Goal: Task Accomplishment & Management: Complete application form

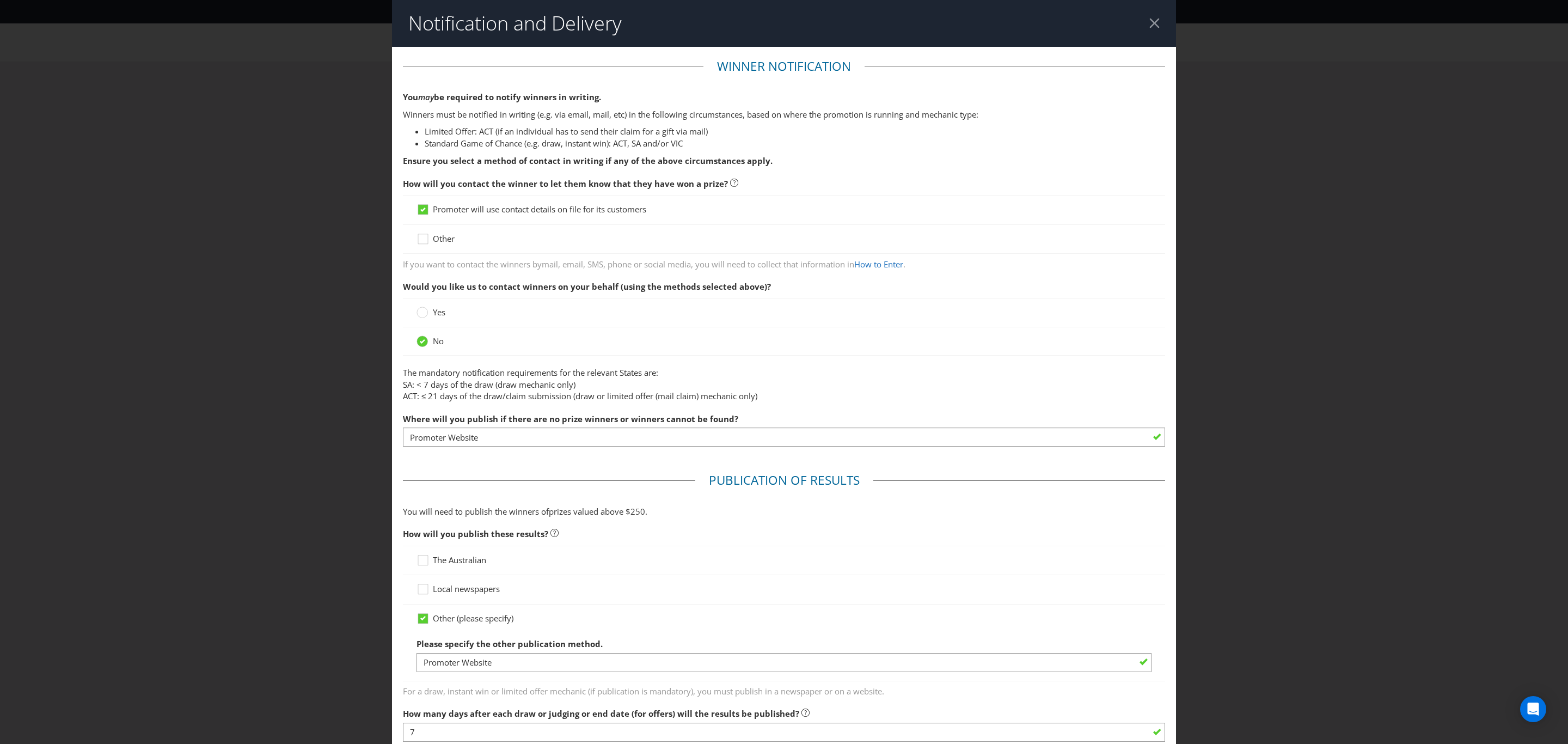
select select "NO"
select select "PROMOTER"
select select "BY_DATE"
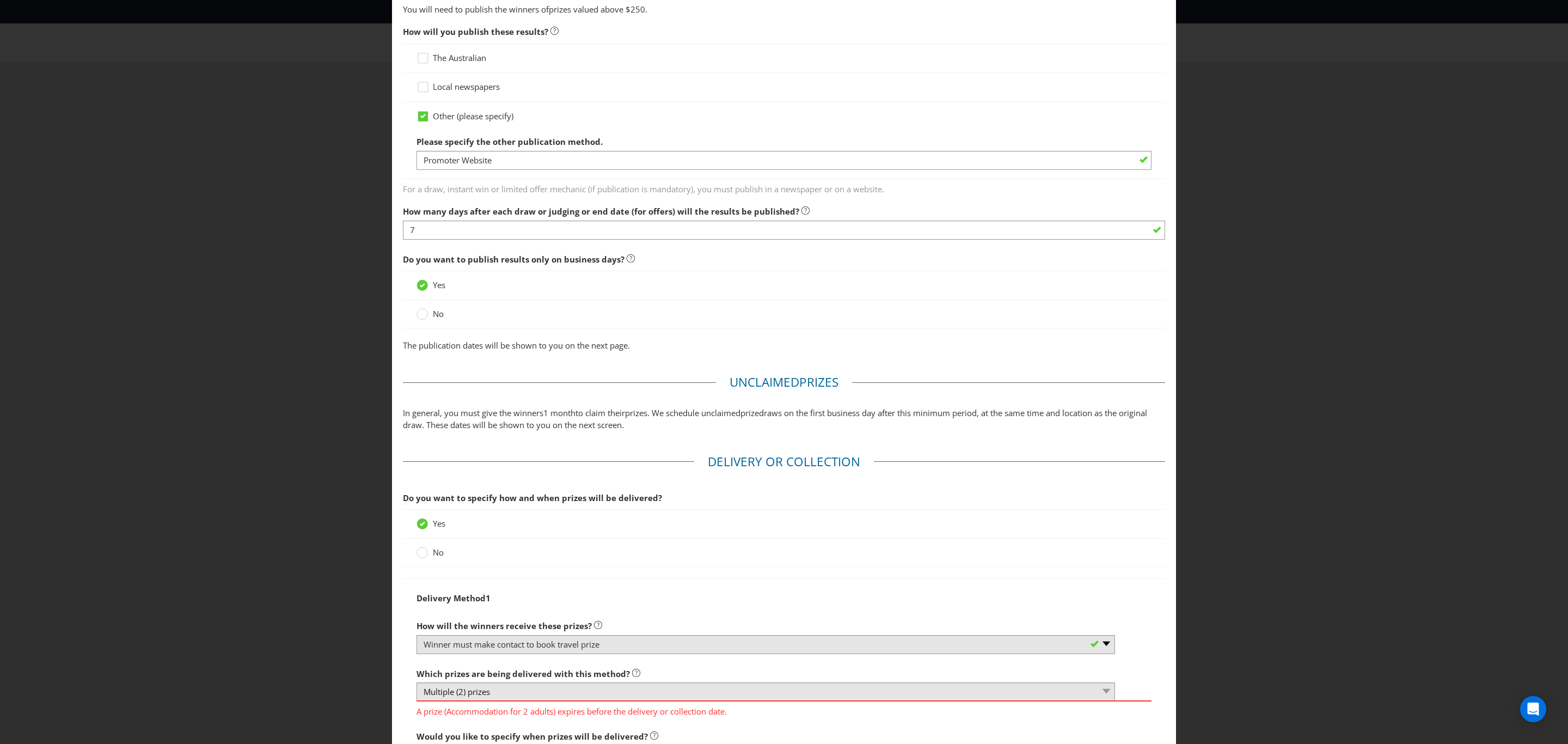
scroll to position [175, 0]
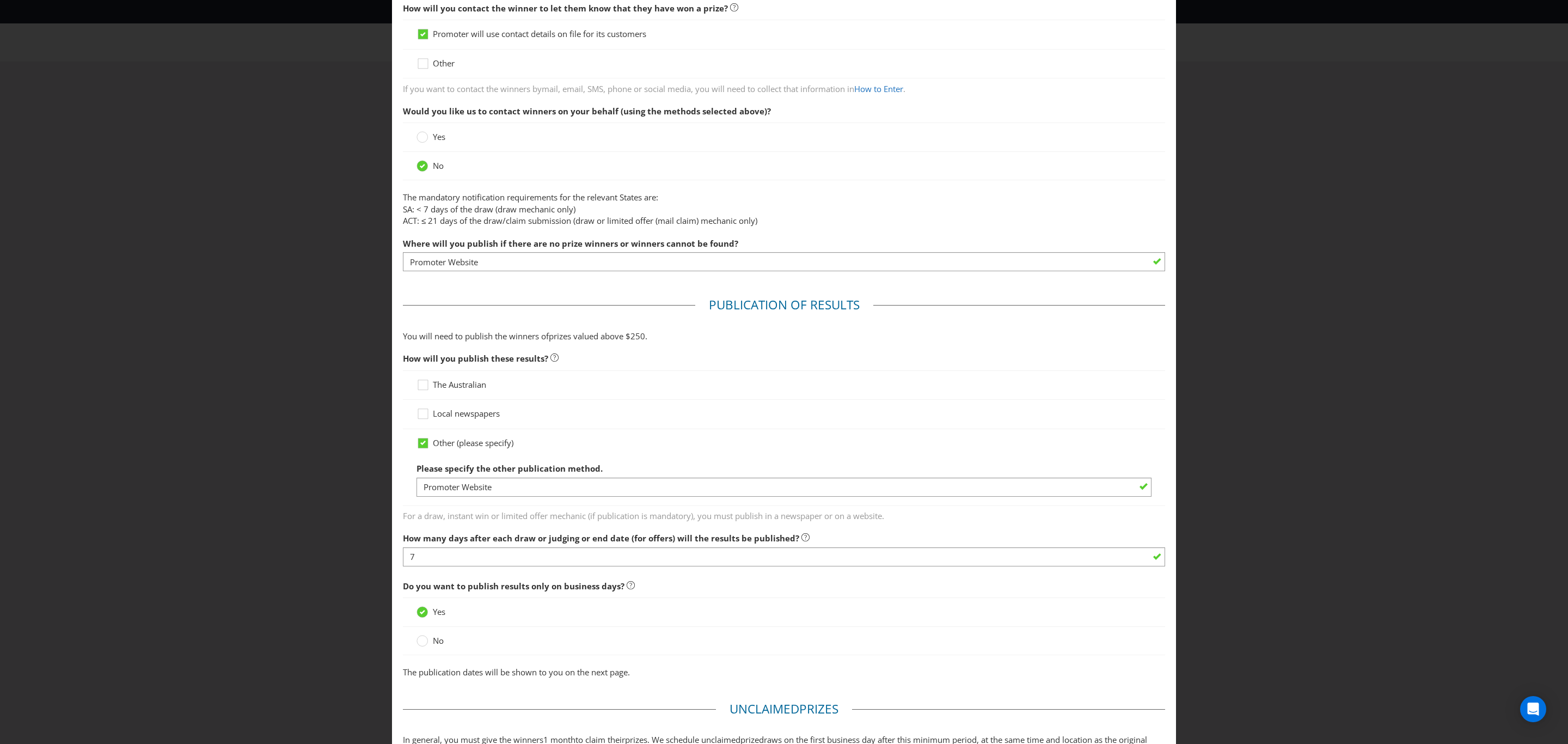
click at [521, 443] on div "Other (please specify)" at bounding box center [784, 443] width 735 height 12
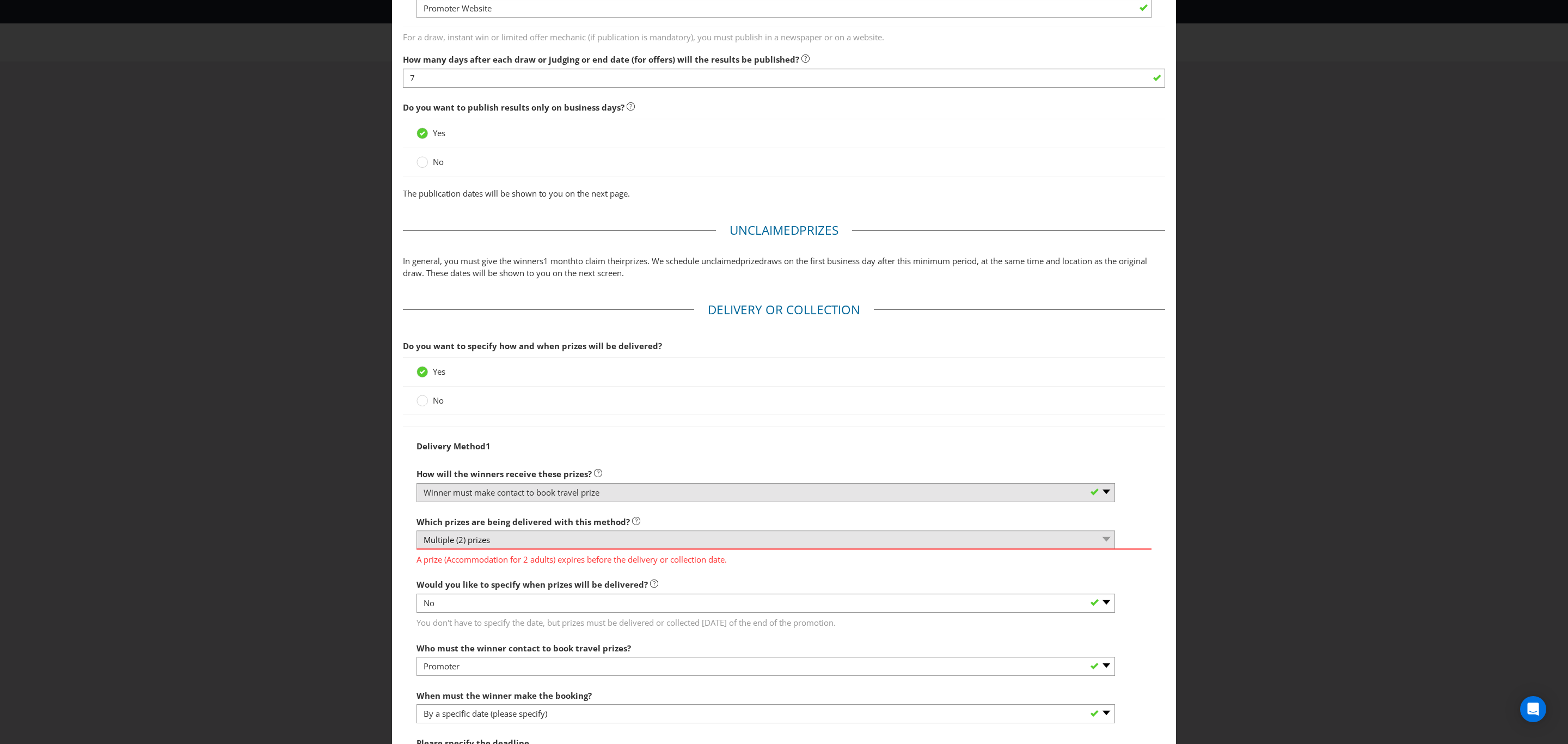
scroll to position [665, 0]
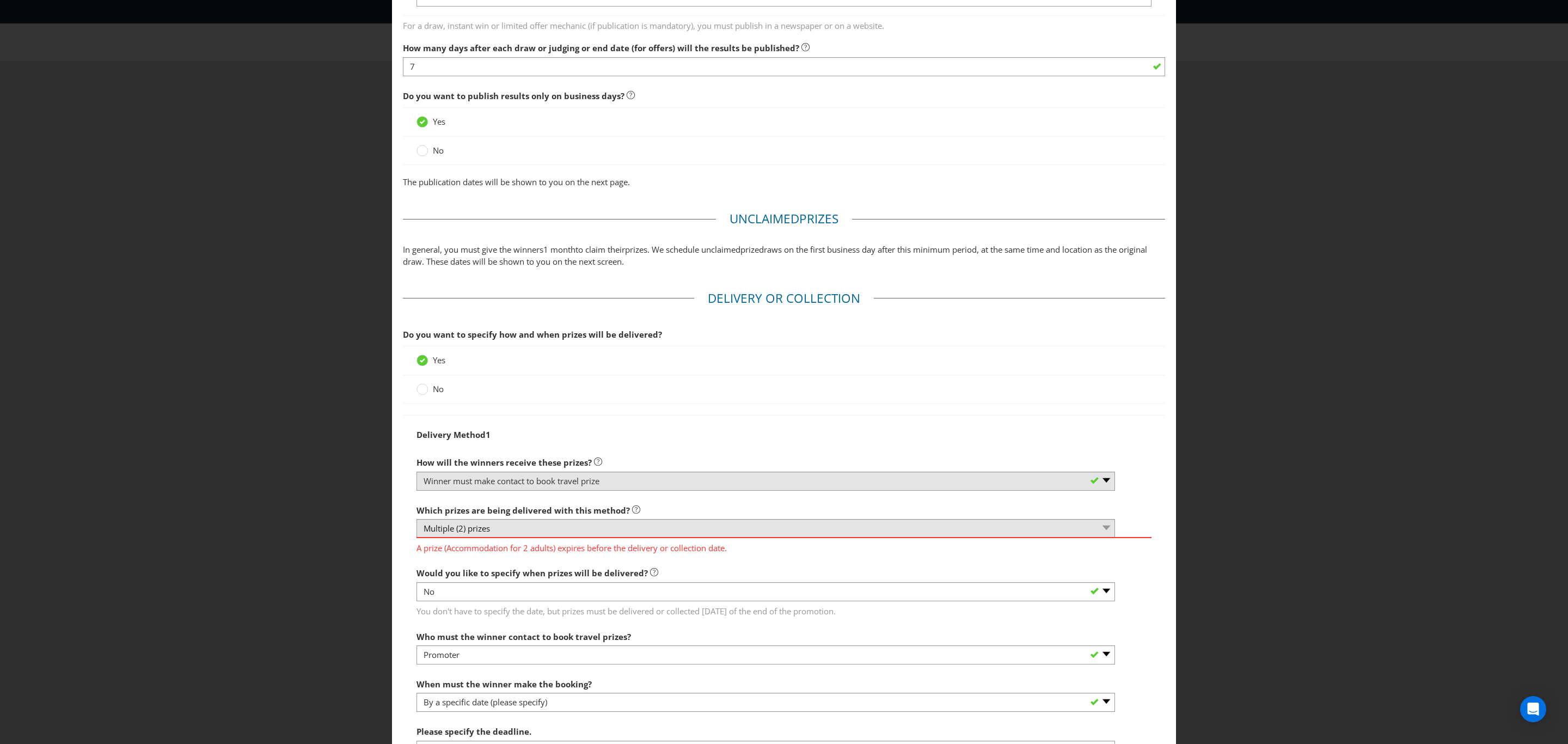
click at [576, 551] on span "A prize (Accommodation for 2 adults) expires before the delivery or collection …" at bounding box center [784, 546] width 735 height 16
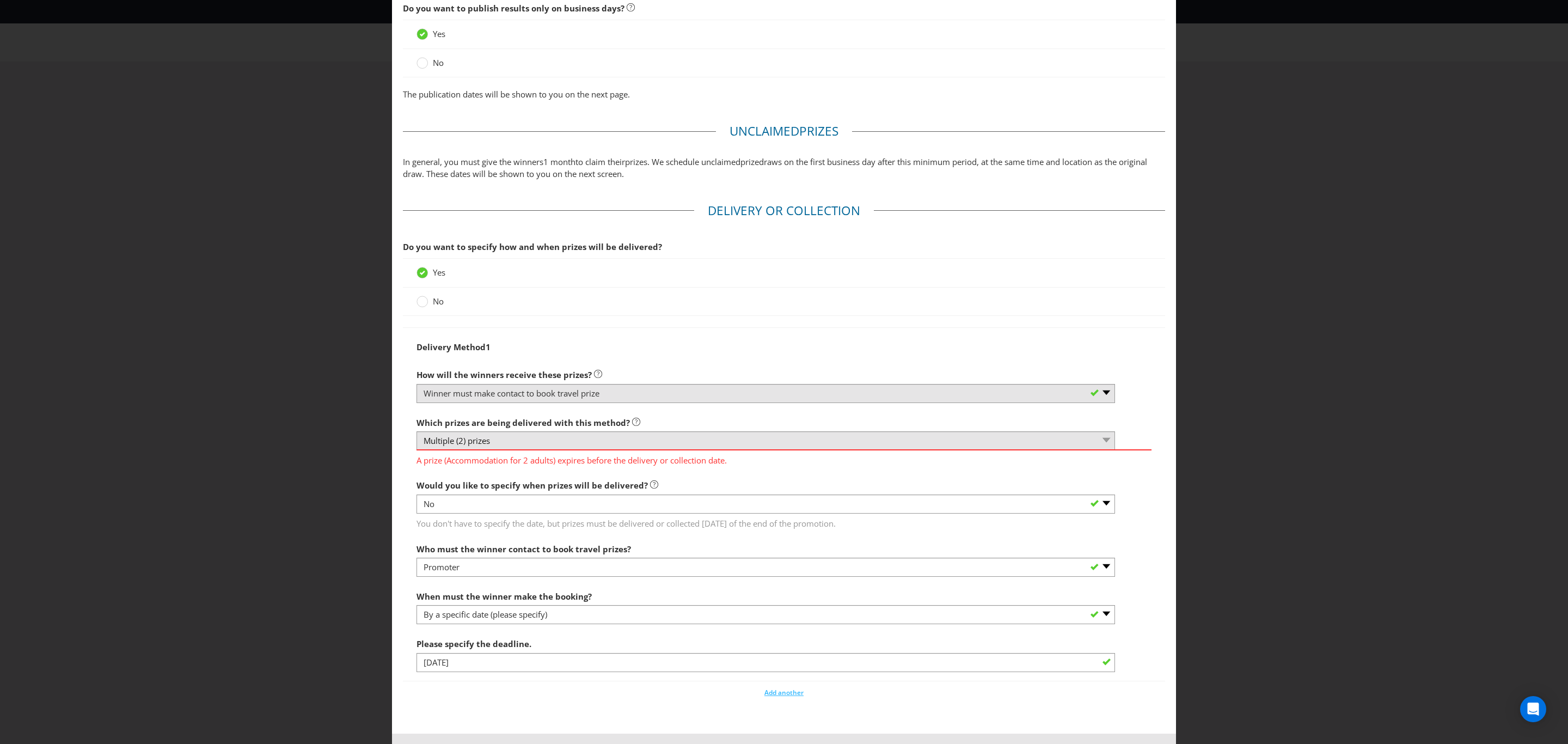
scroll to position [802, 0]
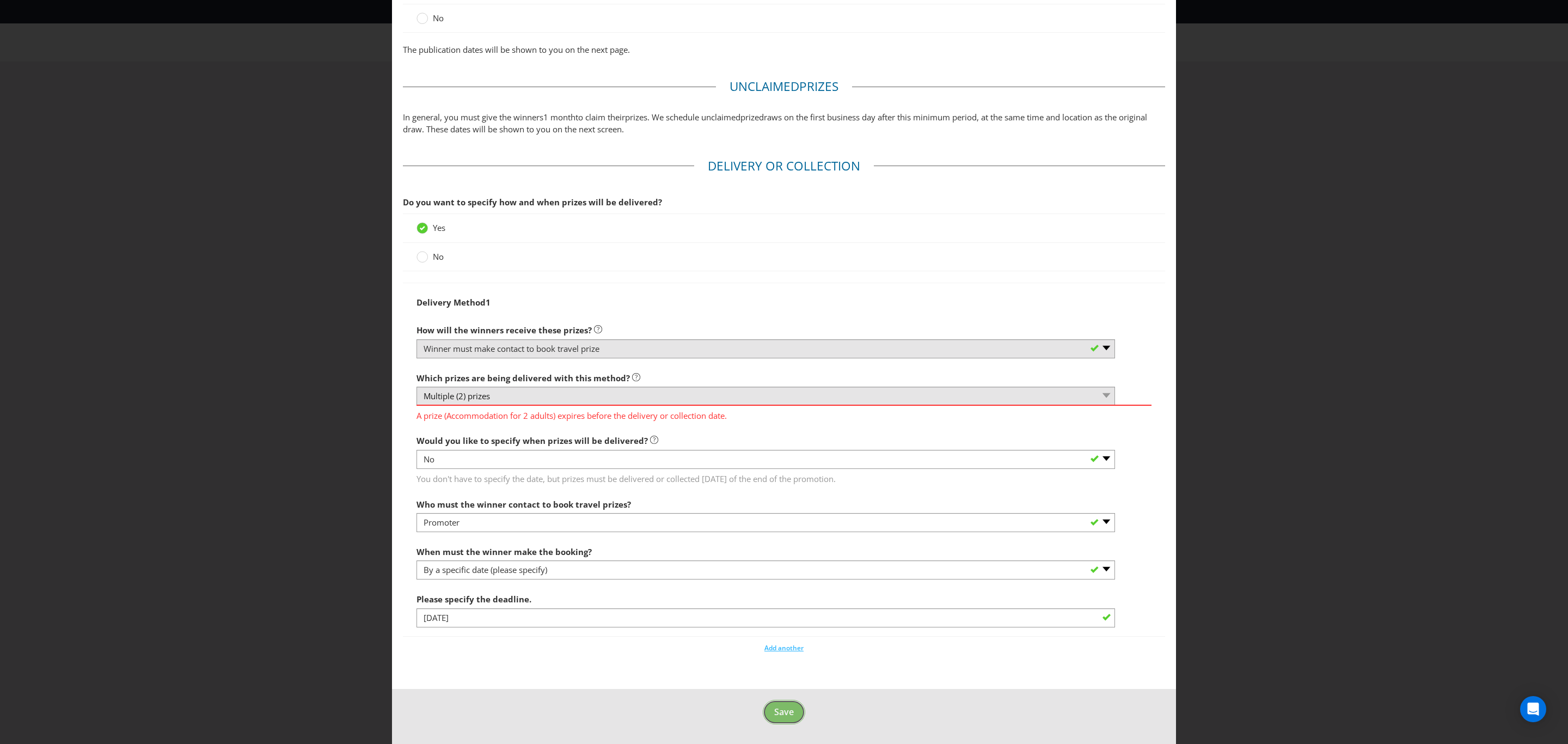
click at [774, 714] on span "Save" at bounding box center [784, 712] width 19 height 12
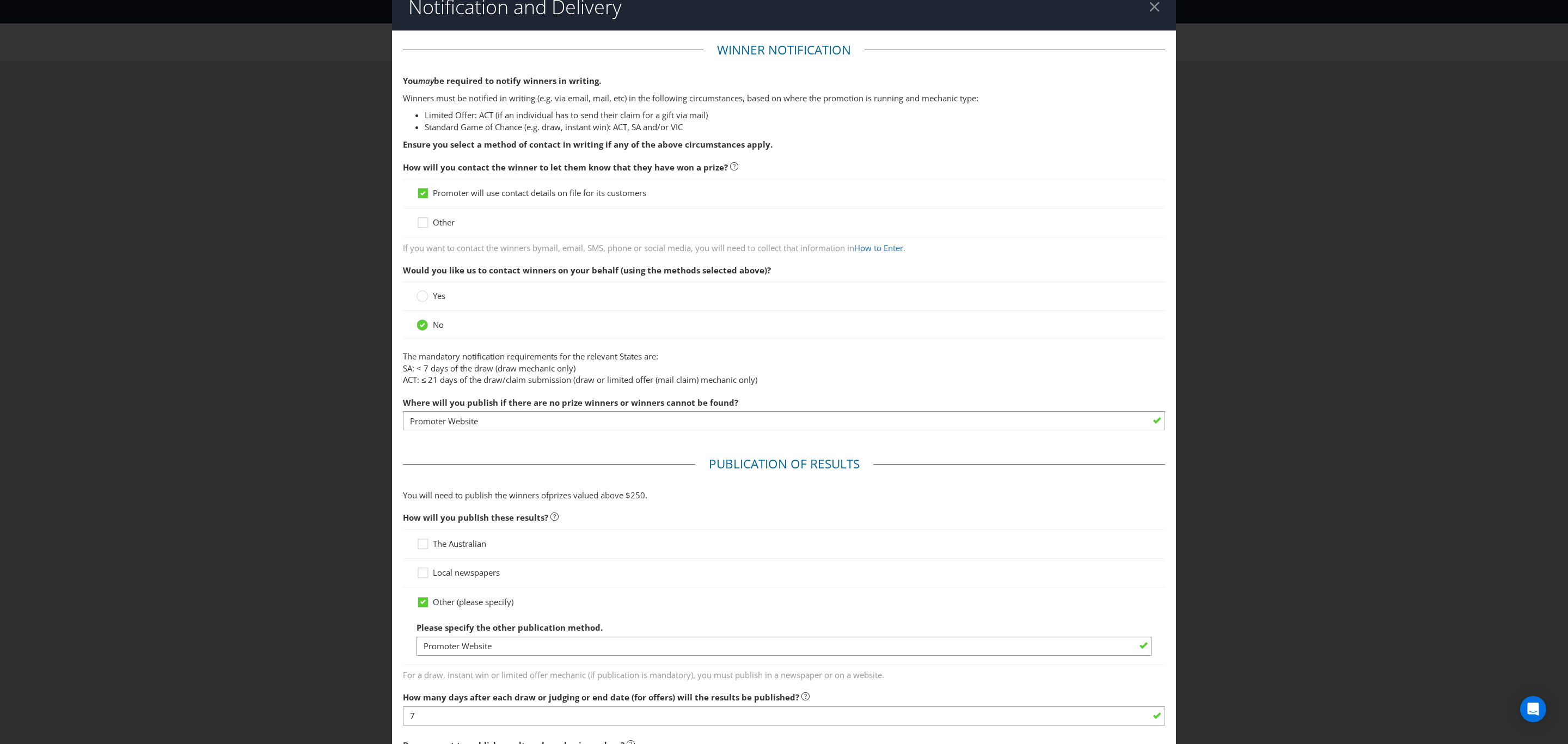
scroll to position [0, 0]
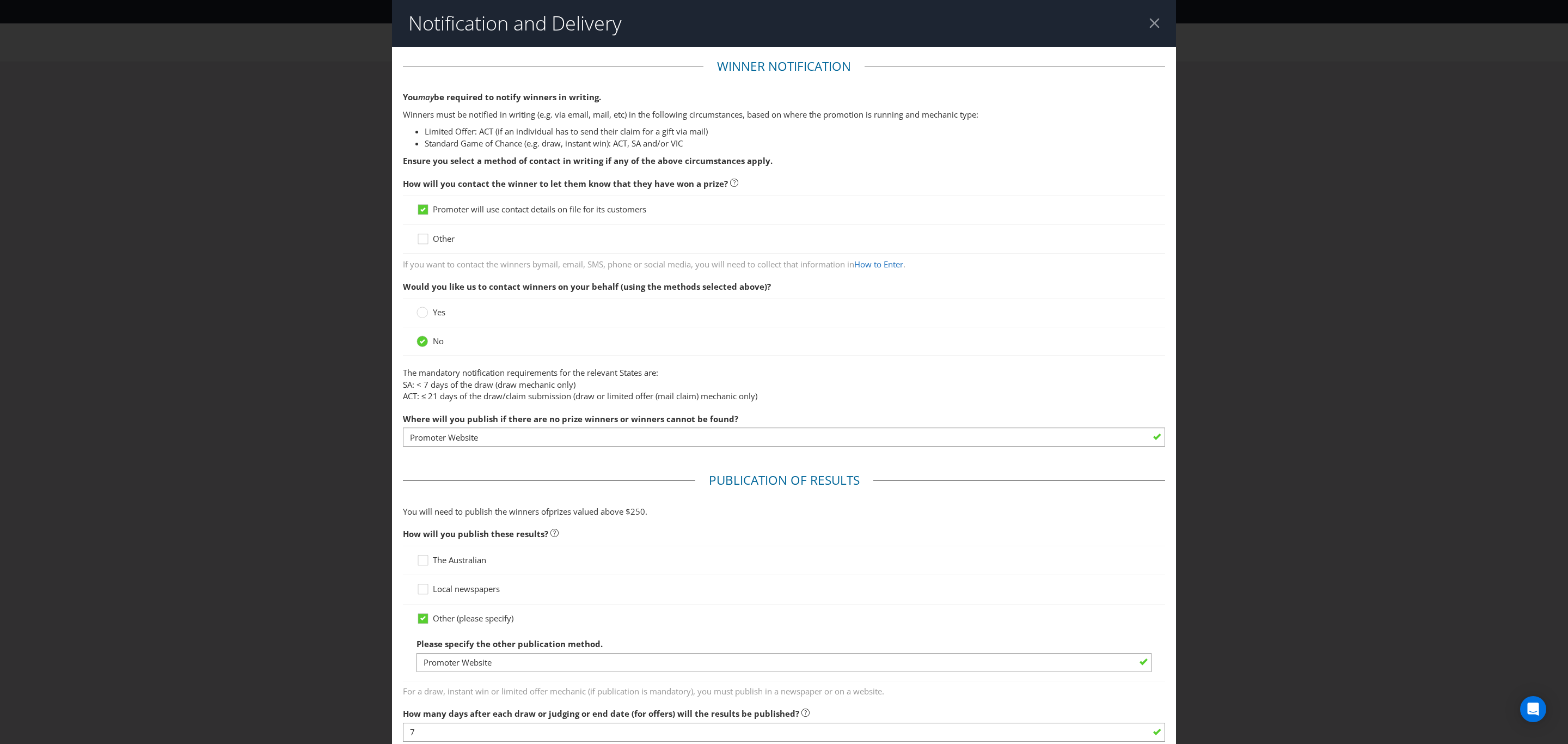
click at [1149, 27] on div at bounding box center [1154, 23] width 10 height 10
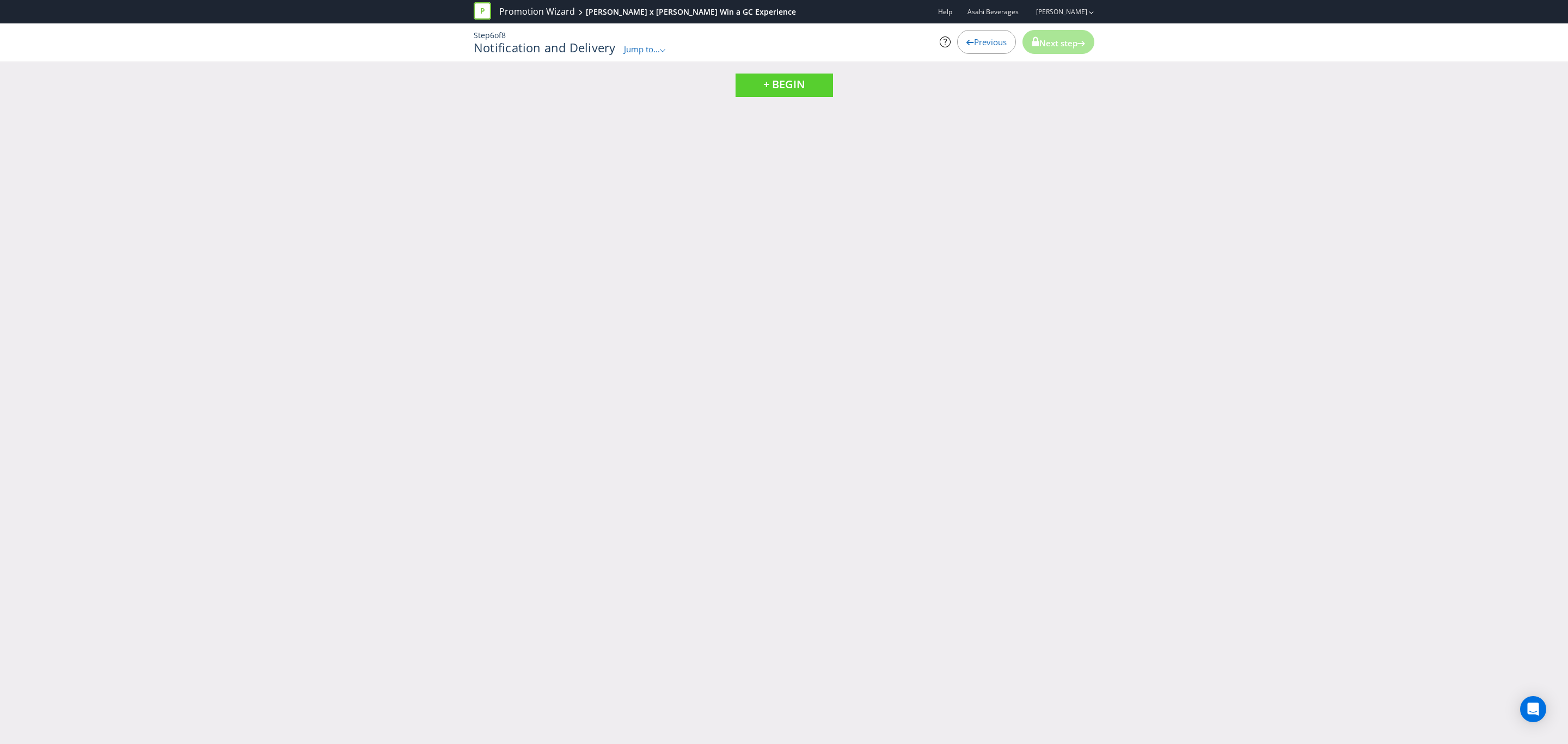
click at [967, 51] on div "Previous" at bounding box center [986, 41] width 59 height 24
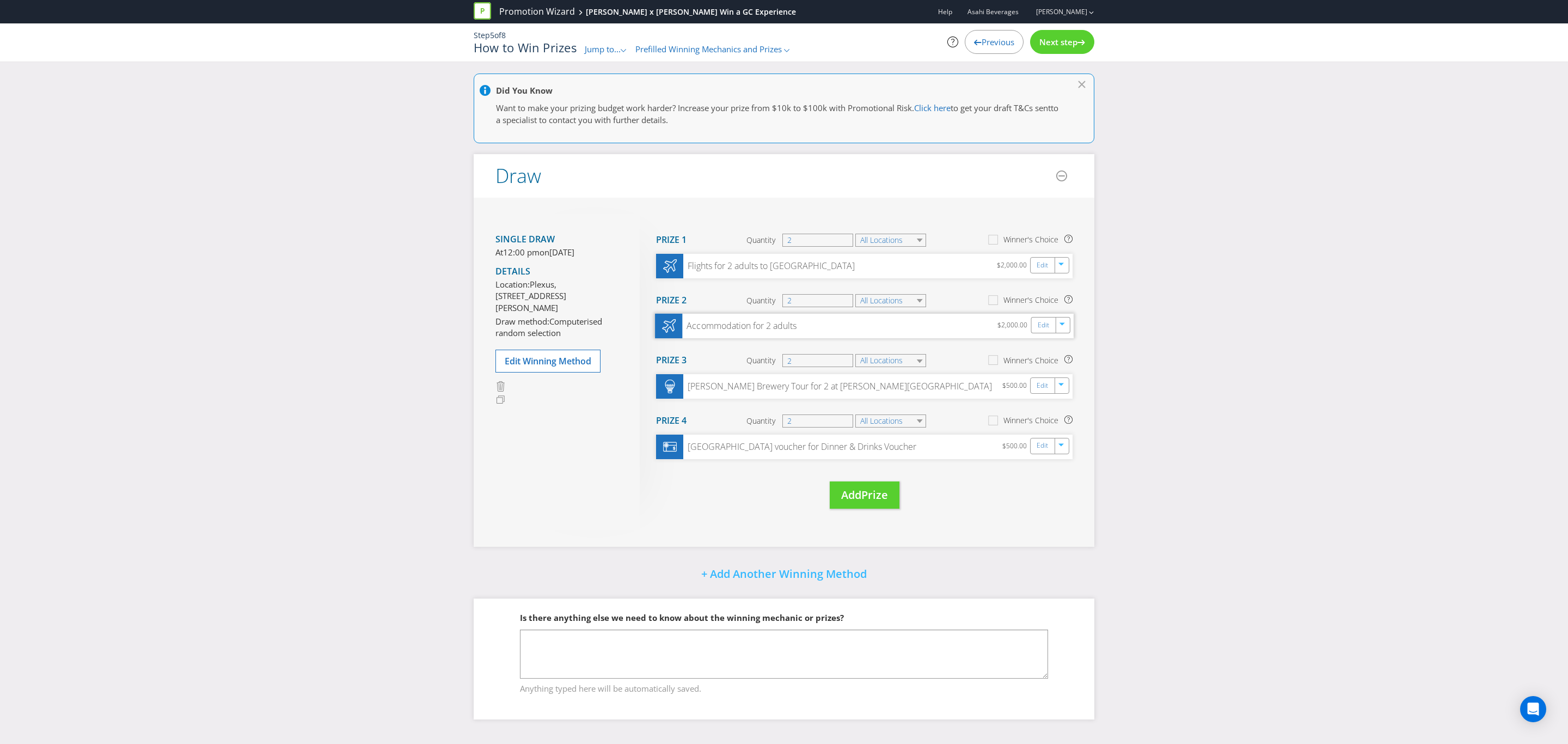
click at [760, 332] on div "Accommodation for 2 adults" at bounding box center [740, 326] width 114 height 13
click at [849, 330] on div "Accommodation for 2 adults $2,000.00 Edit" at bounding box center [864, 326] width 419 height 24
click at [668, 324] on icon at bounding box center [669, 326] width 13 height 13
click at [788, 323] on div "Accommodation for 2 adults" at bounding box center [740, 326] width 114 height 13
click at [1063, 328] on icon "button" at bounding box center [1063, 326] width 7 height 7
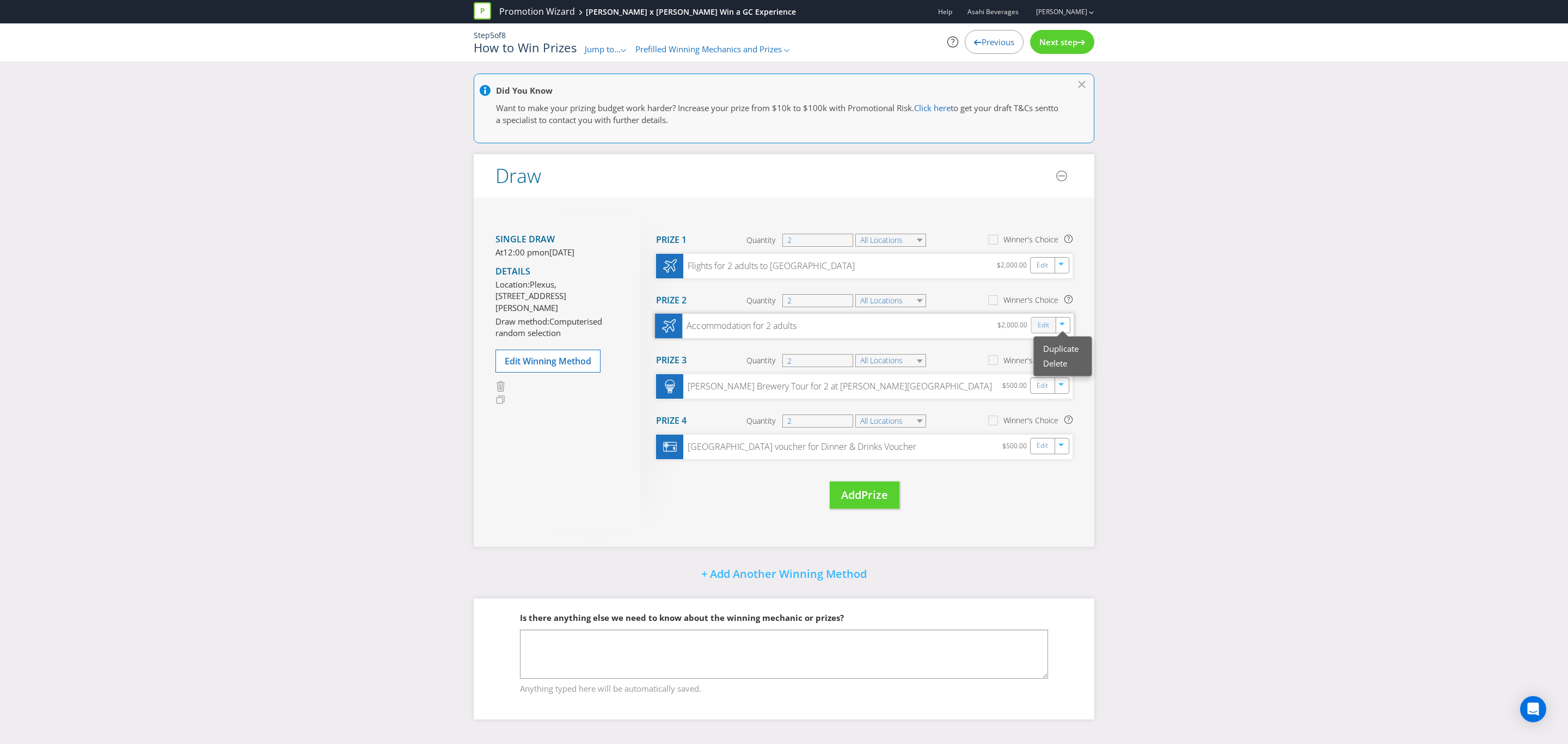
click at [1034, 322] on div "Edit" at bounding box center [1044, 325] width 24 height 15
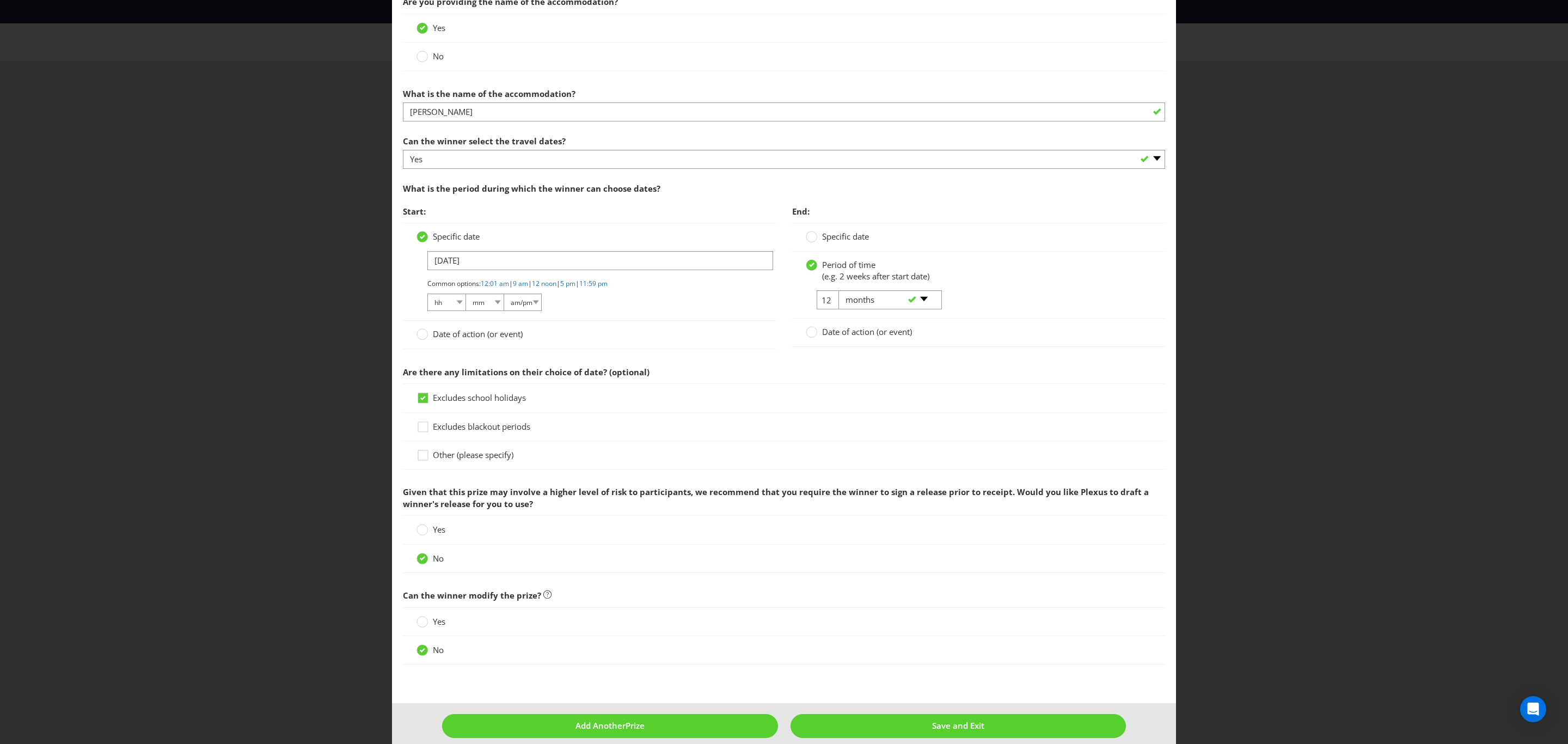
scroll to position [1050, 0]
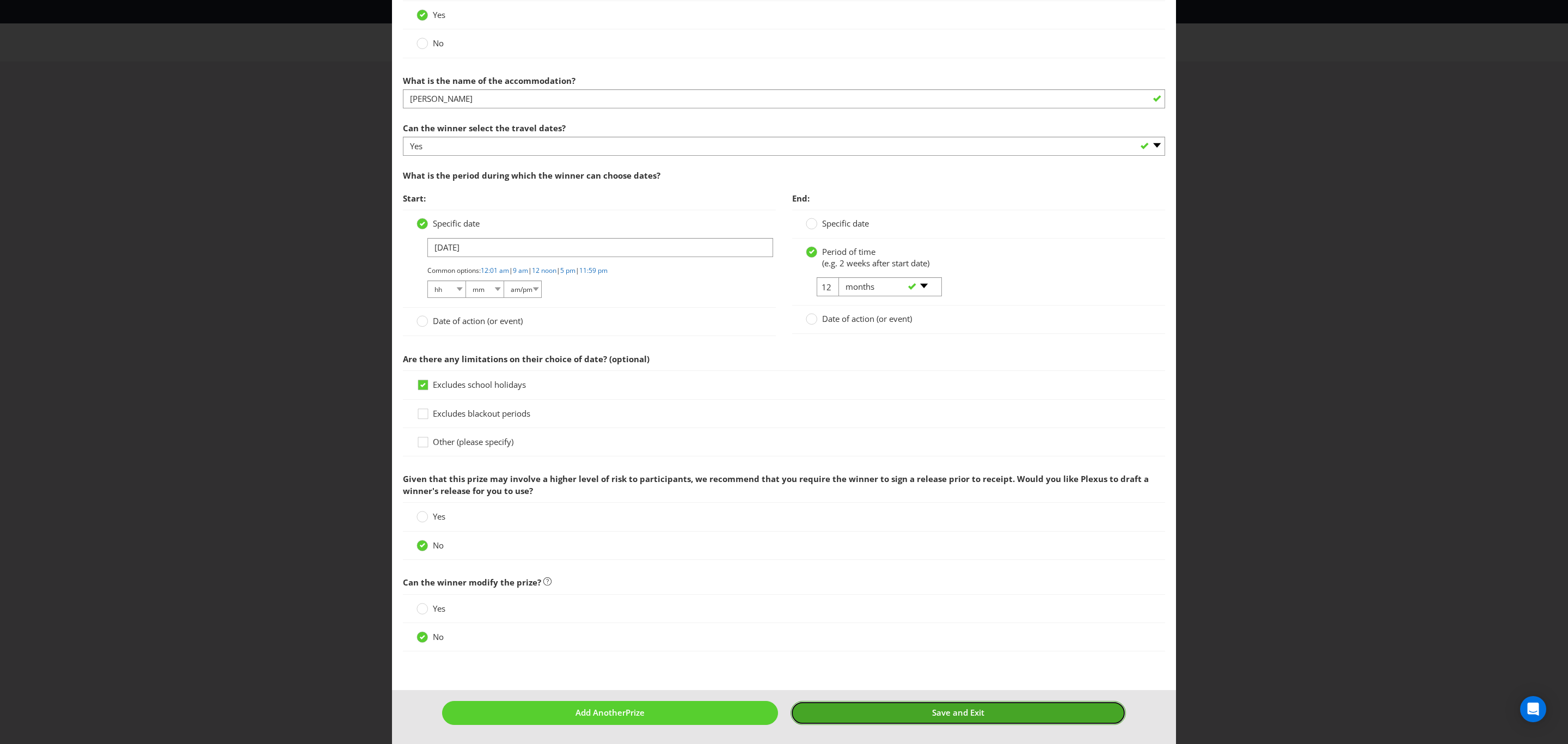
click at [947, 717] on span "Save and Exit" at bounding box center [958, 712] width 52 height 11
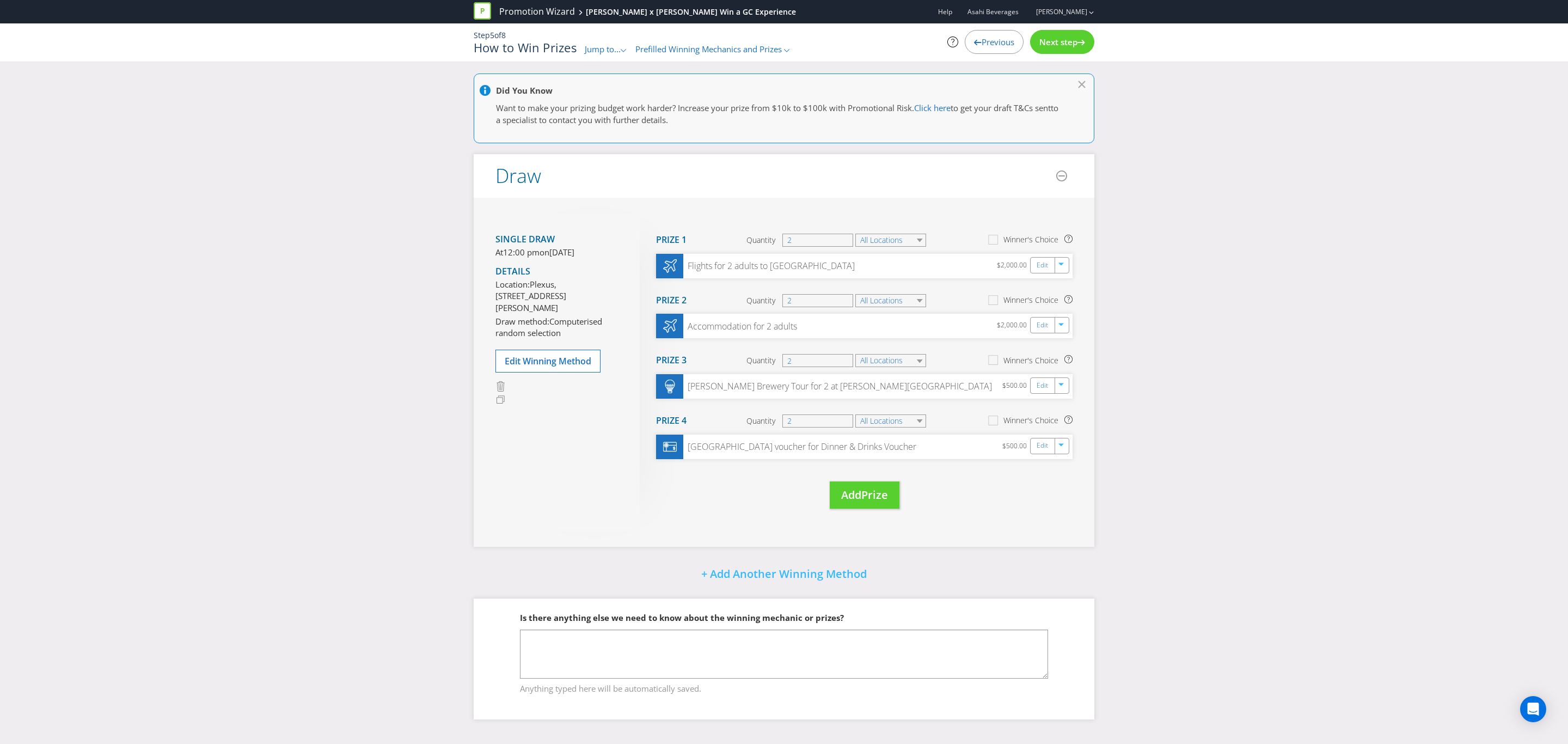
click at [1063, 41] on span "Next step" at bounding box center [1058, 42] width 38 height 11
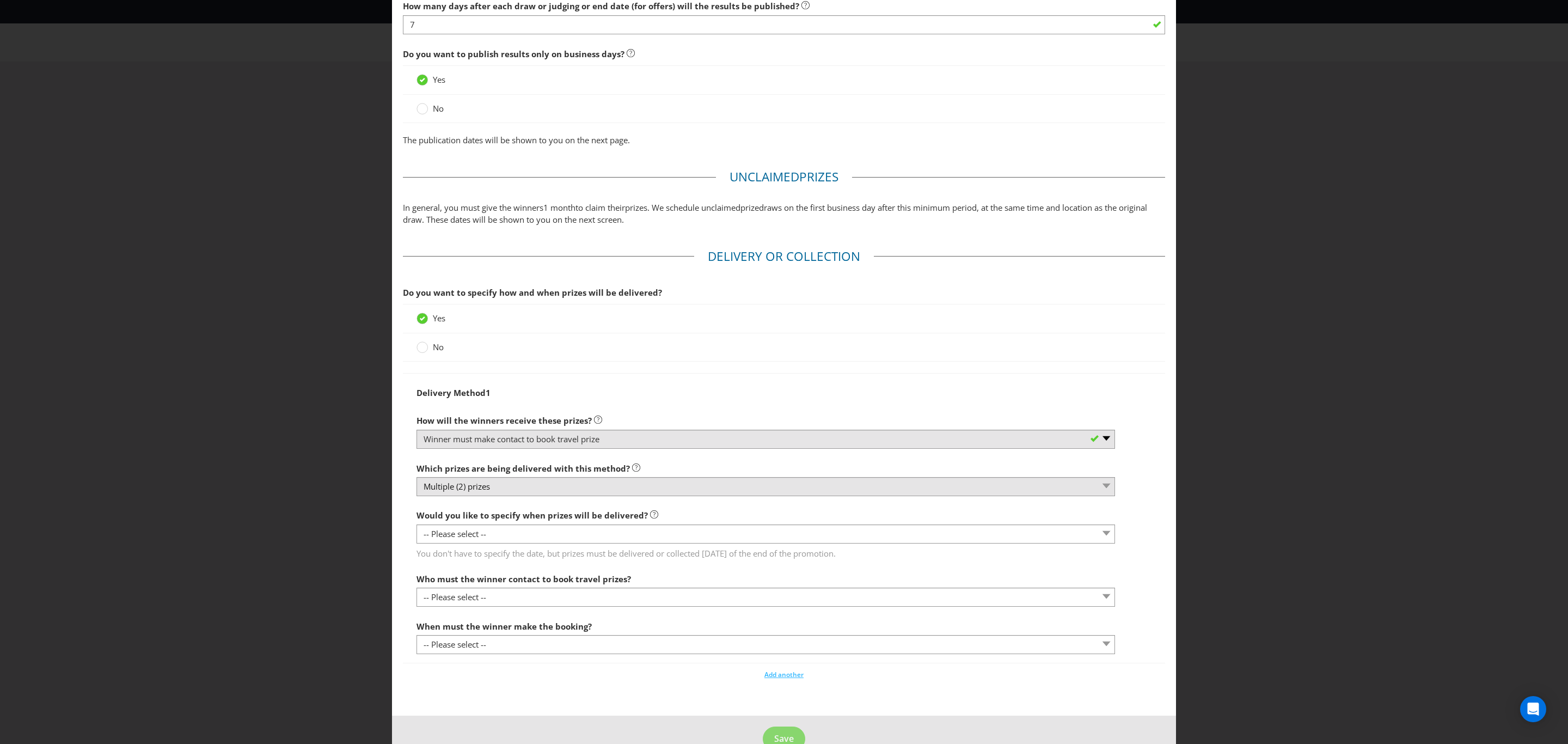
scroll to position [735, 0]
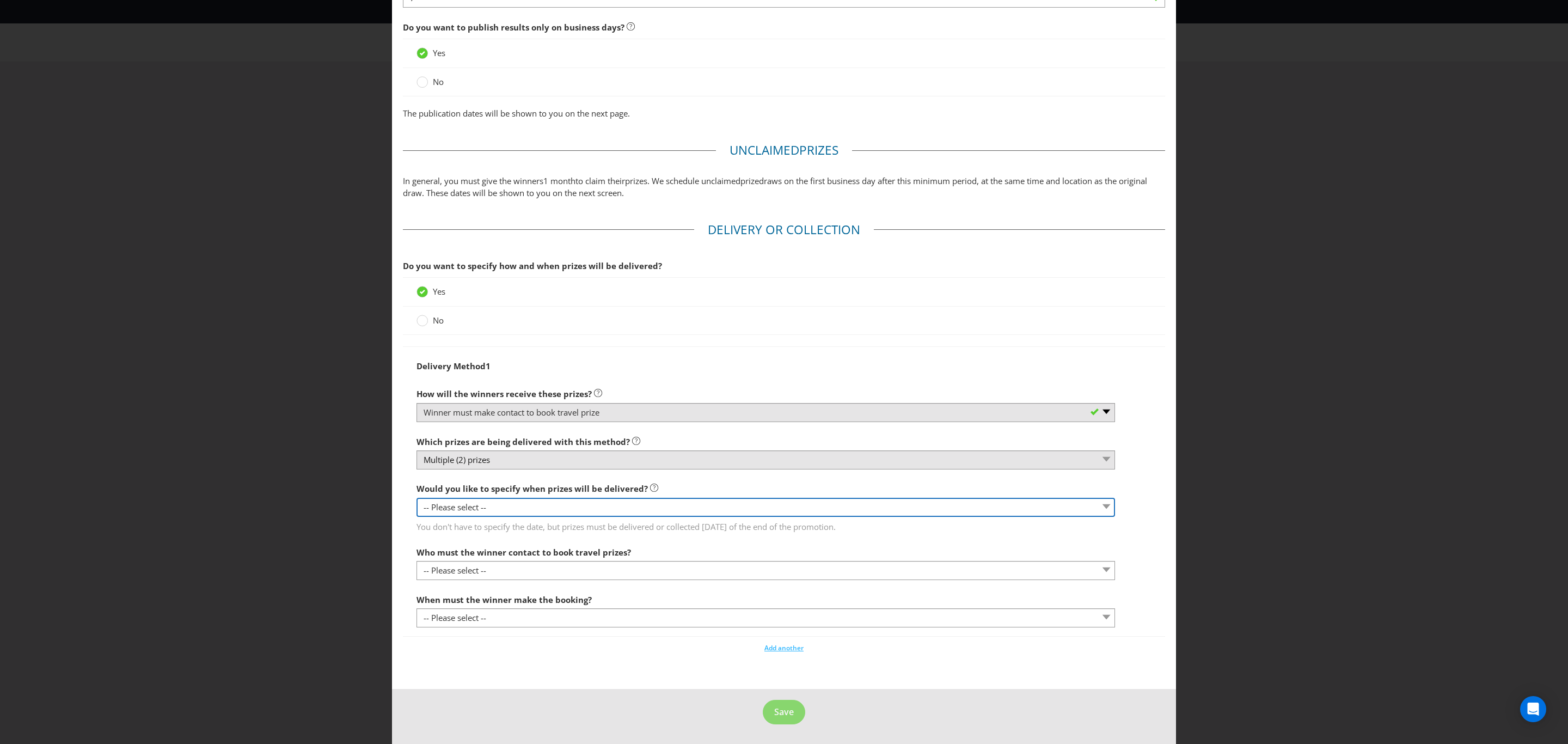
click at [559, 514] on select "-- Please select -- Yes, specific date (please specify) Yes, within a certain p…" at bounding box center [766, 507] width 699 height 19
select select "NO"
click at [416, 500] on select "-- Please select -- Yes, specific date (please specify) Yes, within a certain p…" at bounding box center [766, 507] width 699 height 19
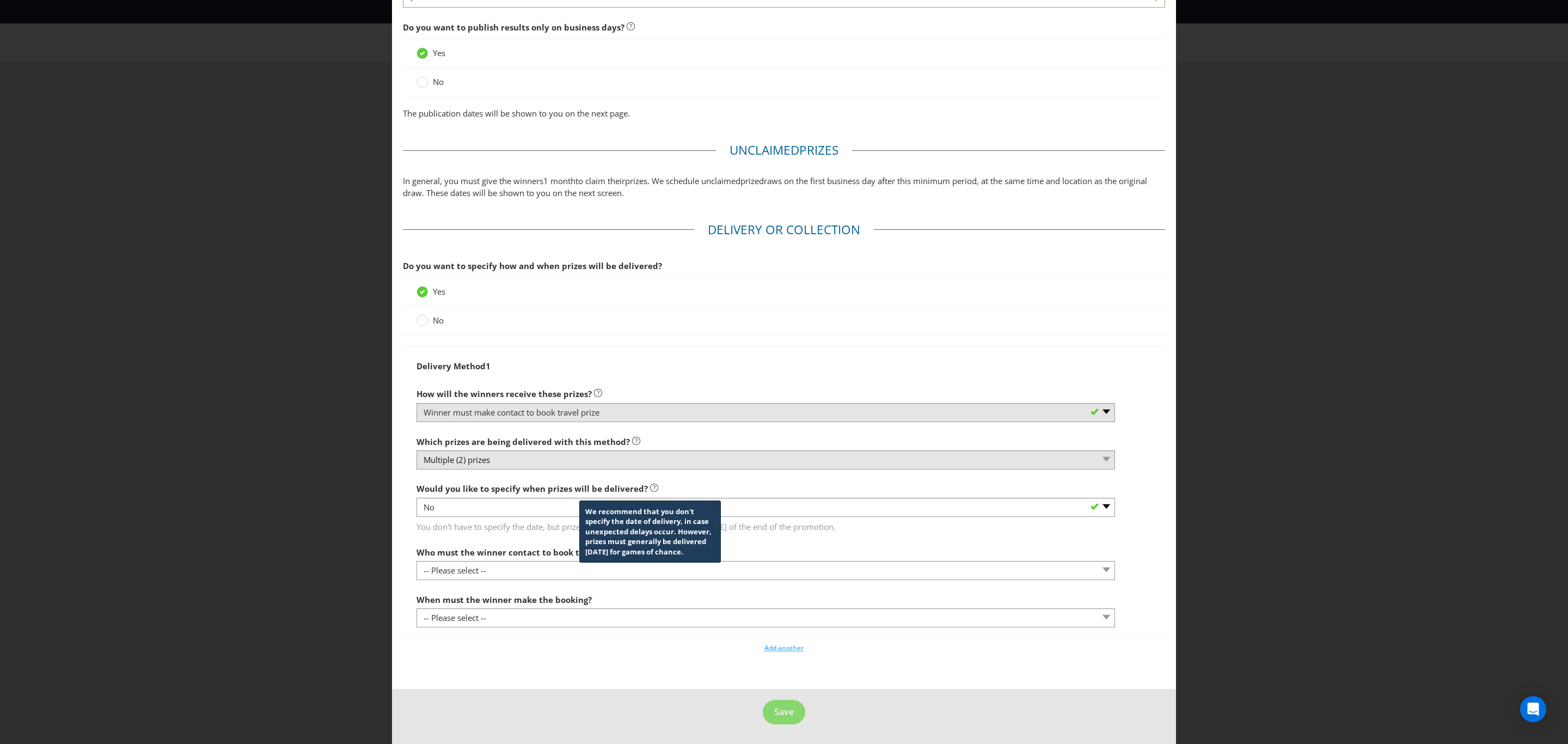
click at [650, 490] on icon at bounding box center [654, 487] width 8 height 8
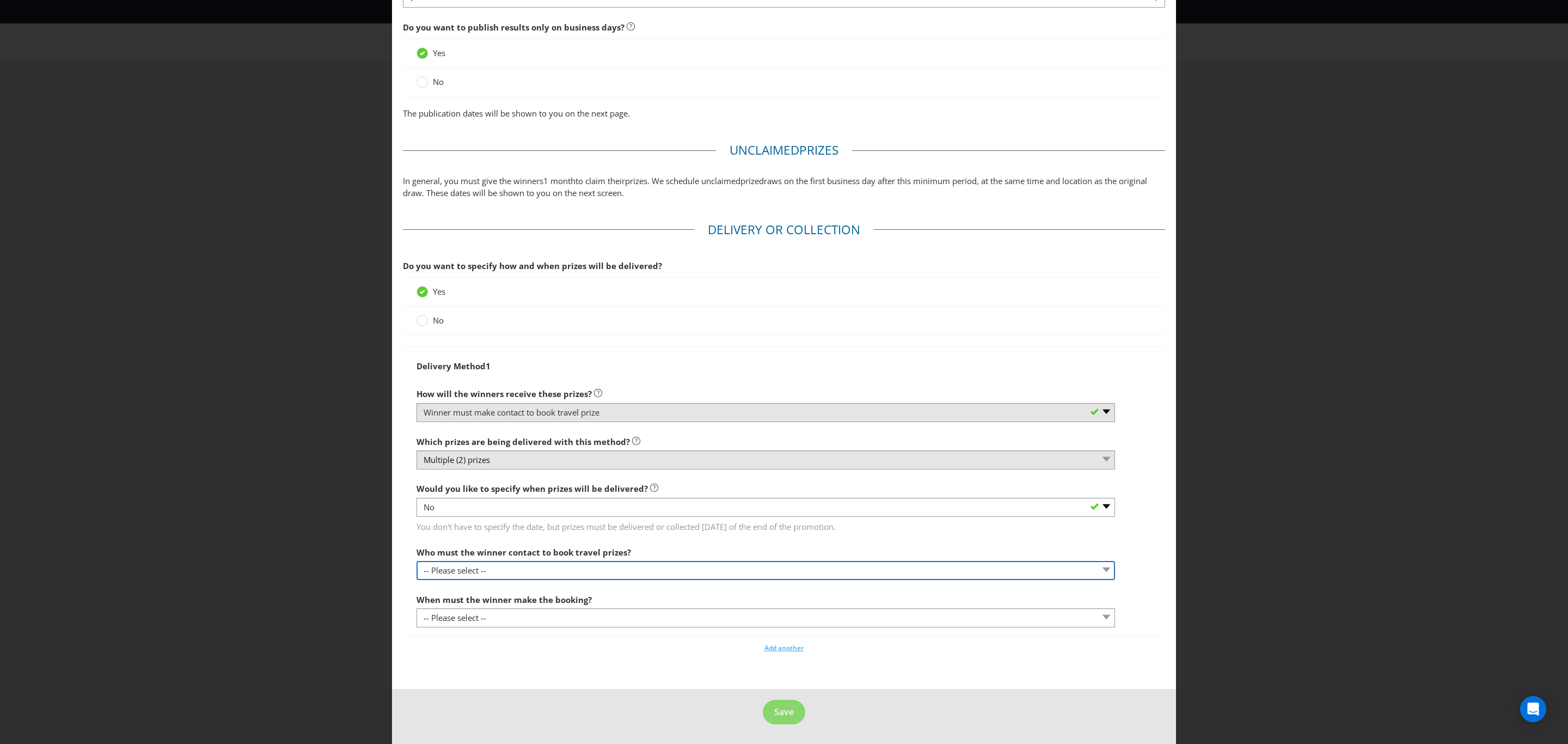
click at [593, 572] on select "-- Please select -- Promoter Travel supplier Agency Other (please specify)" at bounding box center [766, 570] width 699 height 19
select select "PROMOTER"
click at [416, 564] on select "-- Please select -- Promoter Travel supplier Agency Other (please specify)" at bounding box center [766, 570] width 699 height 19
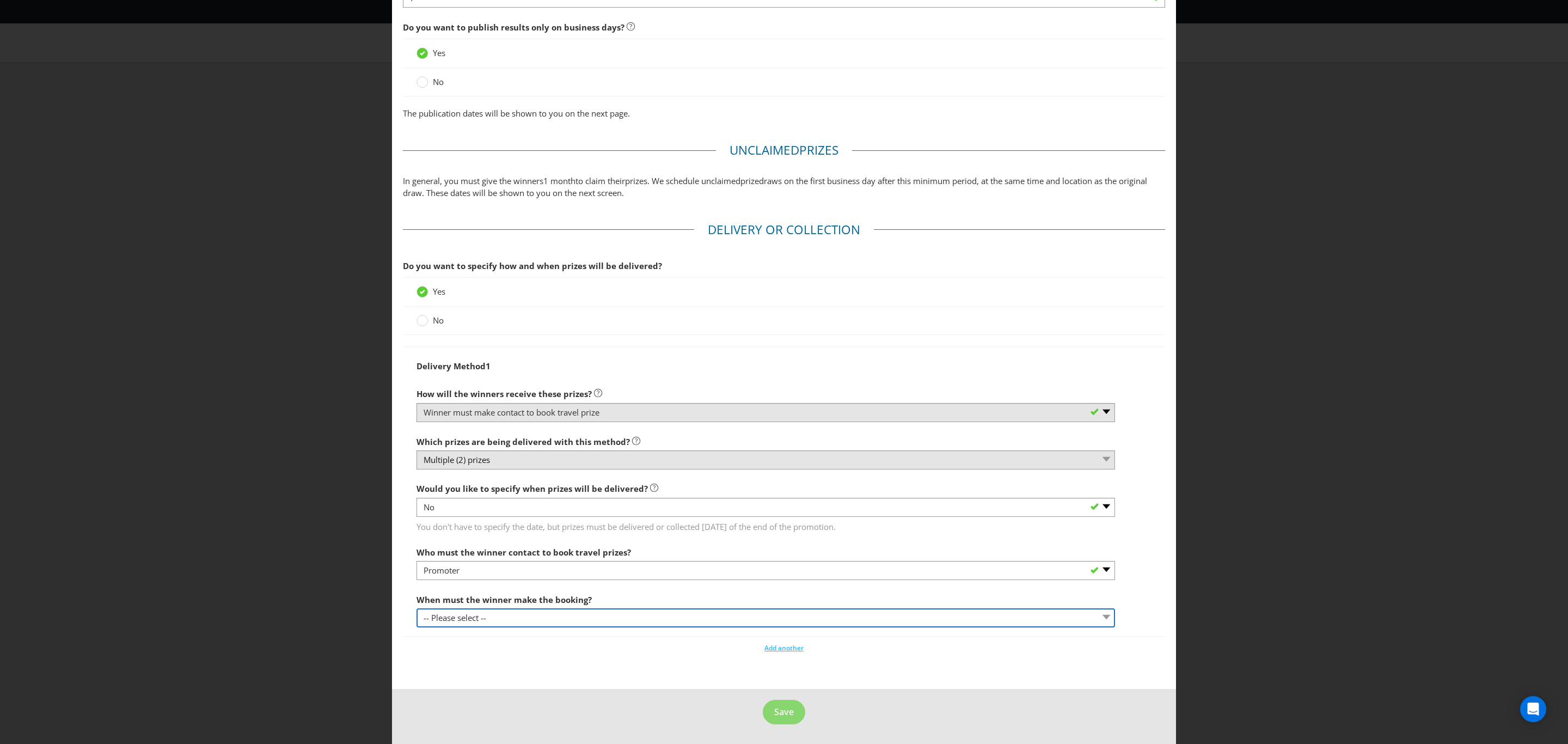
click at [598, 622] on select "-- Please select -- By a specific date (please specify) Within a certain period…" at bounding box center [766, 617] width 699 height 19
select select "WITHIN_PERIOD"
click at [416, 611] on select "-- Please select -- By a specific date (please specify) Within a certain period…" at bounding box center [766, 617] width 699 height 19
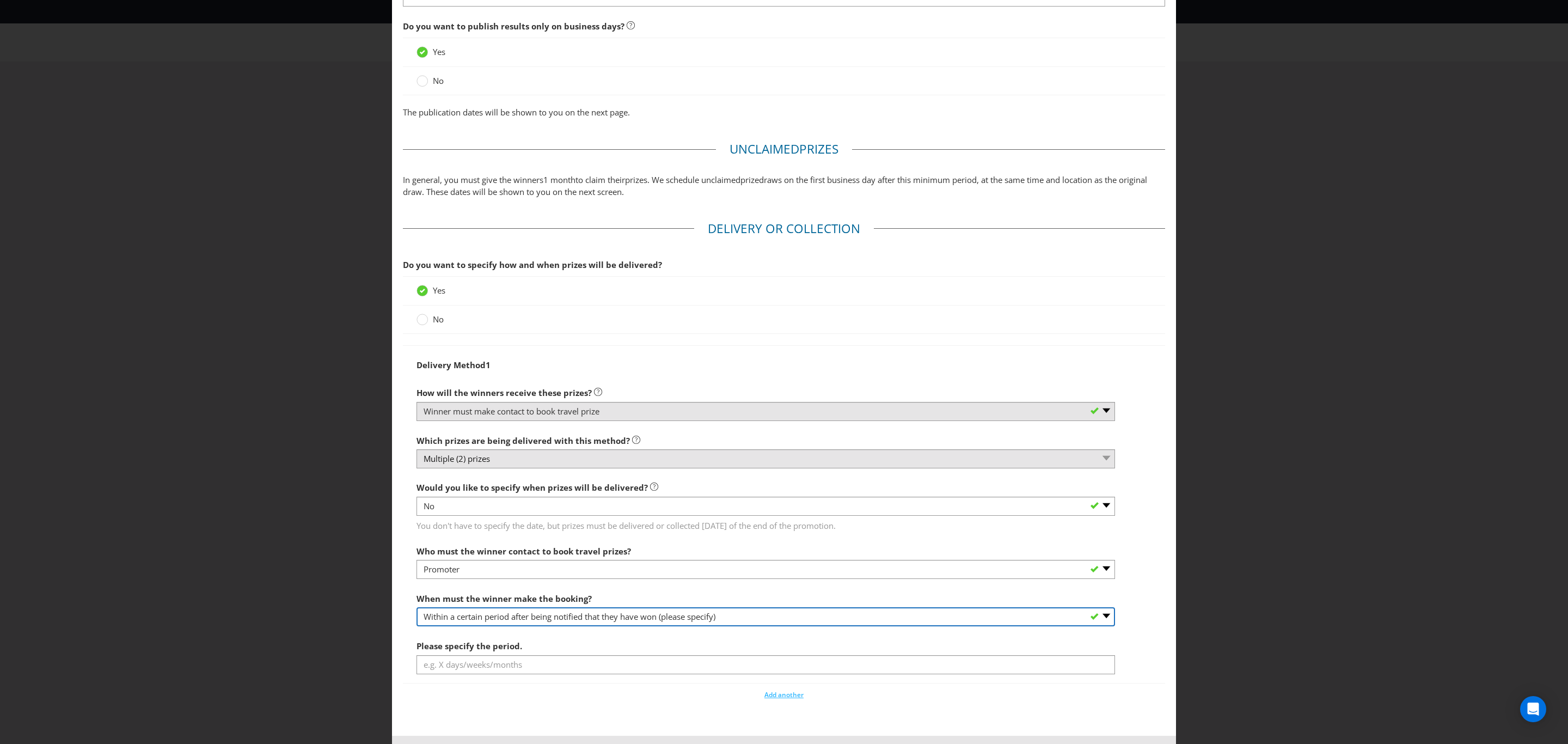
scroll to position [787, 0]
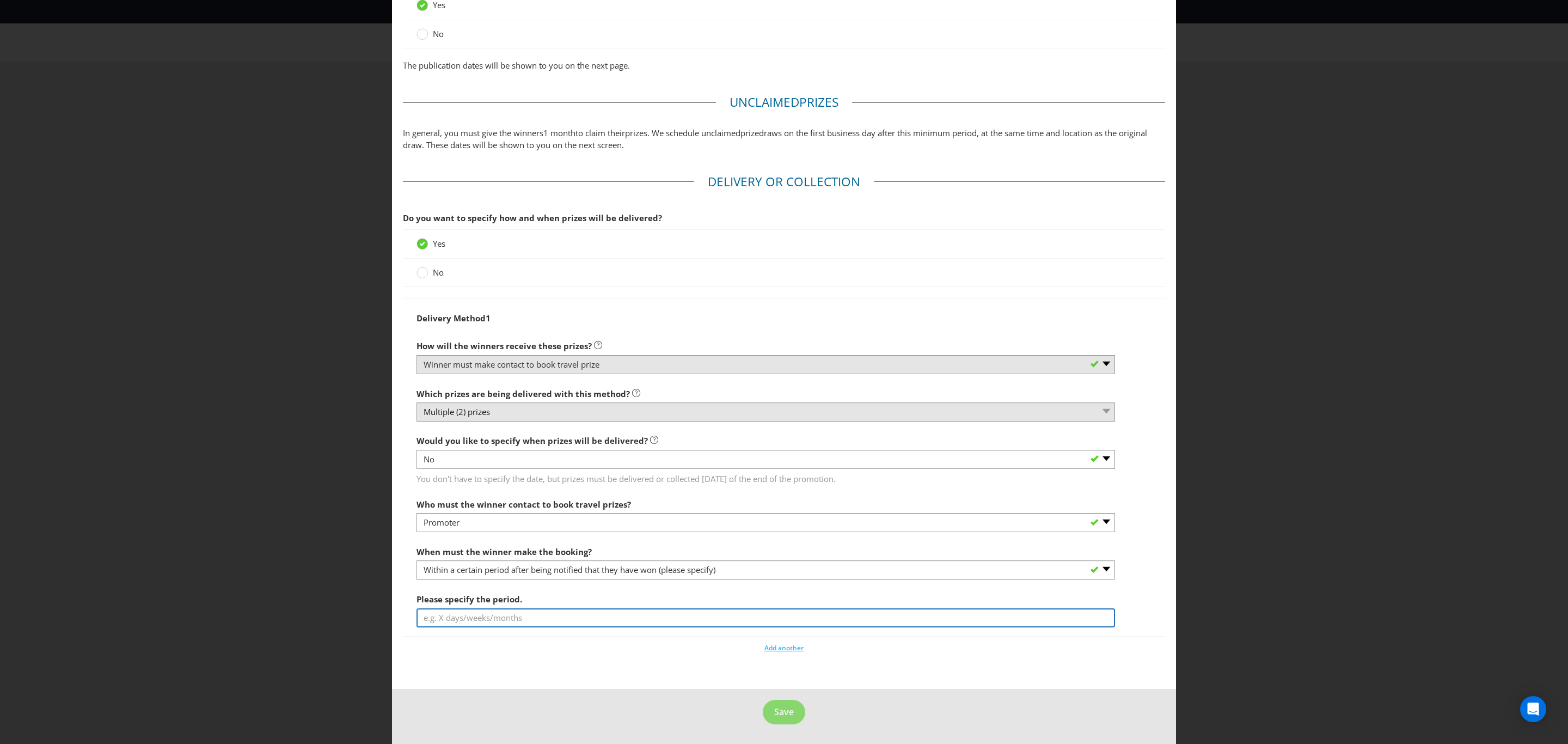
click at [567, 614] on input "text" at bounding box center [766, 617] width 699 height 19
type input "12 Months"
click at [774, 713] on span "Save" at bounding box center [784, 712] width 19 height 12
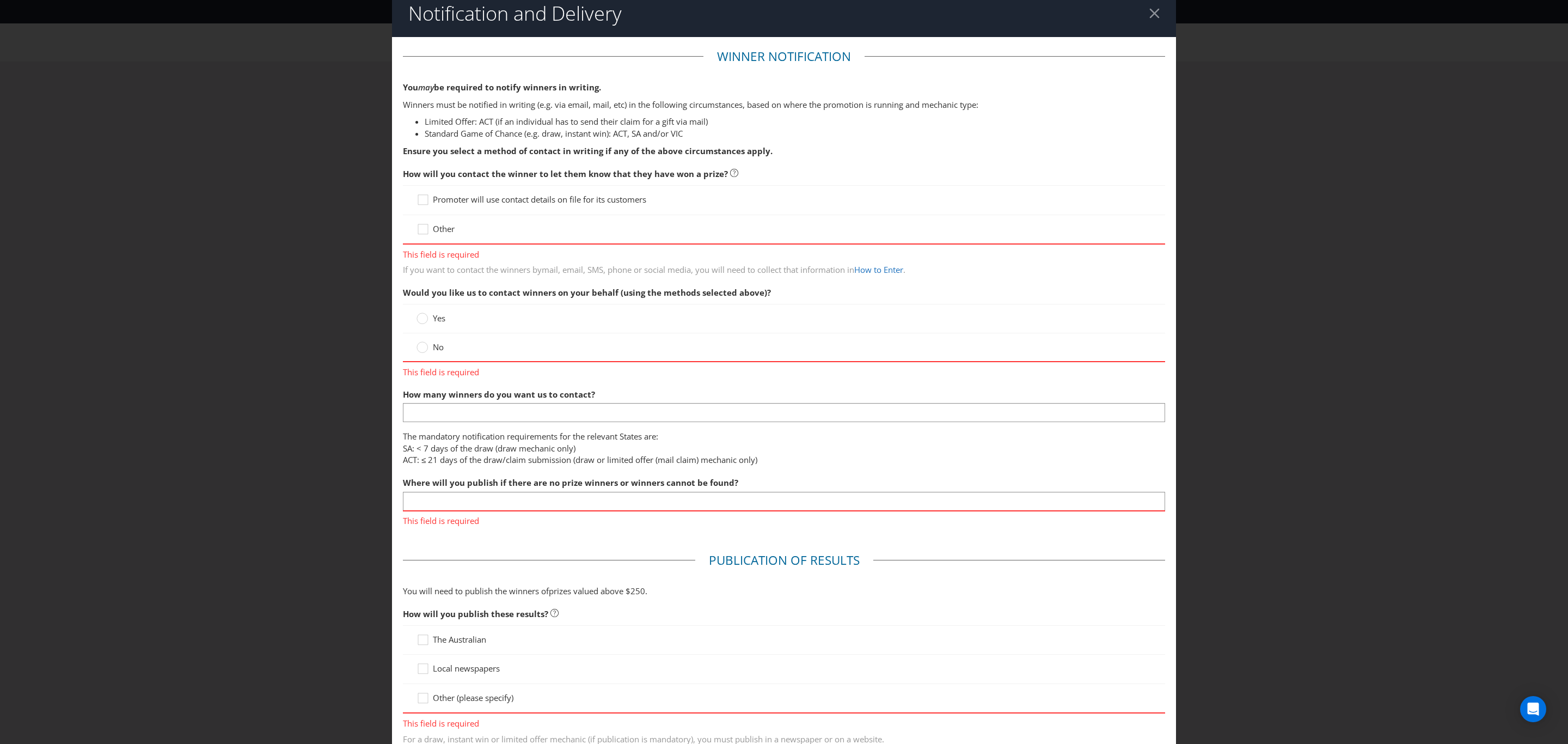
scroll to position [0, 0]
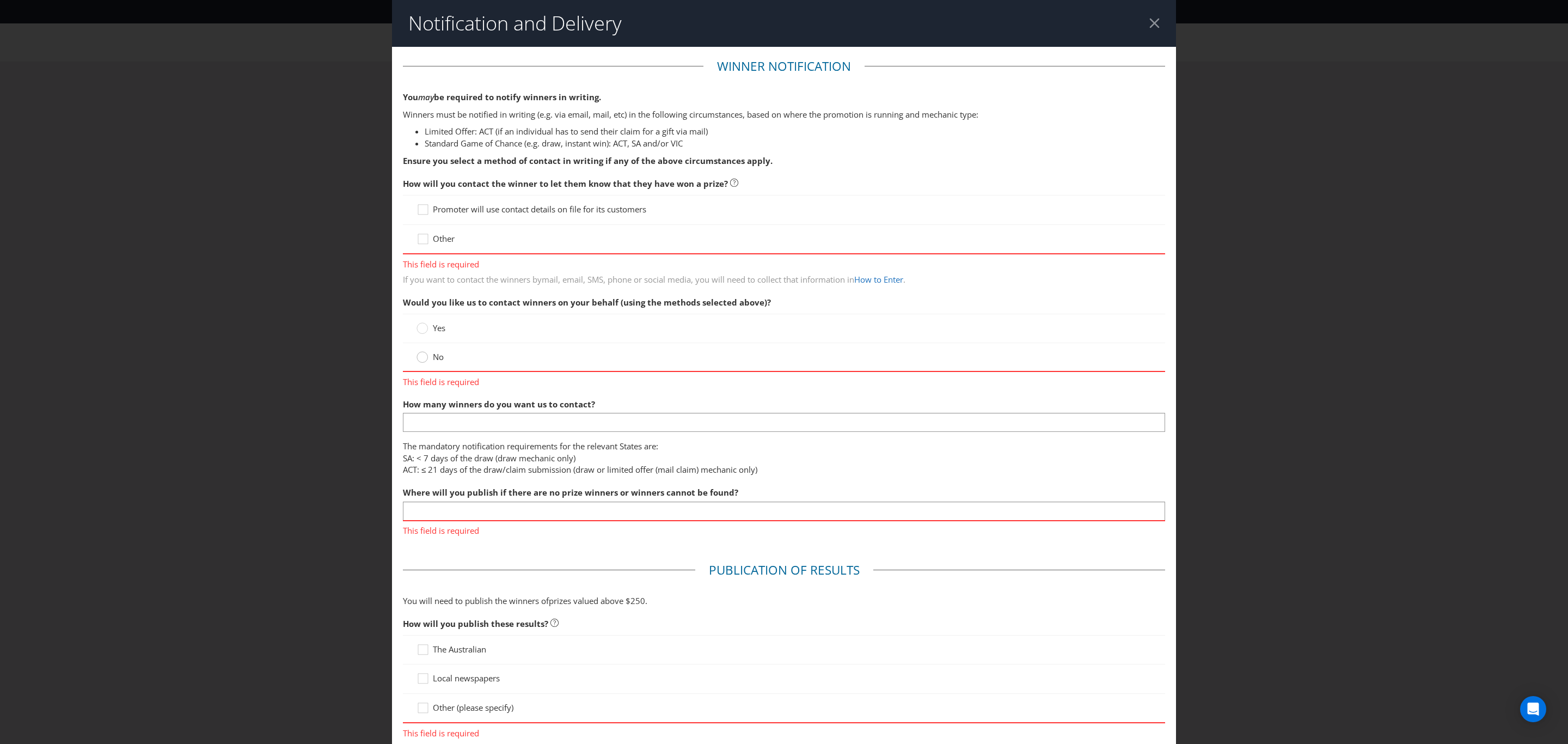
click at [416, 356] on icon at bounding box center [422, 357] width 12 height 12
click at [0, 0] on input "No" at bounding box center [0, 0] width 0 height 0
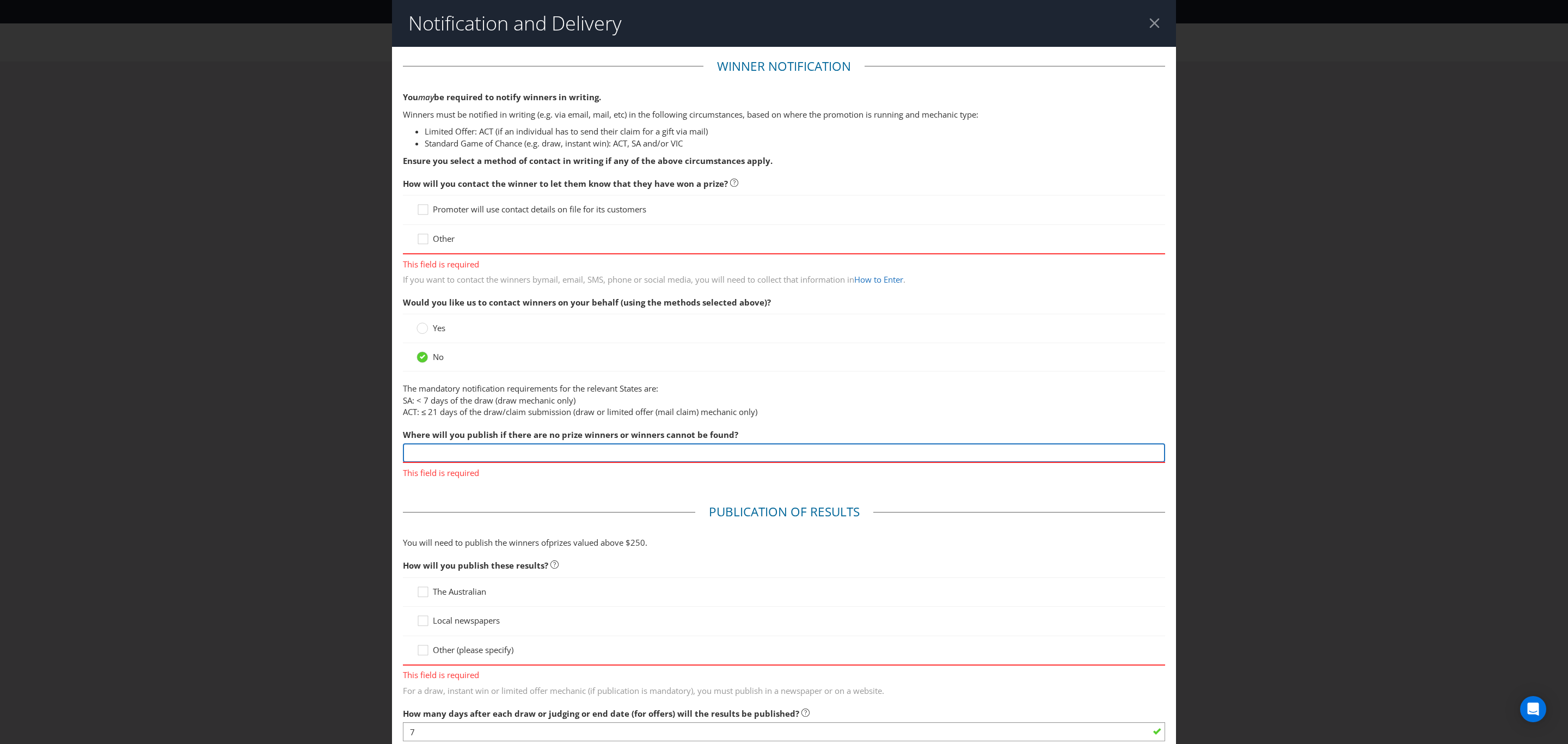
click at [423, 458] on input "text" at bounding box center [784, 452] width 762 height 19
type input "Promoter Website"
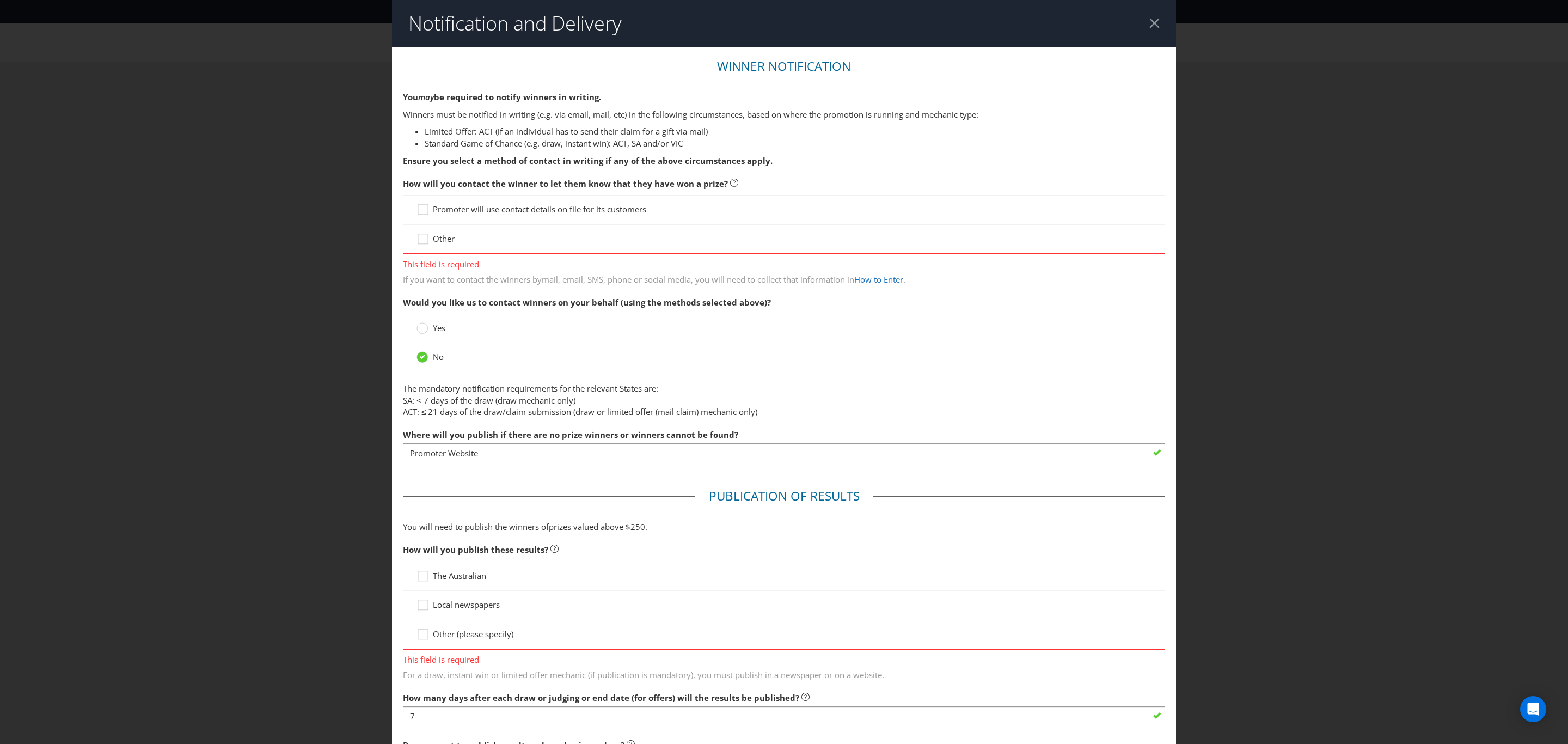
click at [447, 654] on div "How will you publish these results? The Australian Local newspapers Other (plea…" at bounding box center [784, 610] width 762 height 142
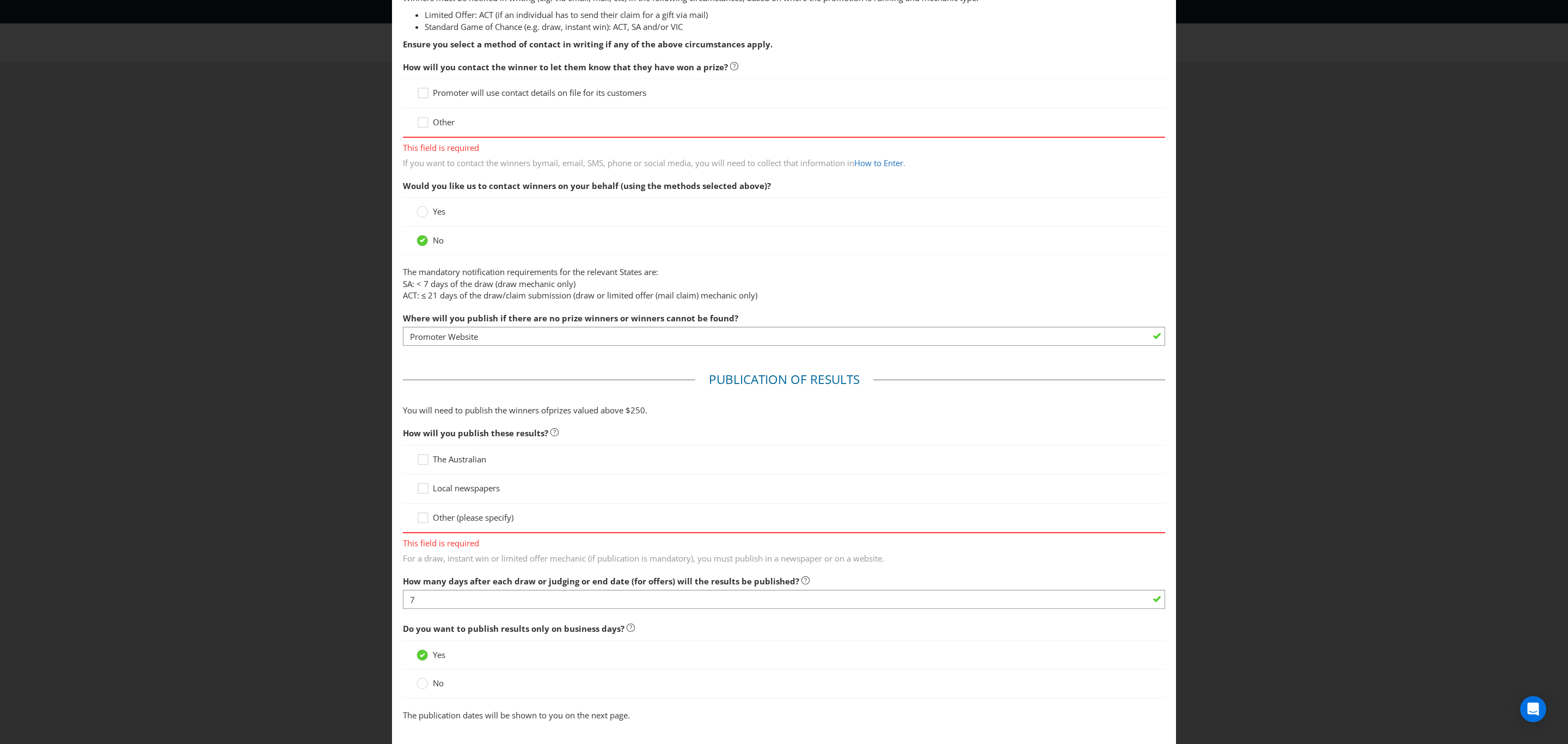
scroll to position [163, 0]
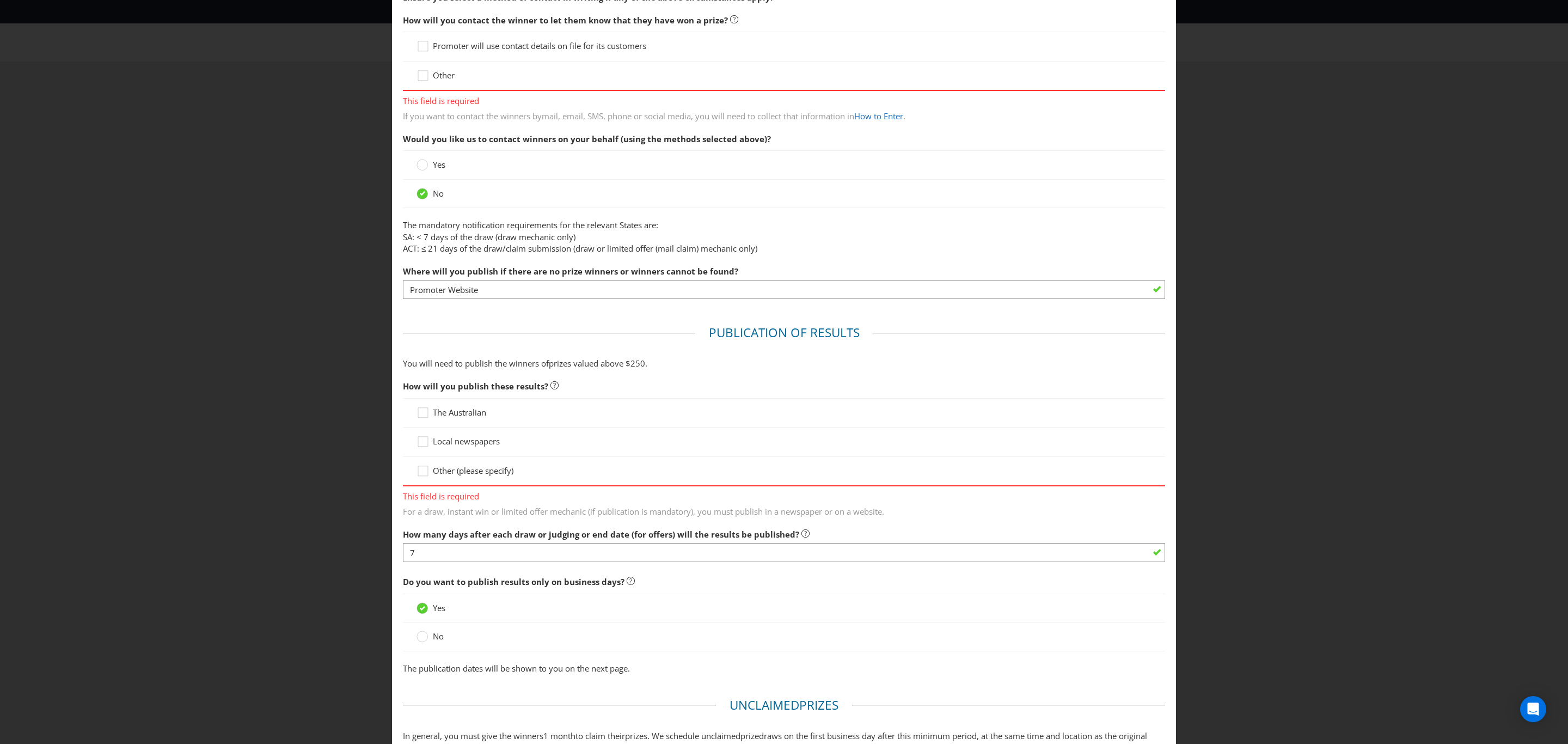
click at [419, 477] on div at bounding box center [784, 477] width 735 height 1
click at [419, 472] on icon at bounding box center [424, 473] width 16 height 16
click at [0, 0] on input "Other (please specify)" at bounding box center [0, 0] width 0 height 0
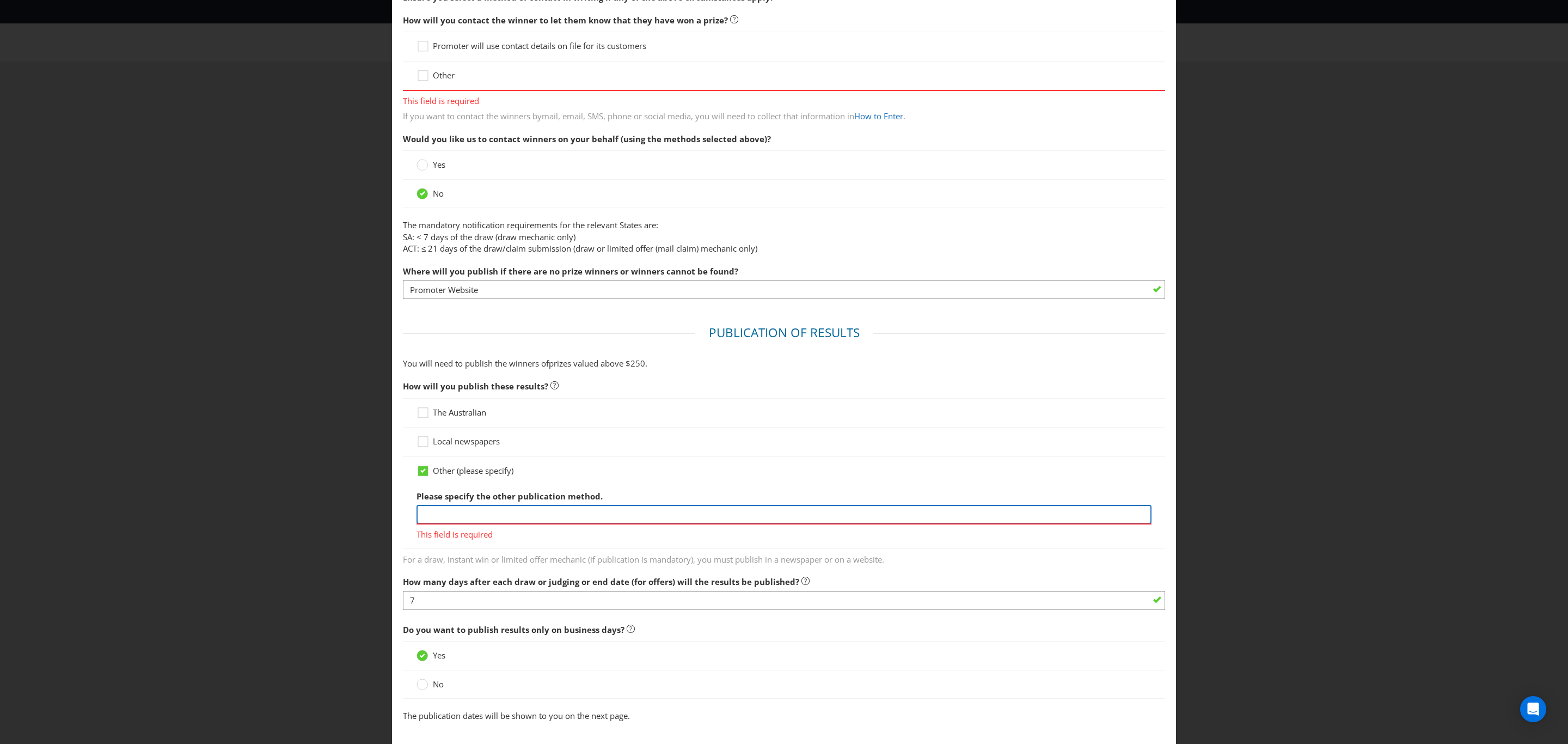
click at [431, 515] on input "text" at bounding box center [784, 514] width 735 height 19
type input "Promoter Website"
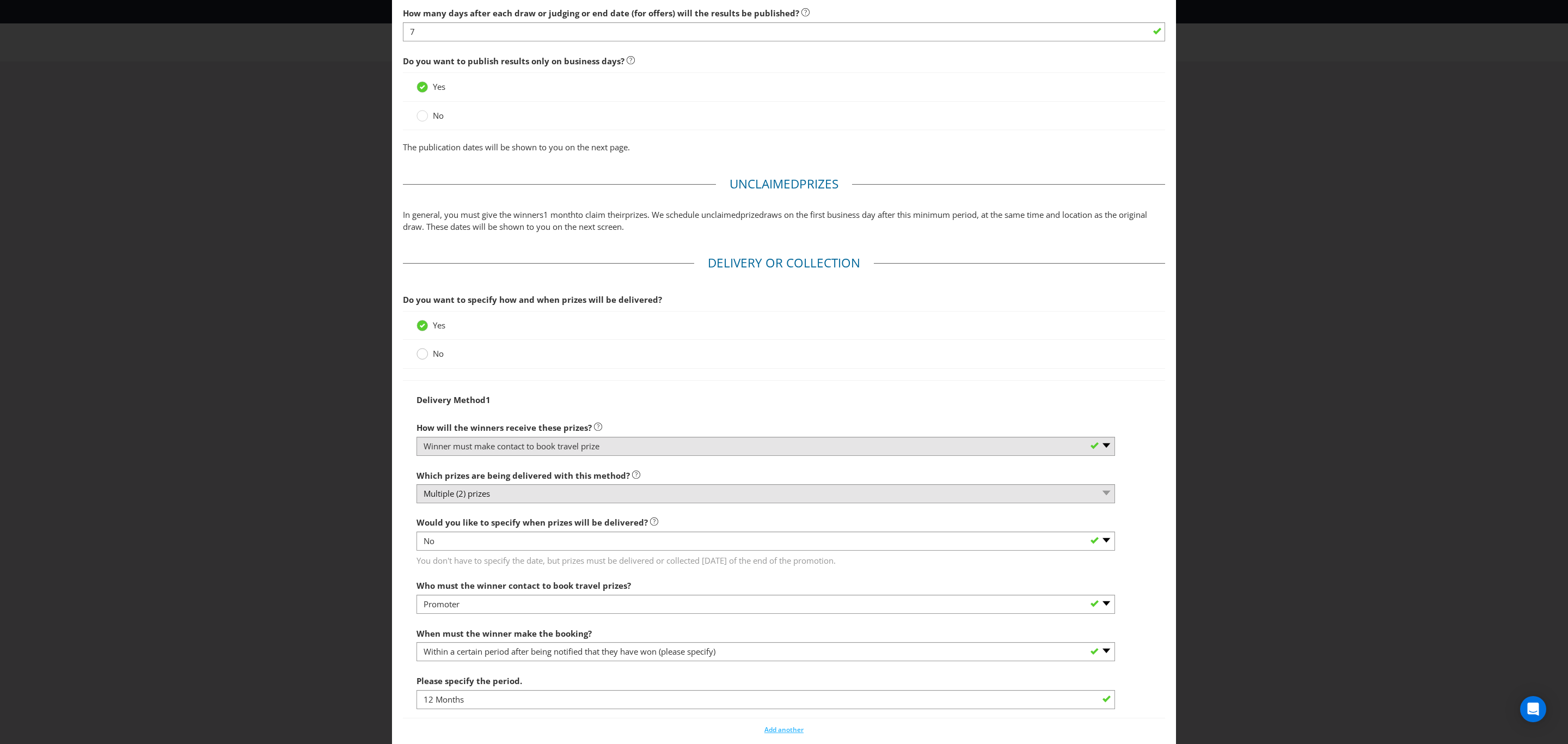
scroll to position [735, 0]
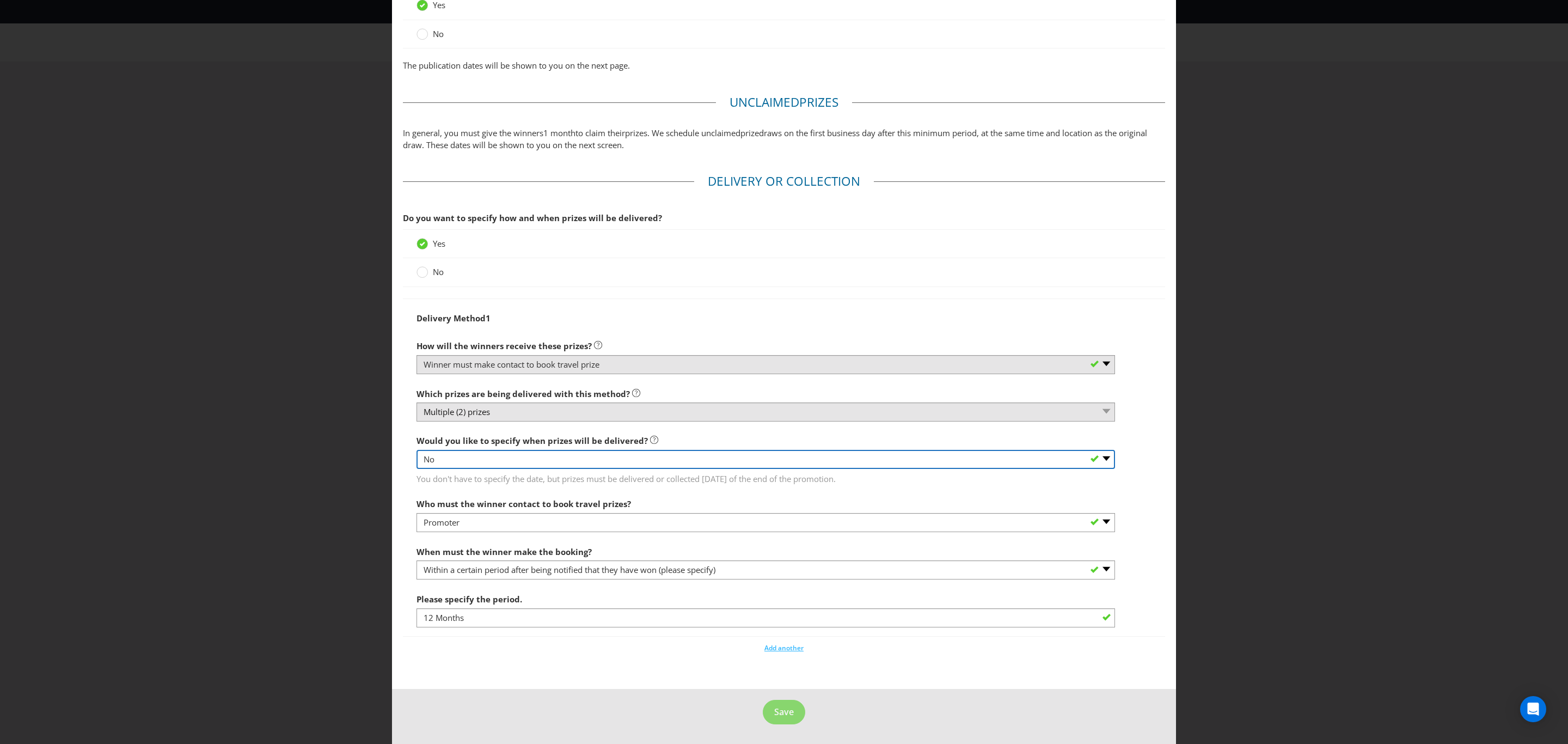
click at [460, 463] on select "-- Please select -- Yes, specific date (please specify) Yes, within a certain p…" at bounding box center [766, 459] width 699 height 19
click at [416, 450] on select "-- Please select -- Yes, specific date (please specify) Yes, within a certain p…" at bounding box center [766, 459] width 699 height 19
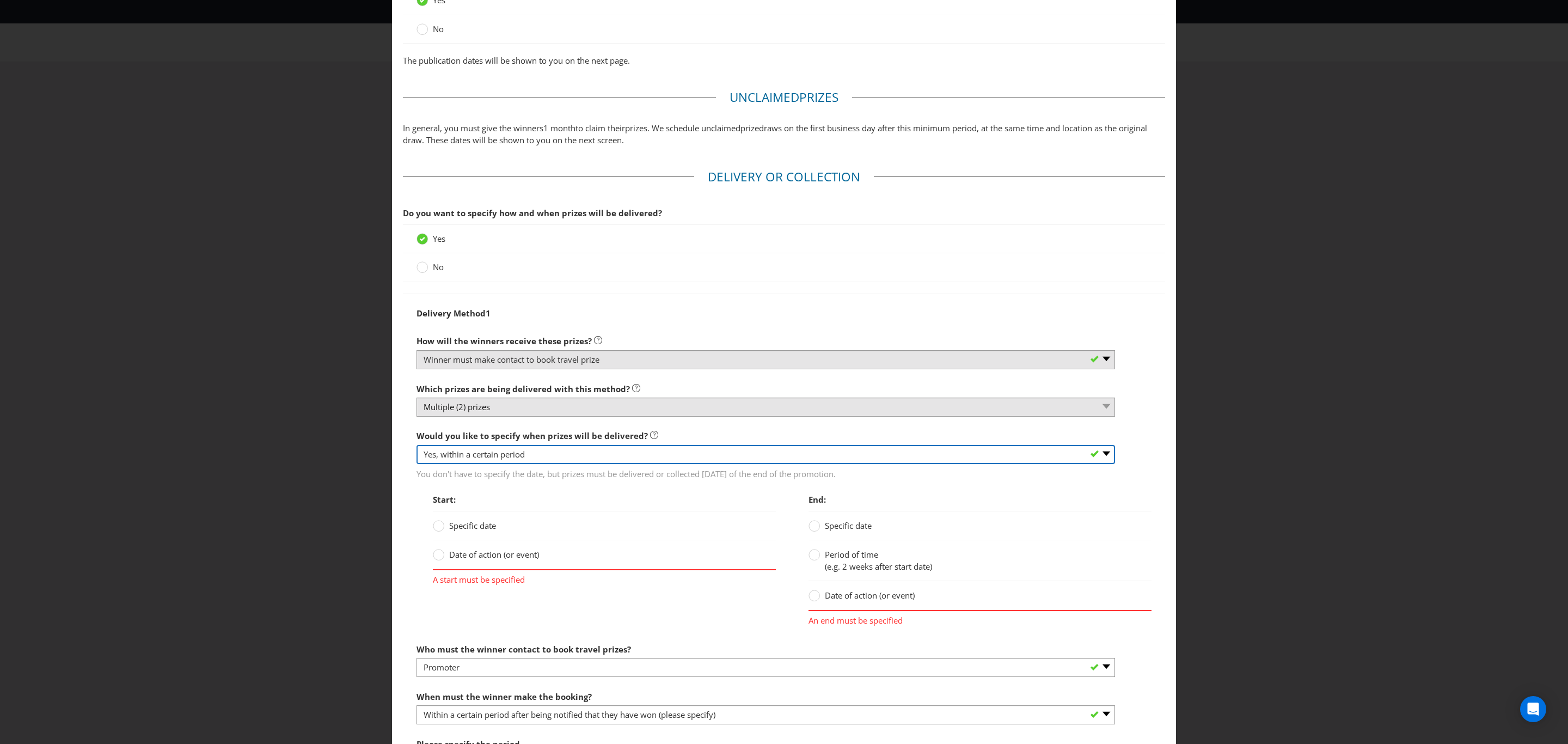
click at [461, 457] on select "-- Please select -- Yes, specific date (please specify) Yes, within a certain p…" at bounding box center [766, 454] width 699 height 19
select select "NO"
click at [416, 449] on select "-- Please select -- Yes, specific date (please specify) Yes, within a certain p…" at bounding box center [766, 454] width 699 height 19
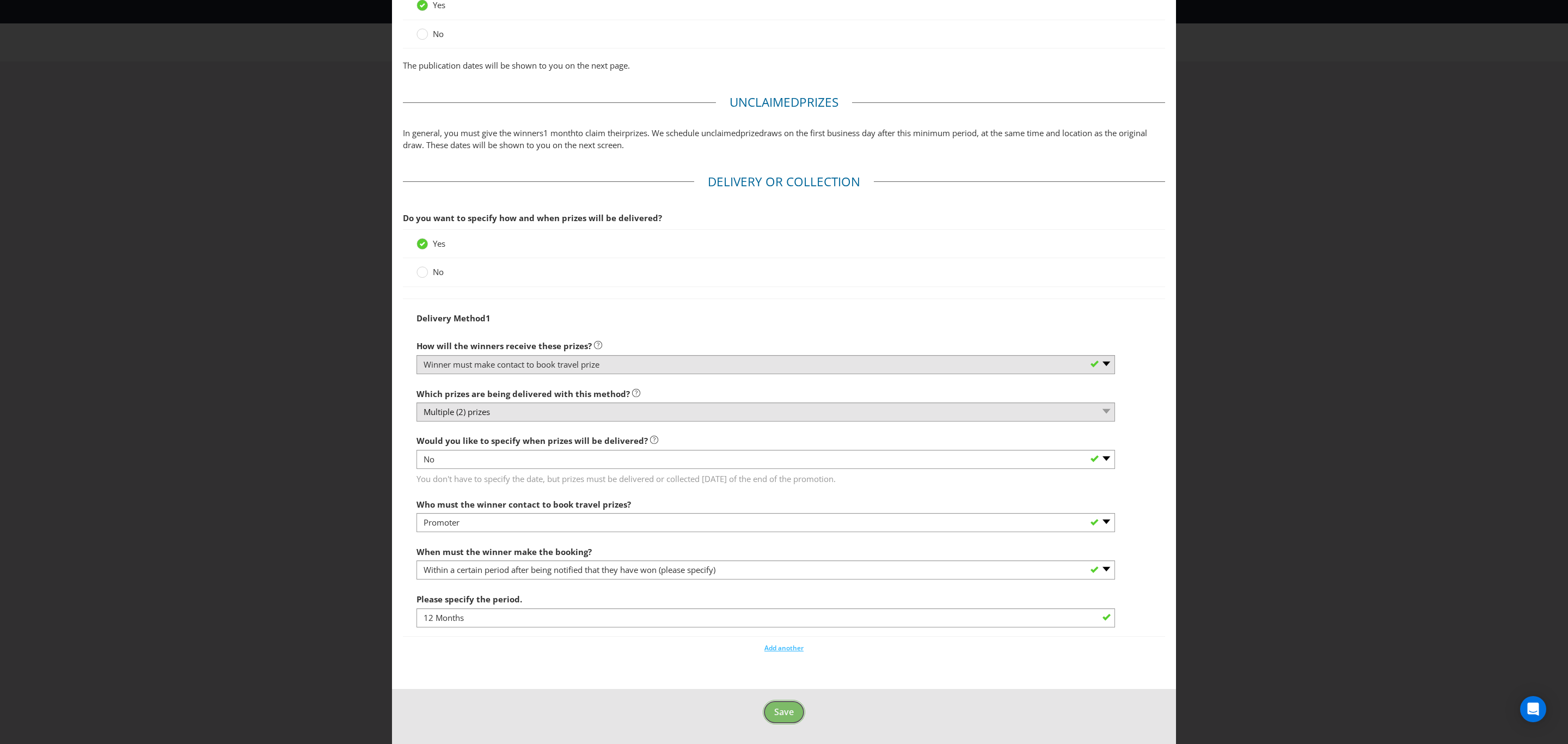
click at [782, 717] on span "Save" at bounding box center [784, 712] width 19 height 12
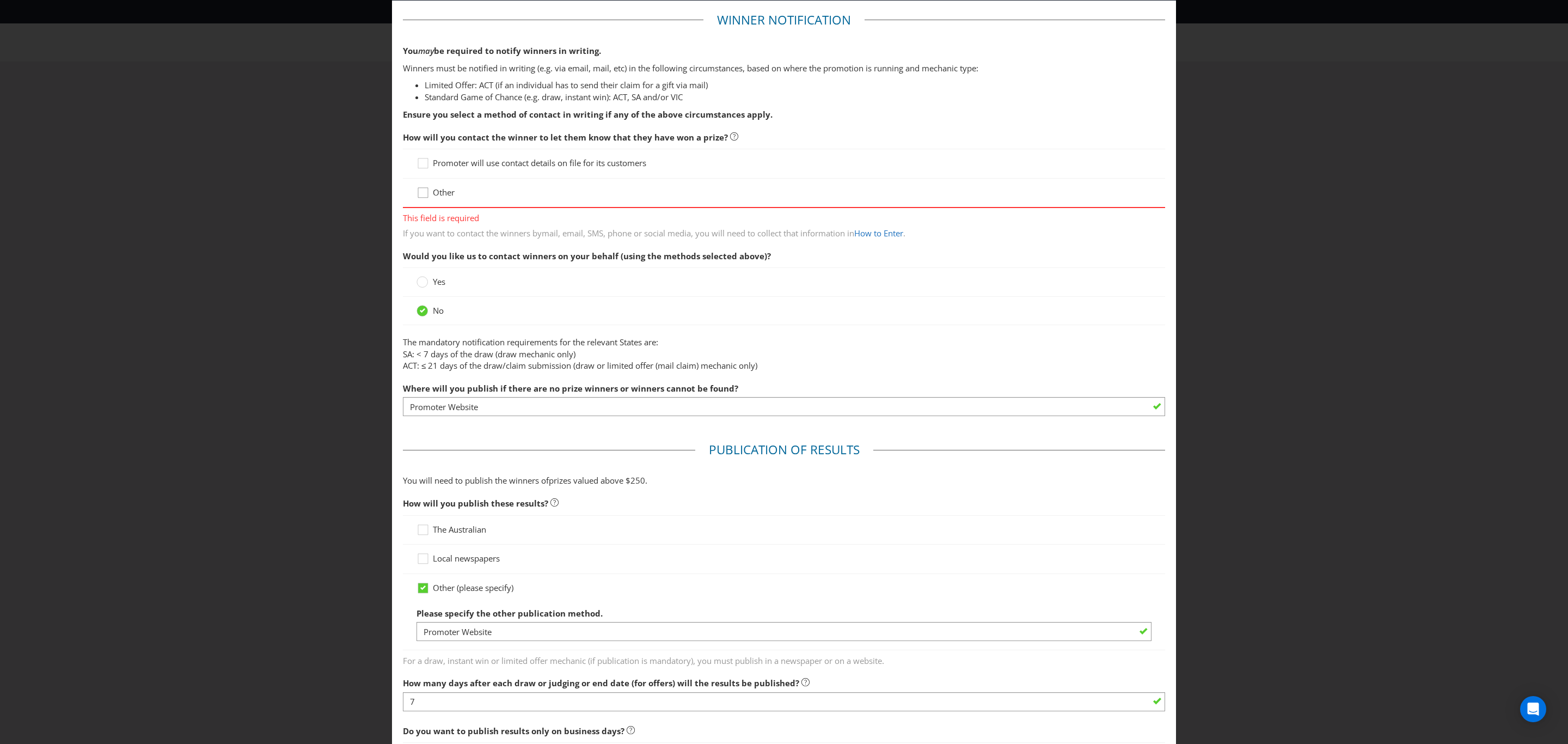
click at [419, 197] on icon at bounding box center [424, 195] width 16 height 16
click at [0, 0] on input "Other" at bounding box center [0, 0] width 0 height 0
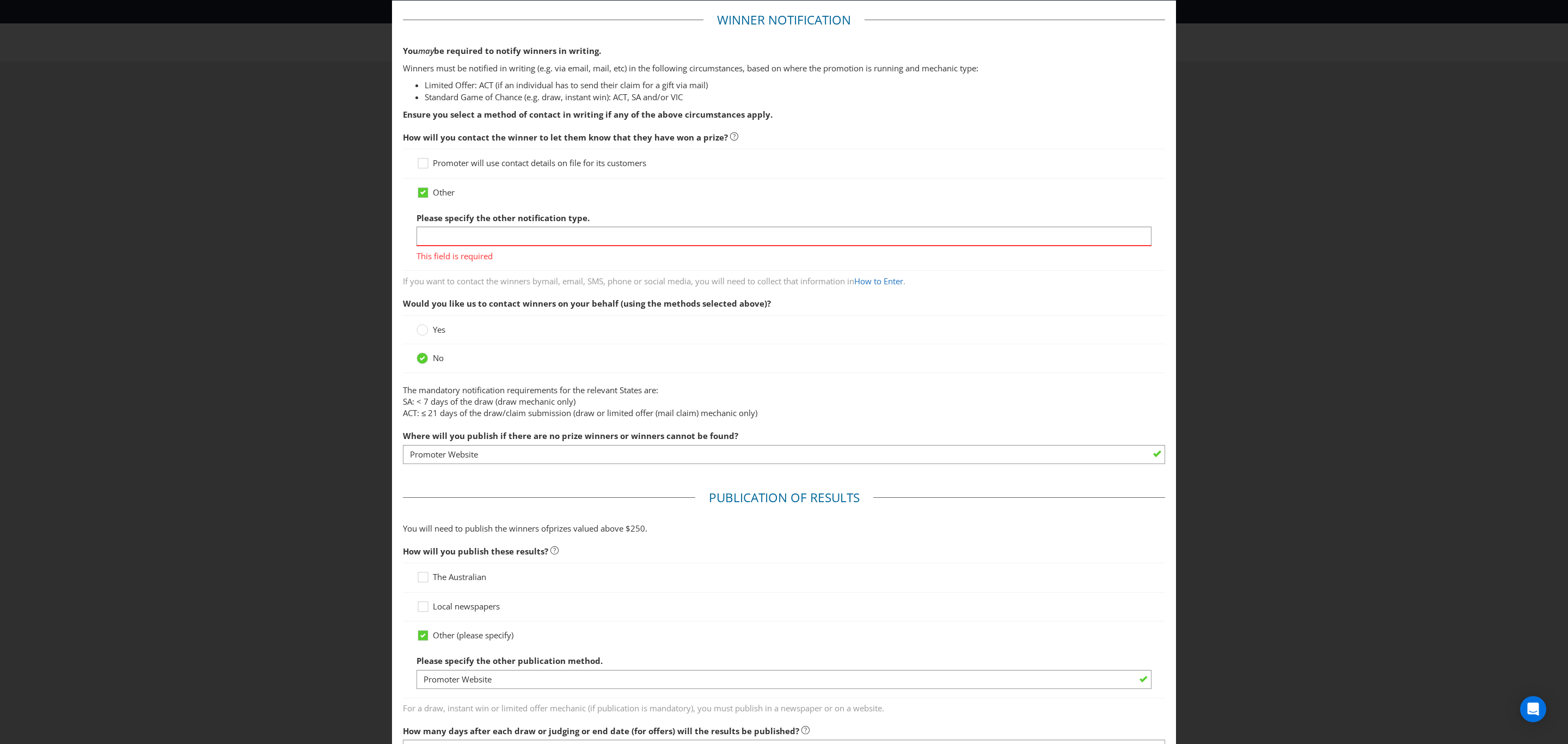
click at [444, 245] on div "This field is required" at bounding box center [784, 253] width 735 height 17
click at [441, 239] on input "text" at bounding box center [784, 236] width 735 height 19
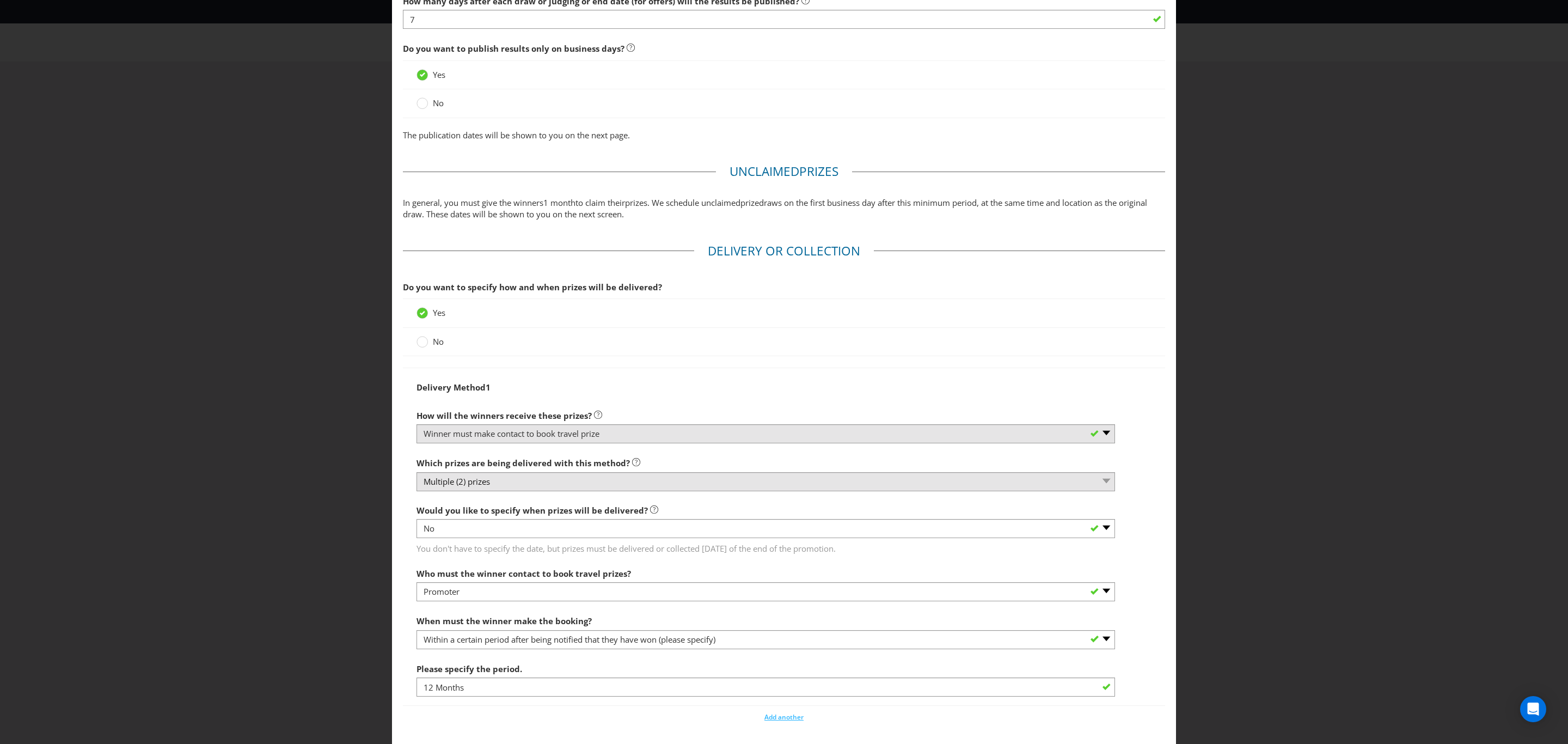
scroll to position [850, 0]
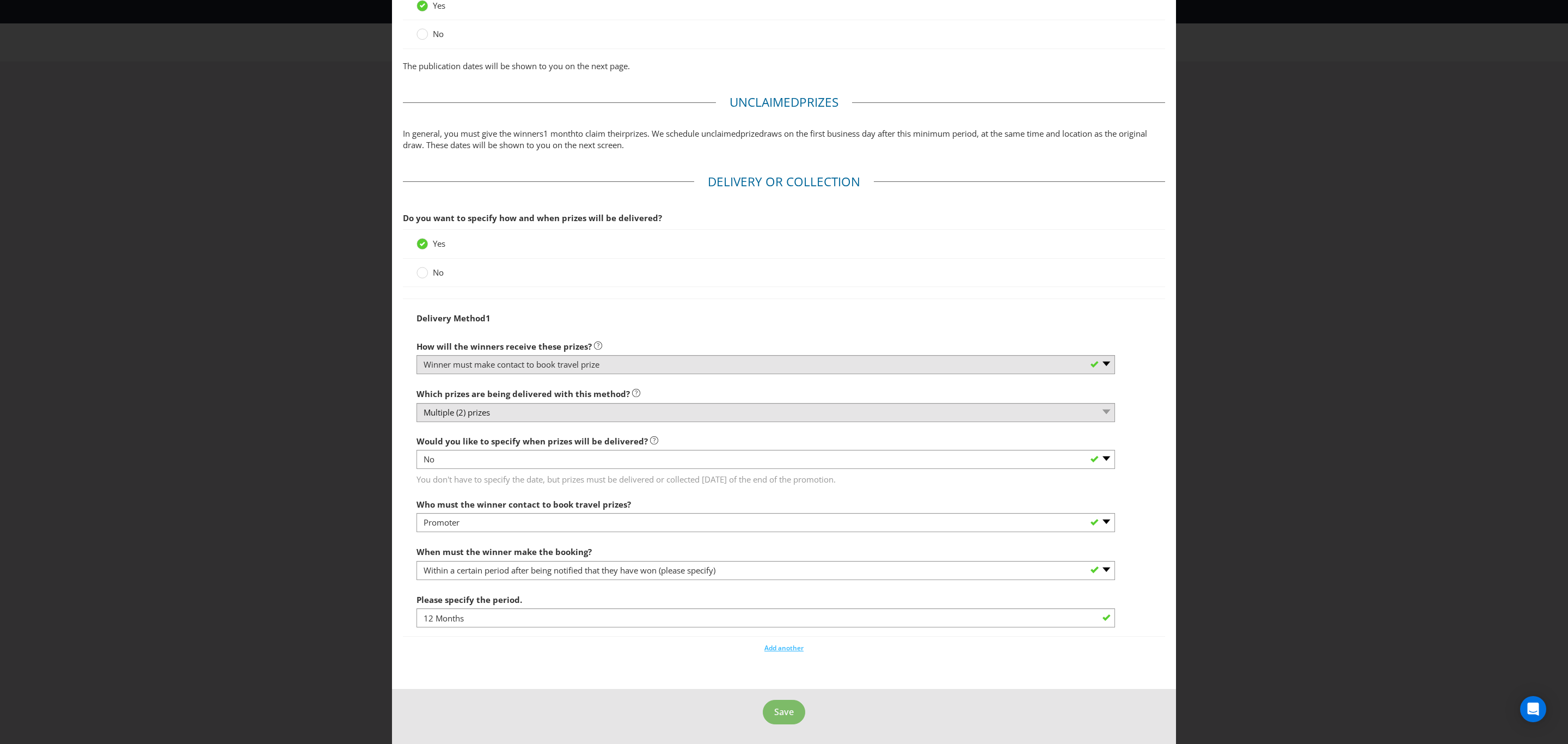
type input "Phone and in writing"
click at [784, 711] on span "Save" at bounding box center [784, 712] width 19 height 12
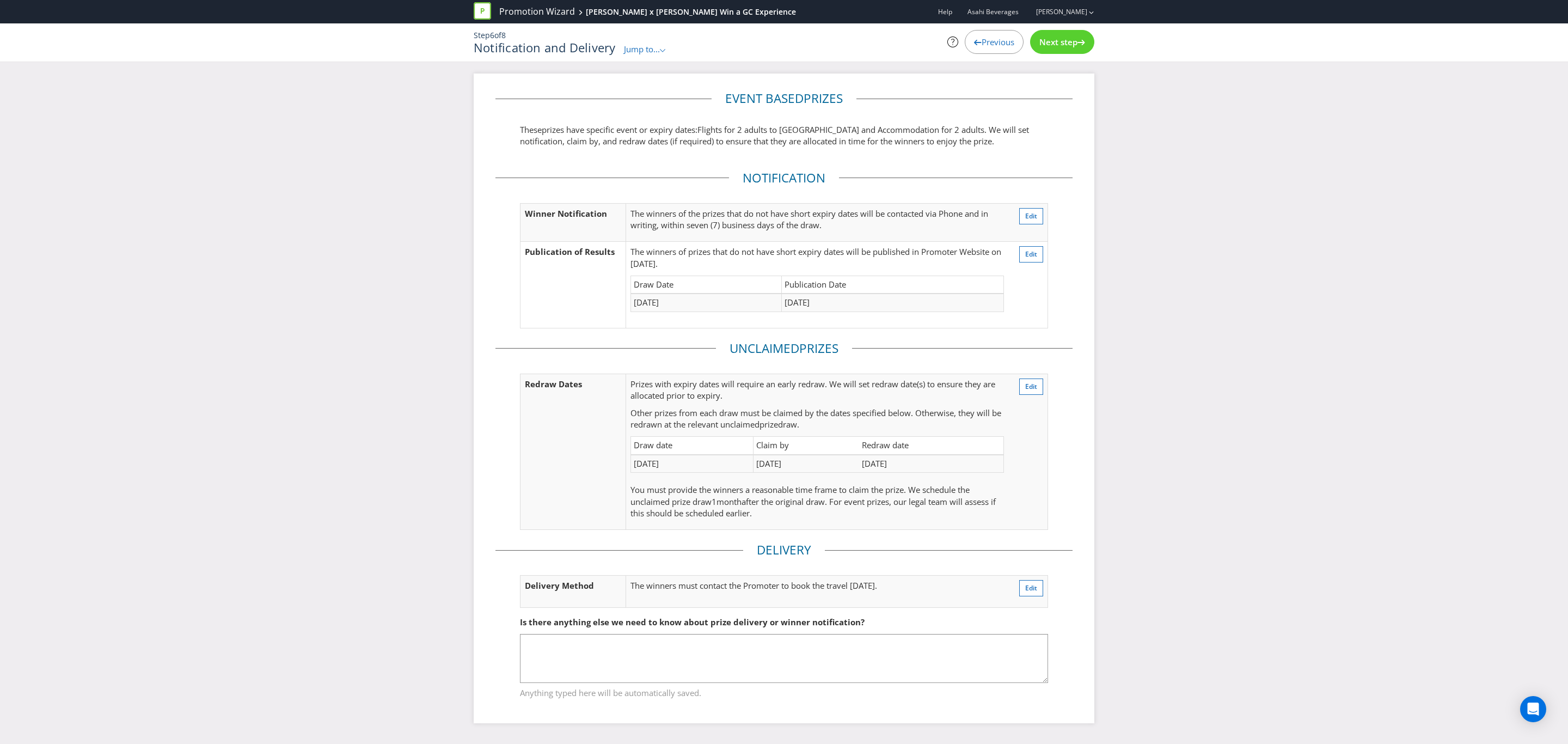
click at [1064, 43] on span "Next step" at bounding box center [1058, 42] width 38 height 11
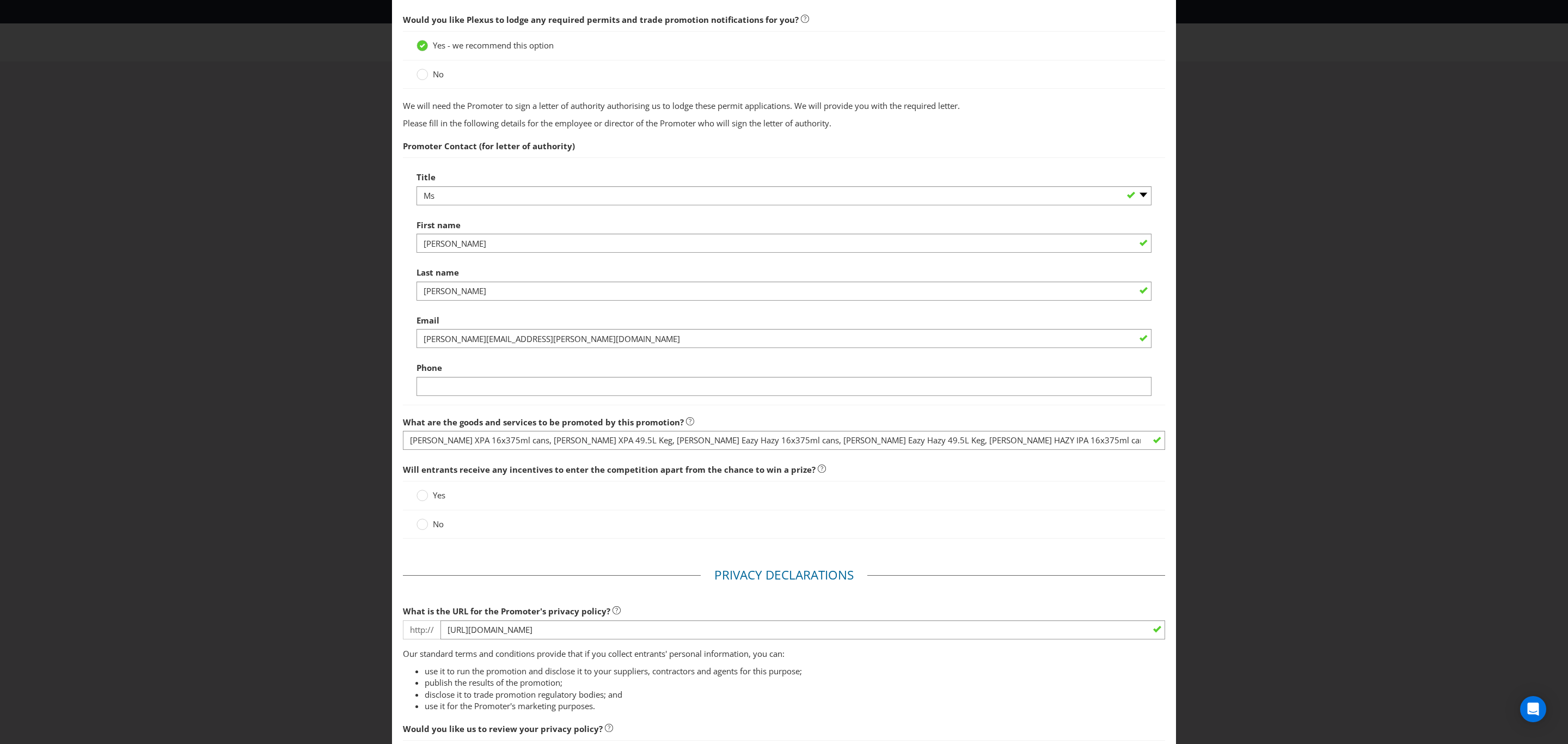
scroll to position [492, 0]
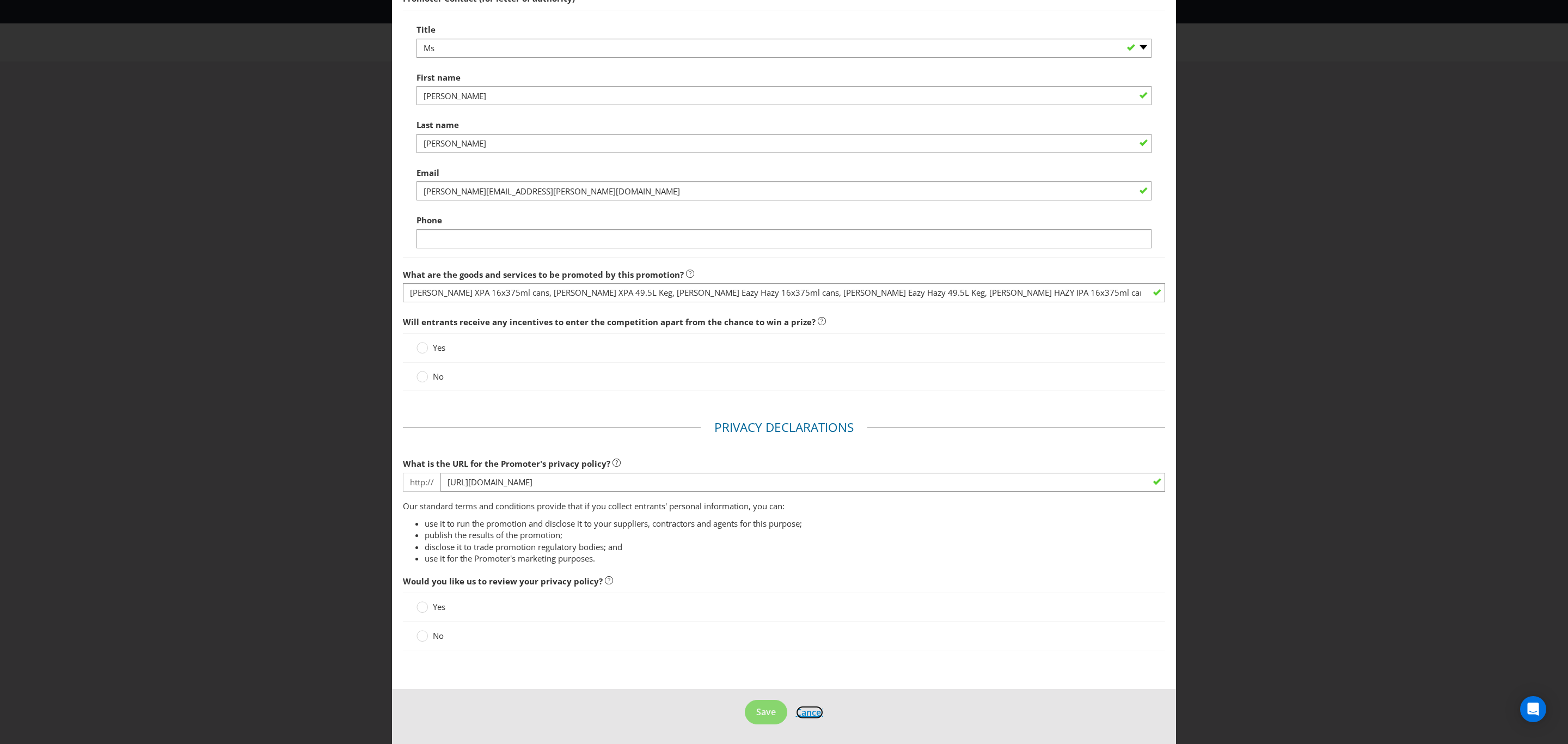
click at [803, 717] on span "Cancel" at bounding box center [810, 712] width 27 height 12
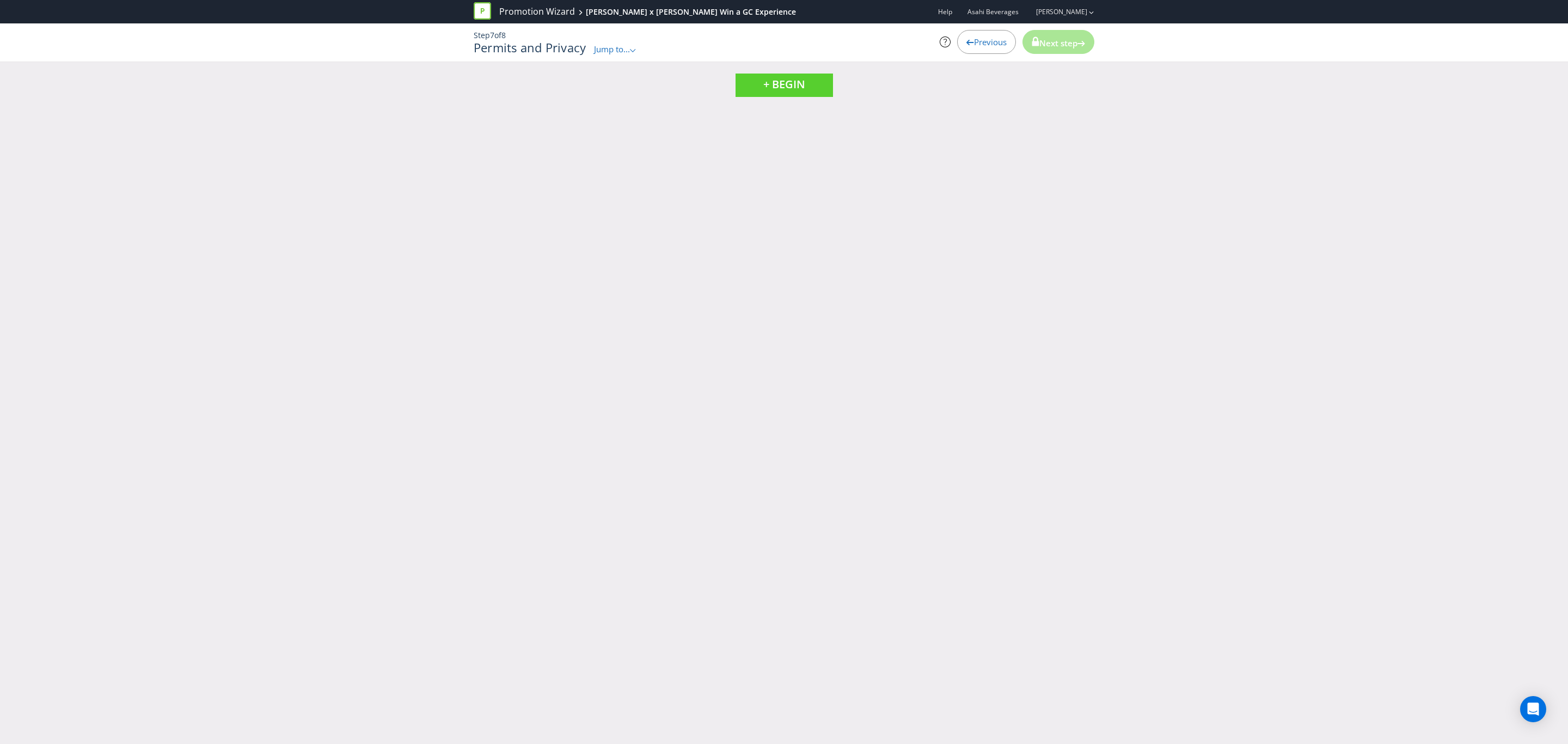
click at [982, 43] on span "Previous" at bounding box center [990, 42] width 33 height 11
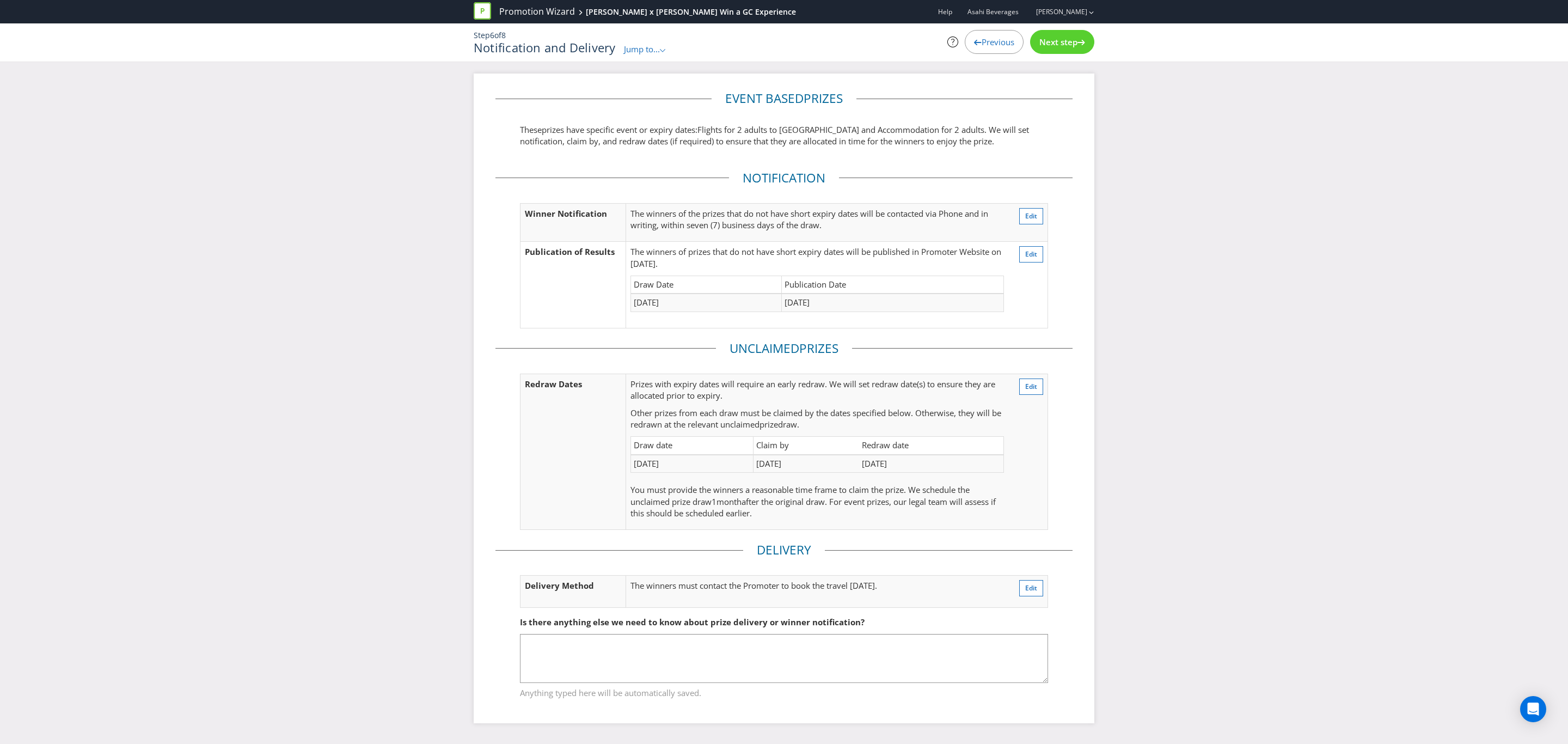
click at [982, 43] on span "Previous" at bounding box center [998, 42] width 33 height 11
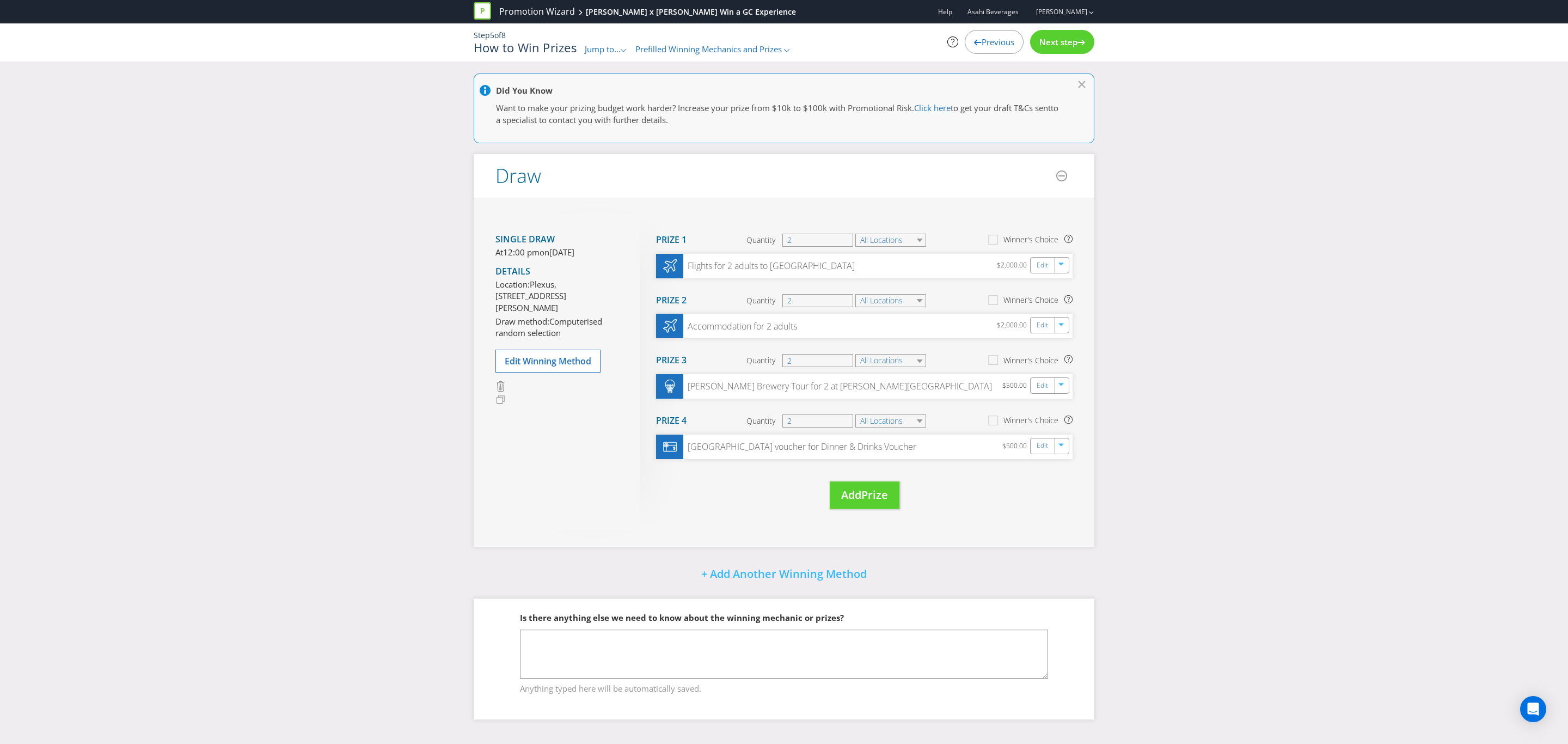
click at [982, 43] on span "Previous" at bounding box center [998, 42] width 33 height 11
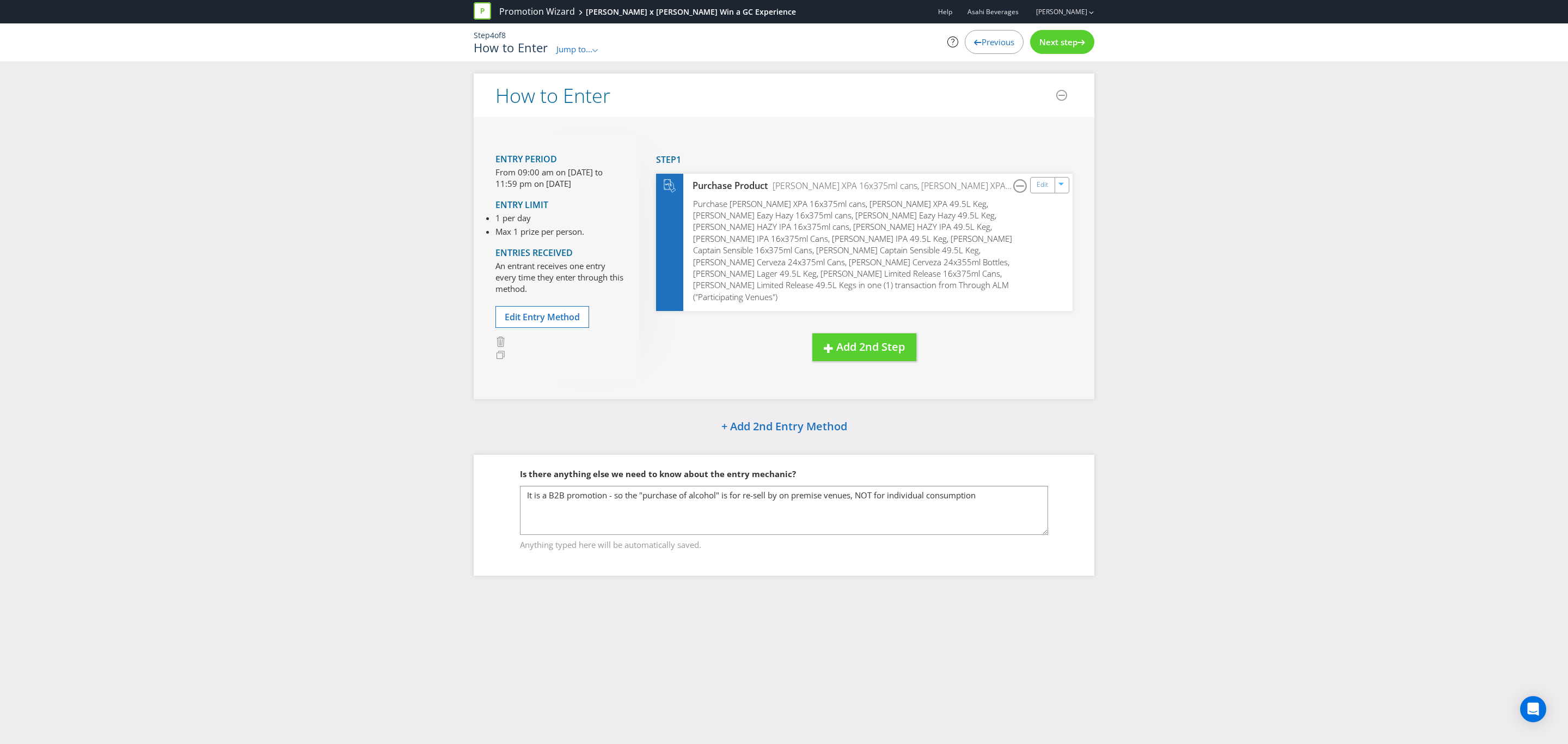
click at [982, 43] on span "Previous" at bounding box center [998, 42] width 33 height 11
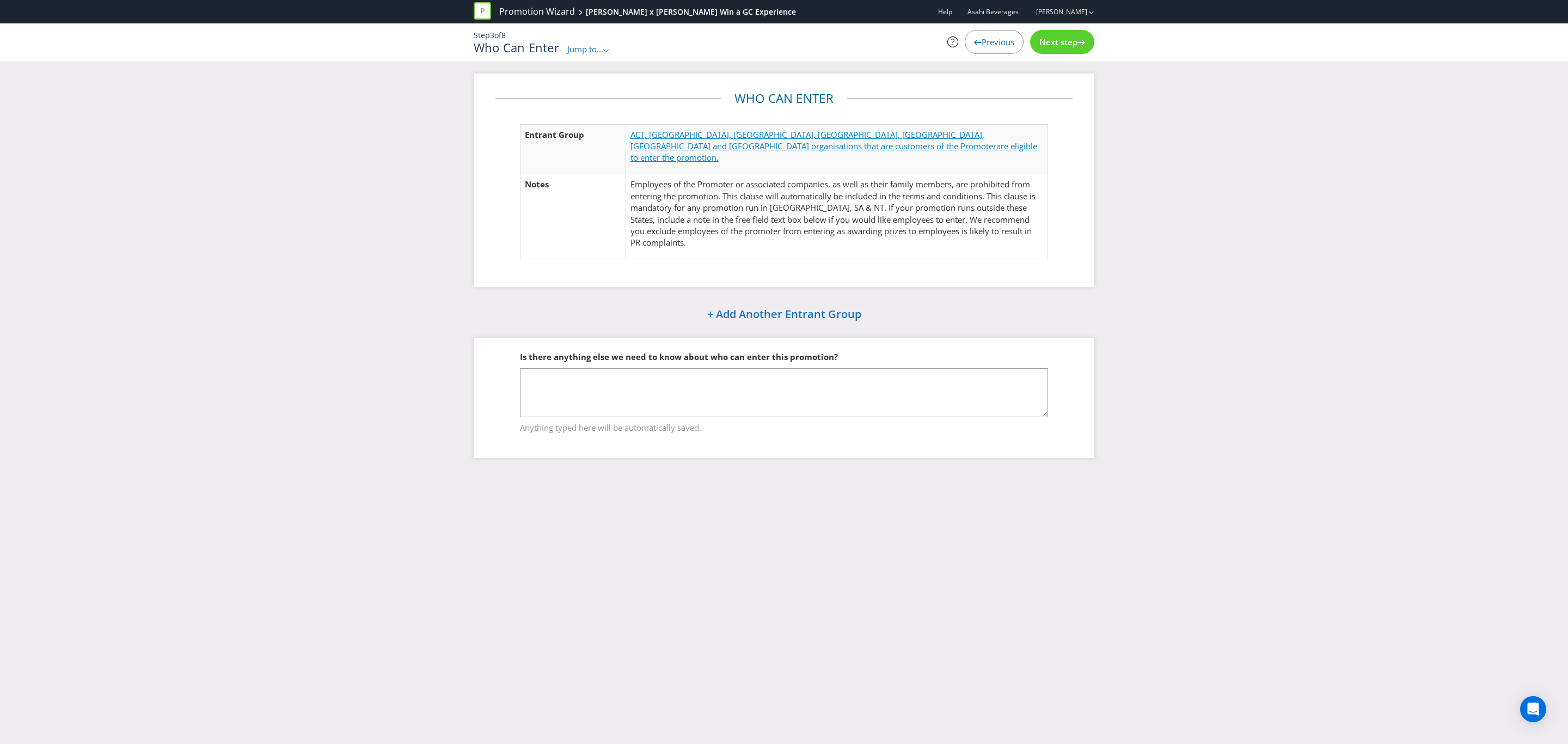
click at [711, 136] on span "ACT, [GEOGRAPHIC_DATA], [GEOGRAPHIC_DATA], [GEOGRAPHIC_DATA], [GEOGRAPHIC_DATA]…" at bounding box center [813, 140] width 366 height 23
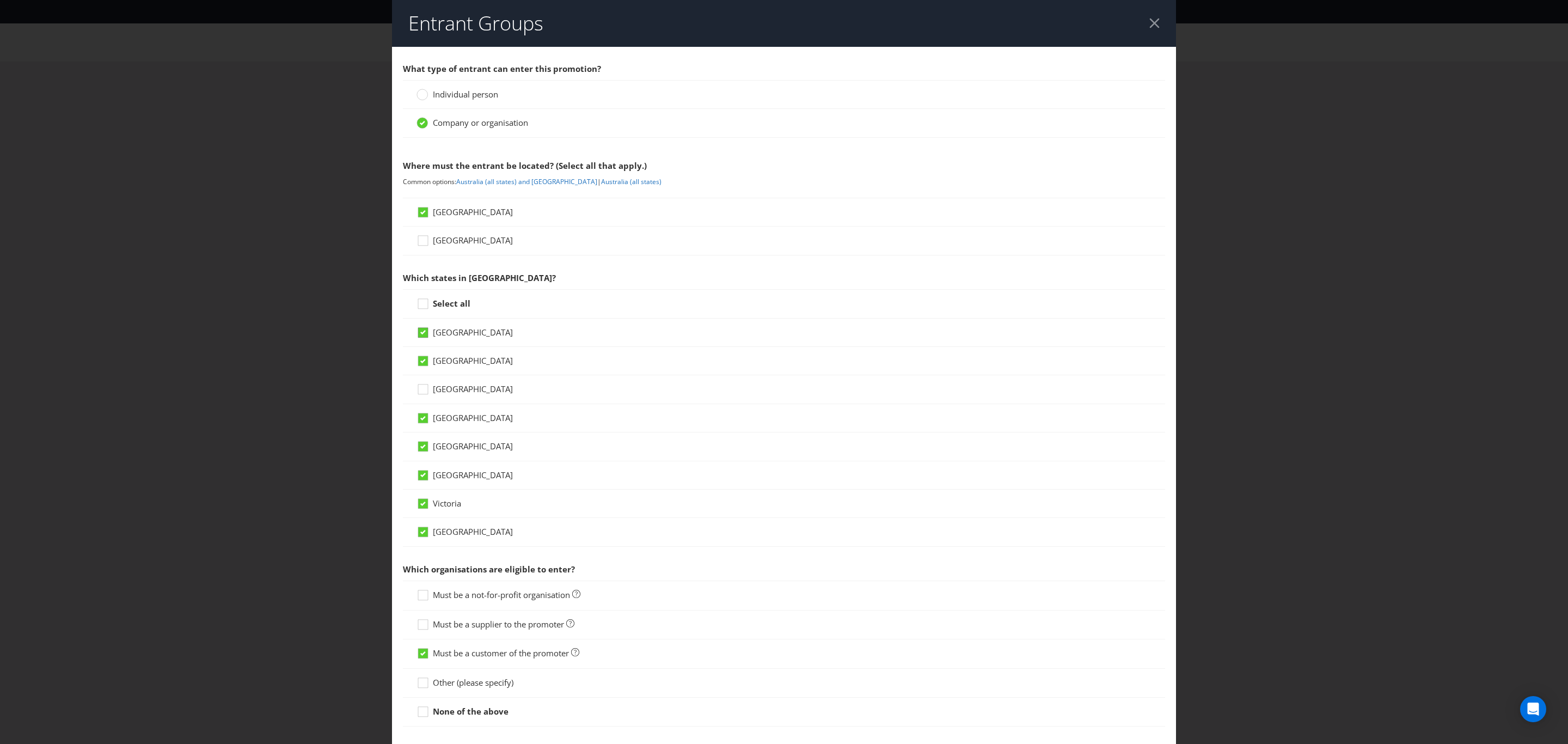
click at [421, 334] on icon at bounding box center [423, 332] width 5 height 4
click at [0, 0] on input "[GEOGRAPHIC_DATA]" at bounding box center [0, 0] width 0 height 0
click at [421, 448] on icon at bounding box center [423, 446] width 5 height 4
click at [0, 0] on input "[GEOGRAPHIC_DATA]" at bounding box center [0, 0] width 0 height 0
click at [421, 477] on icon at bounding box center [423, 474] width 5 height 4
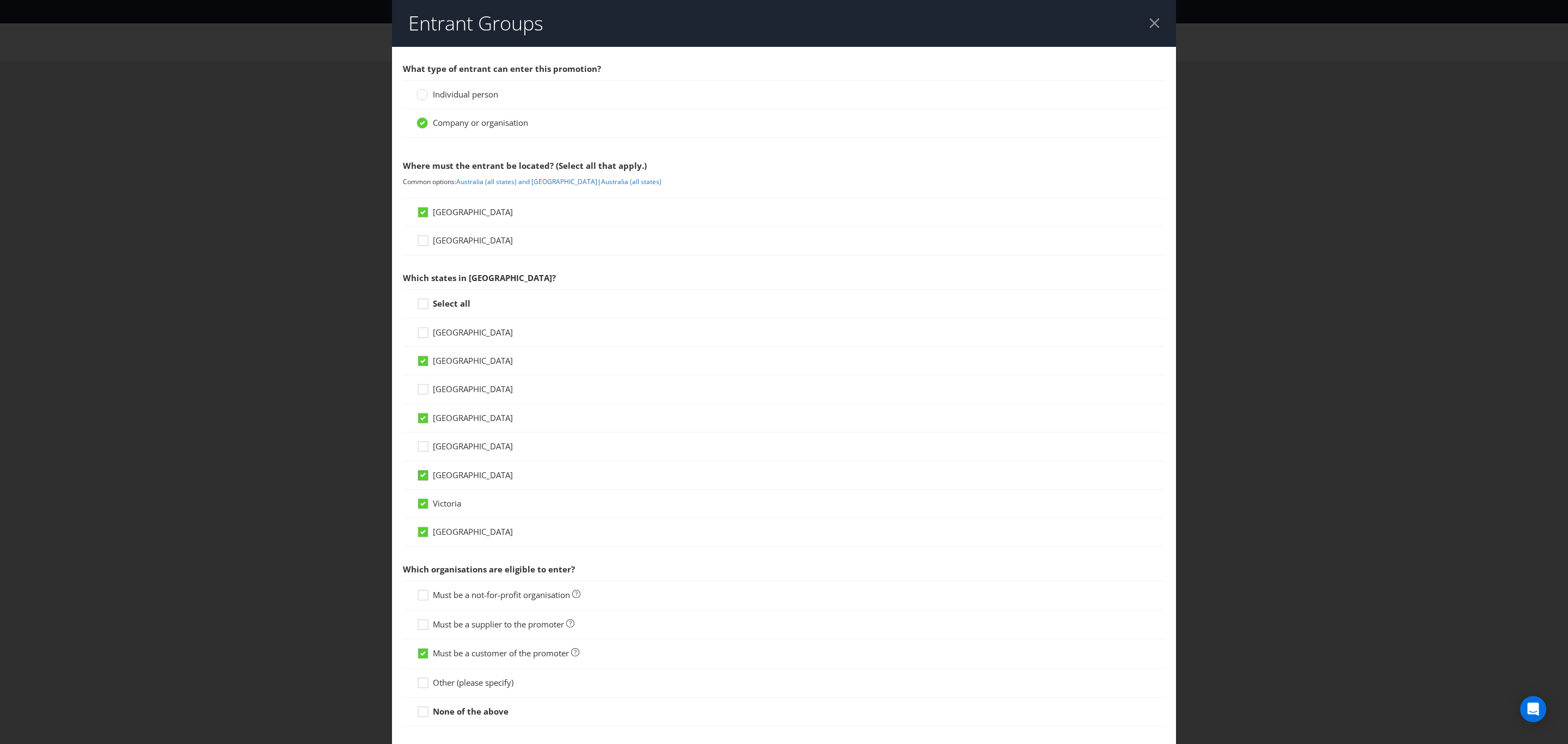
click at [0, 0] on input "[GEOGRAPHIC_DATA]" at bounding box center [0, 0] width 0 height 0
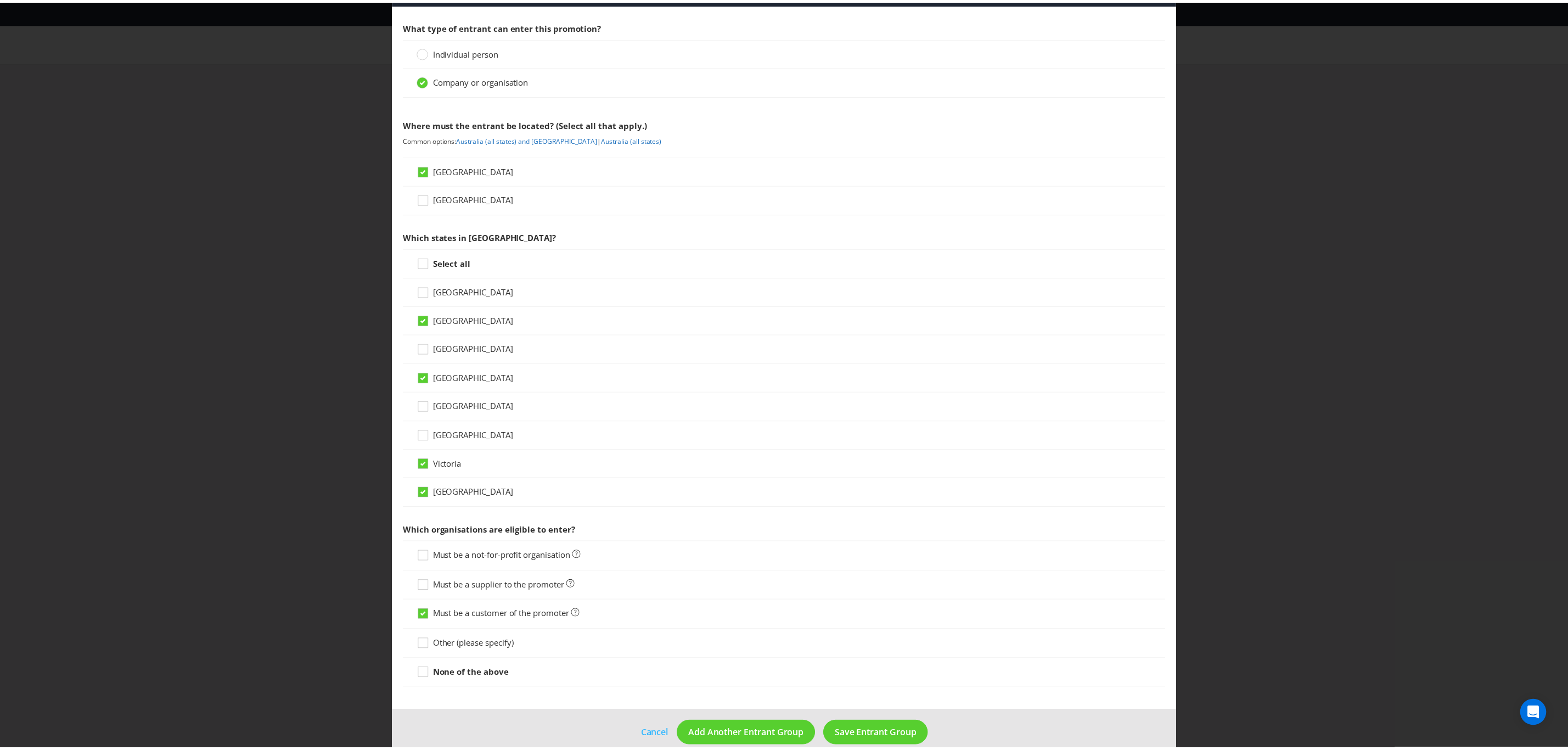
scroll to position [66, 0]
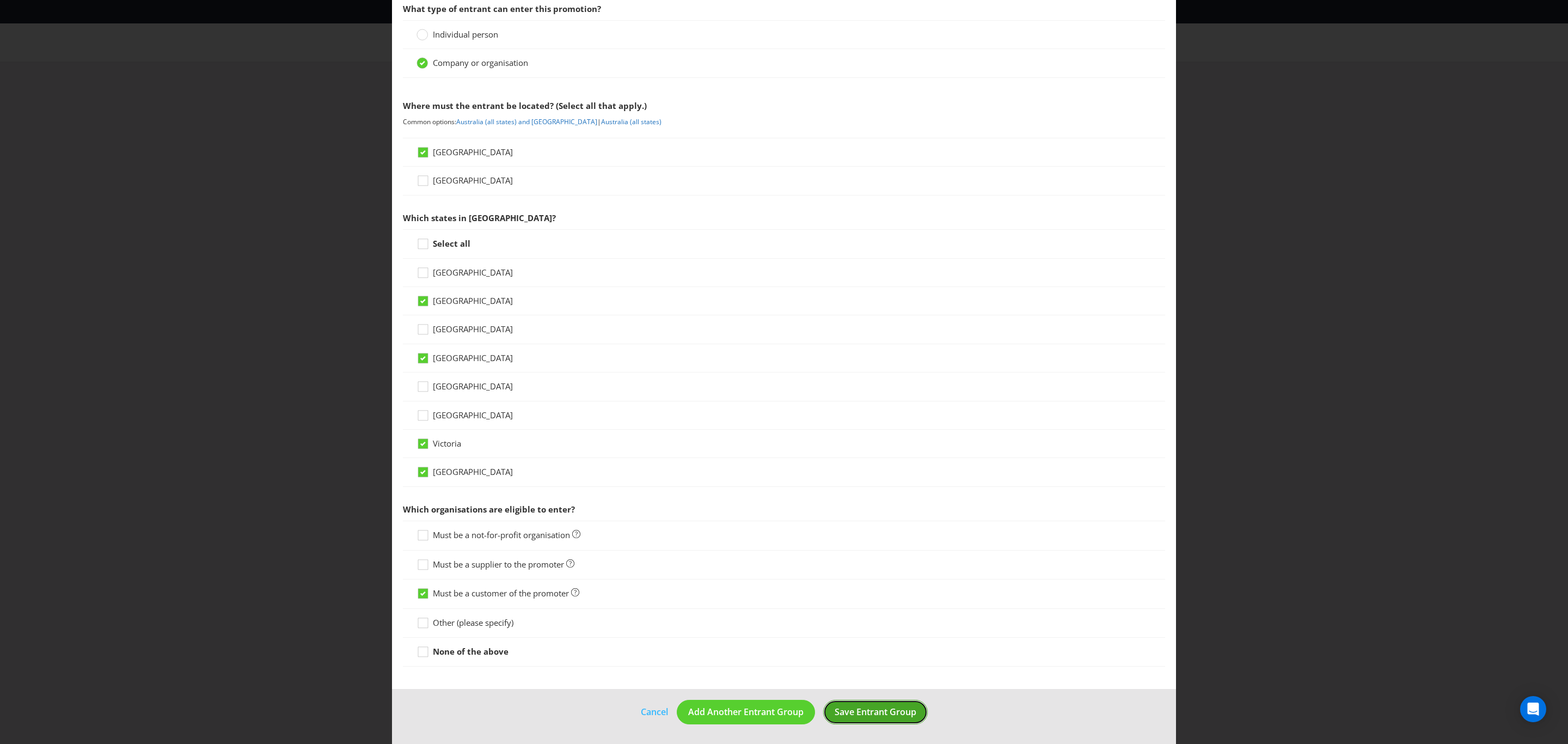
click at [878, 711] on span "Save Entrant Group" at bounding box center [875, 712] width 82 height 12
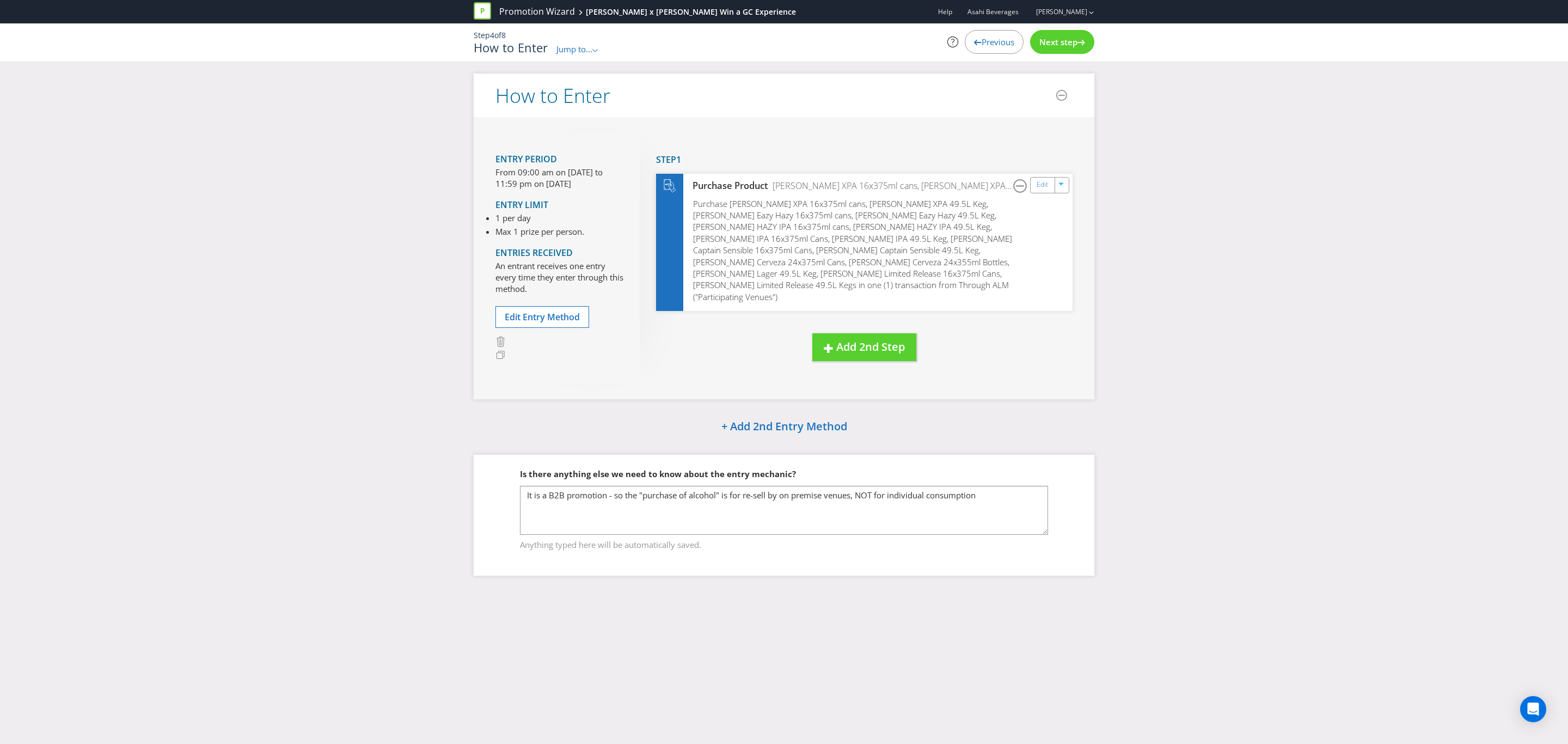
click at [1080, 40] on icon at bounding box center [1081, 42] width 8 height 5
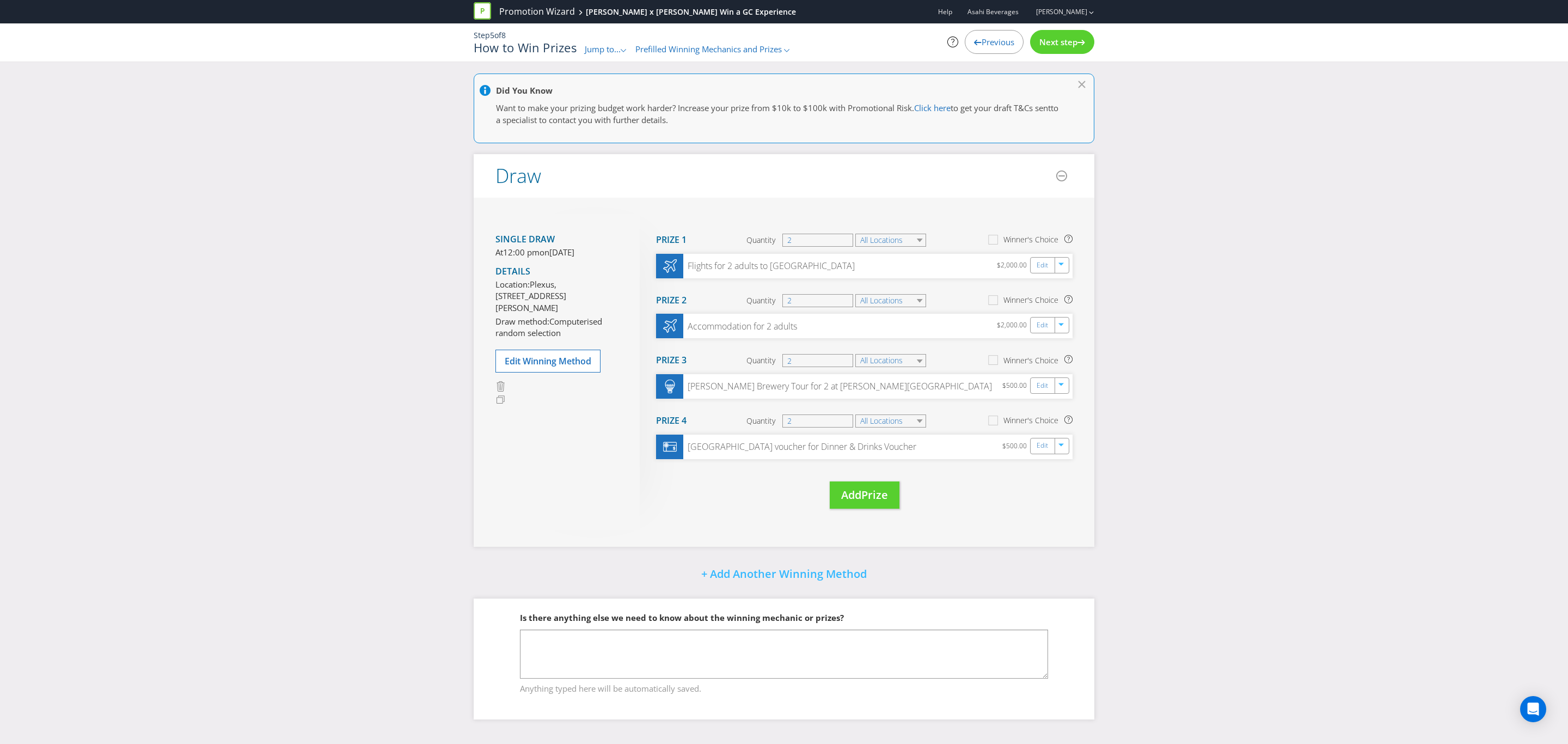
click at [1068, 43] on span "Next step" at bounding box center [1058, 42] width 38 height 11
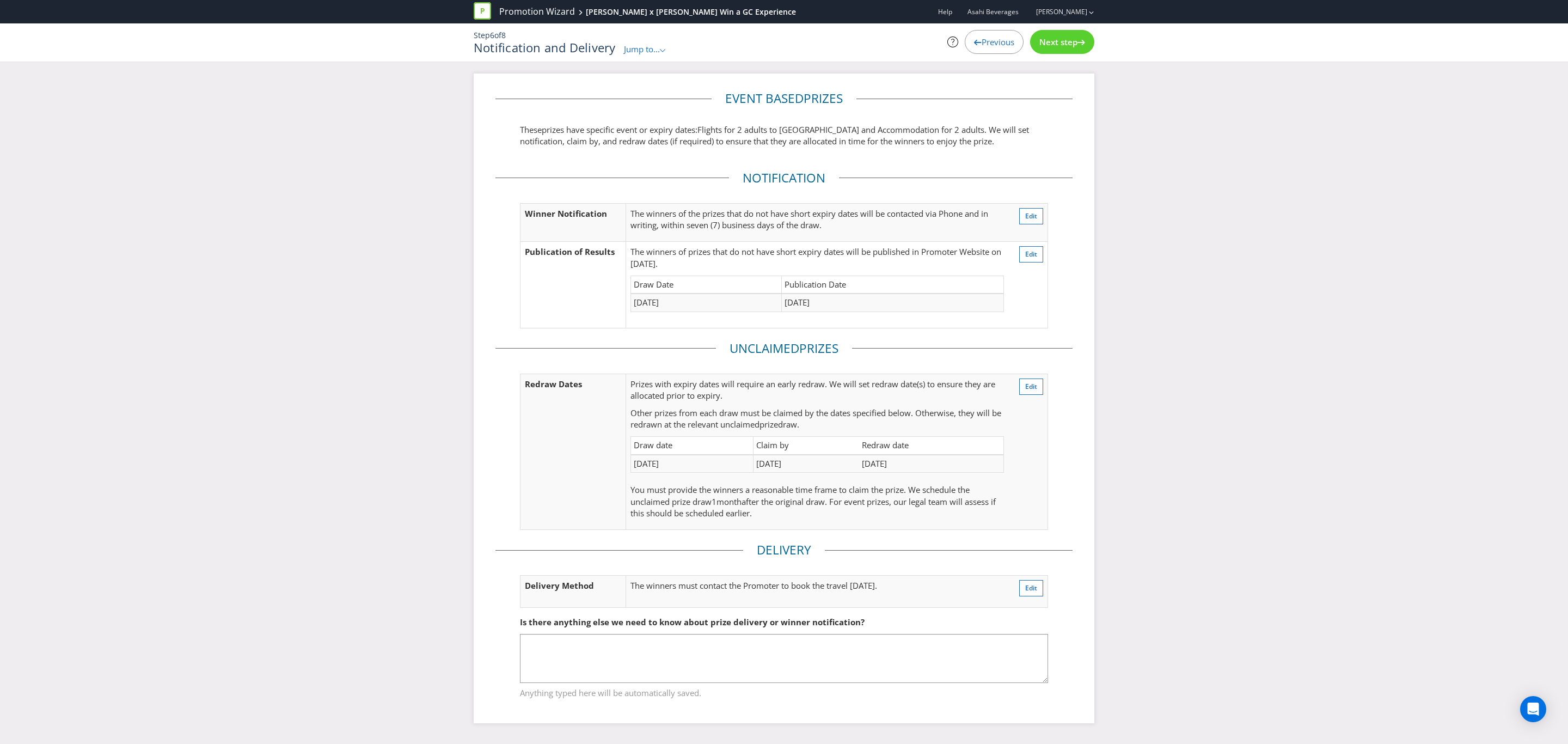
click at [1068, 43] on span "Next step" at bounding box center [1058, 42] width 38 height 11
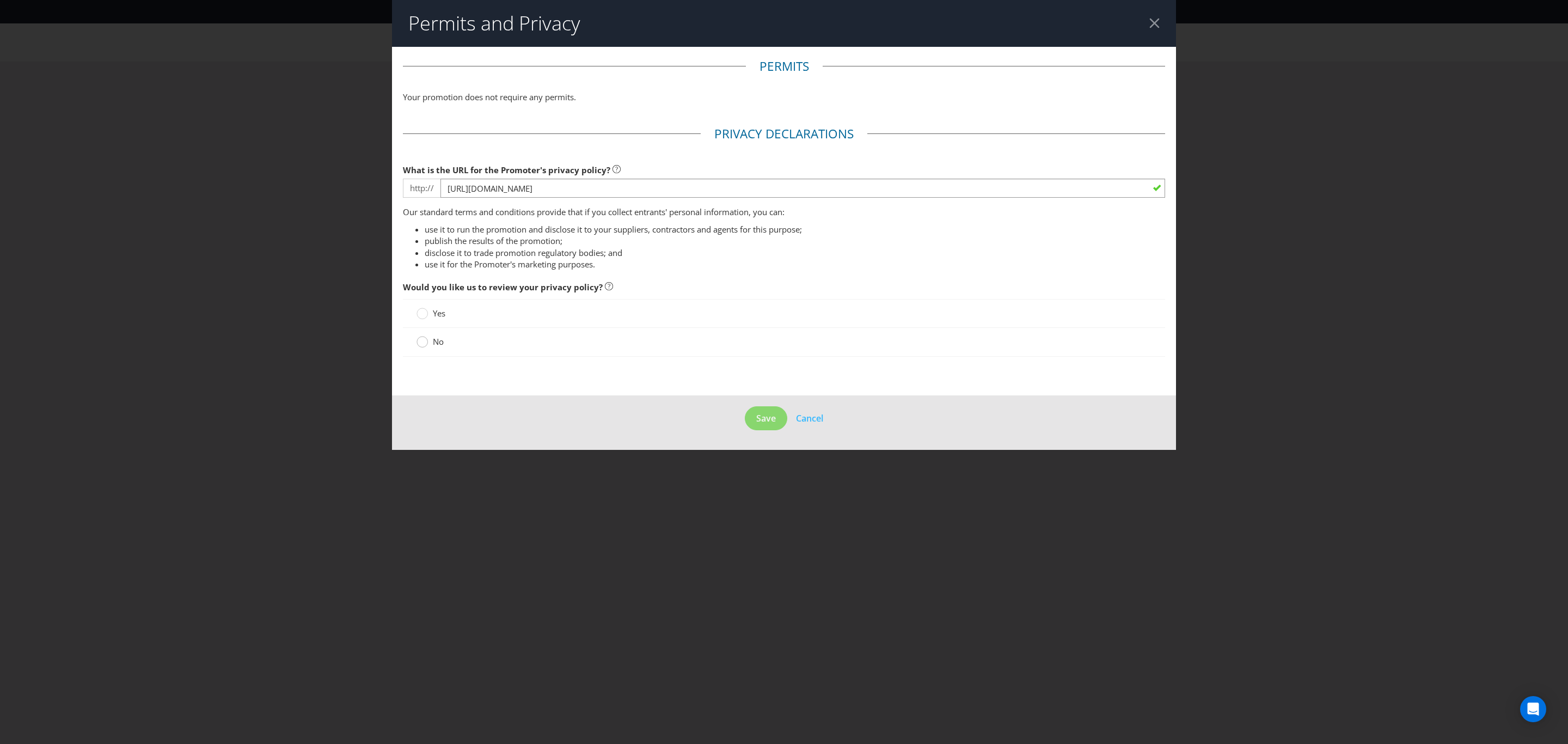
click at [424, 340] on div at bounding box center [422, 338] width 5 height 5
click at [0, 0] on input "No" at bounding box center [0, 0] width 0 height 0
click at [769, 416] on span "Save" at bounding box center [766, 418] width 19 height 12
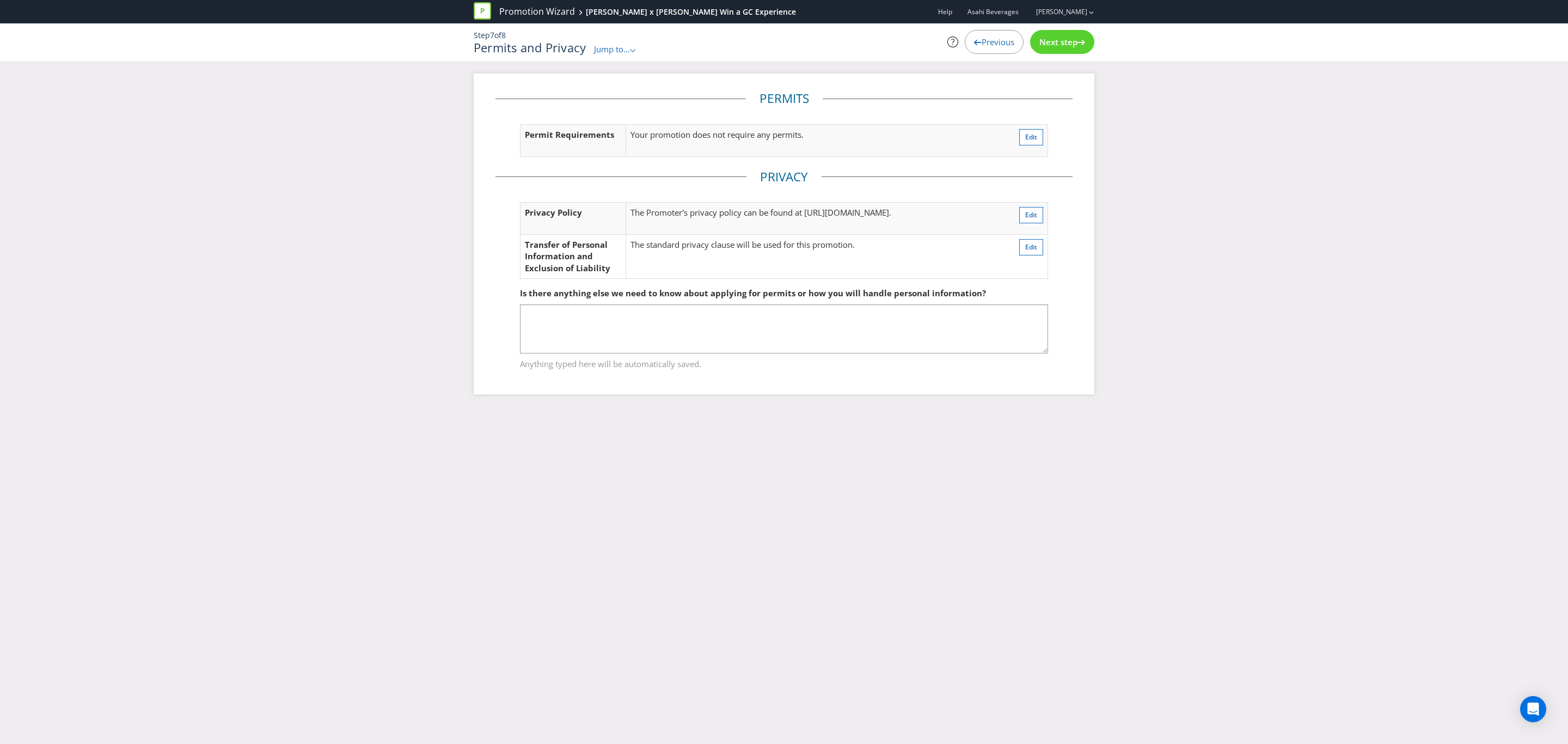
click at [1054, 43] on span "Next step" at bounding box center [1058, 42] width 38 height 11
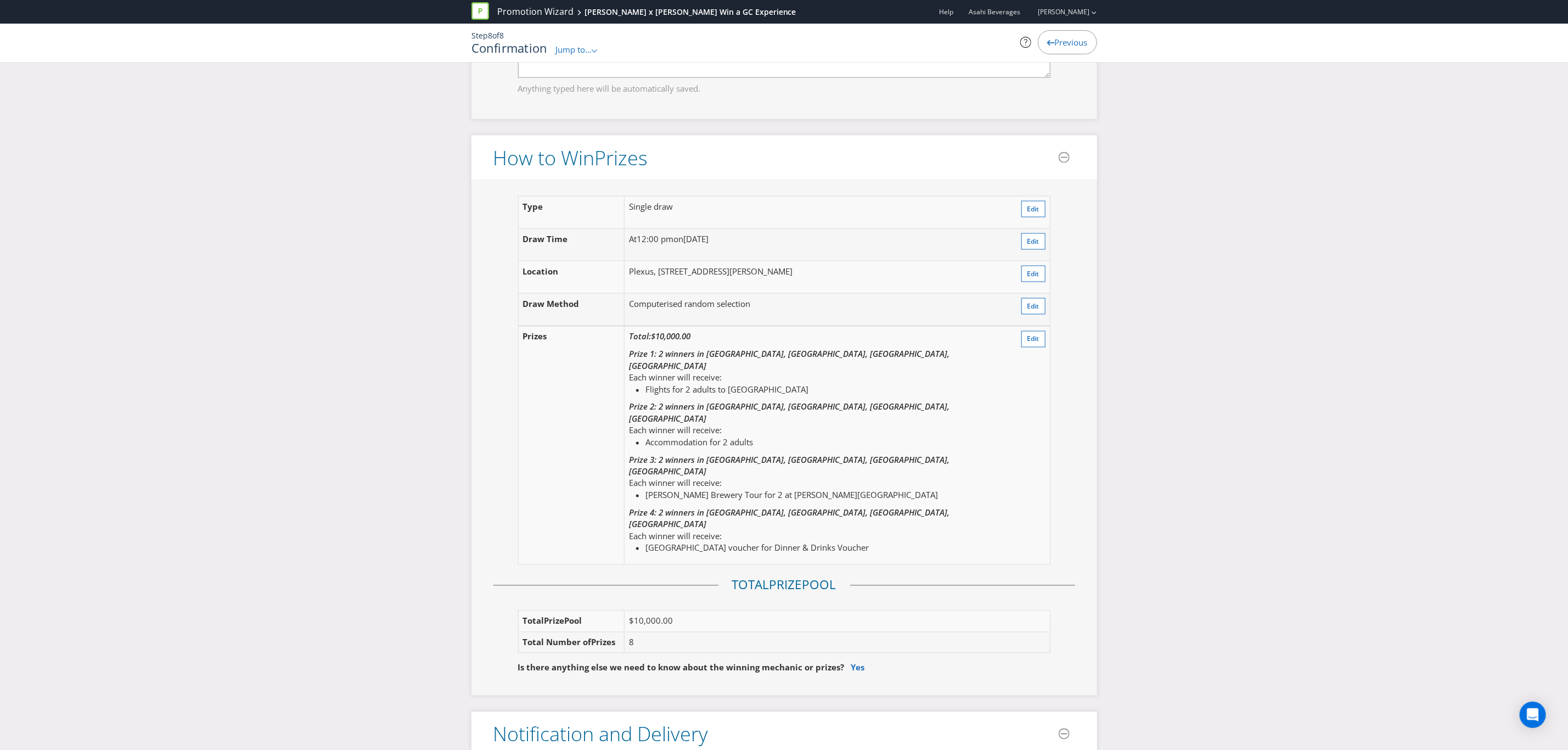
scroll to position [1235, 0]
click at [1034, 333] on span "Edit" at bounding box center [1033, 338] width 12 height 9
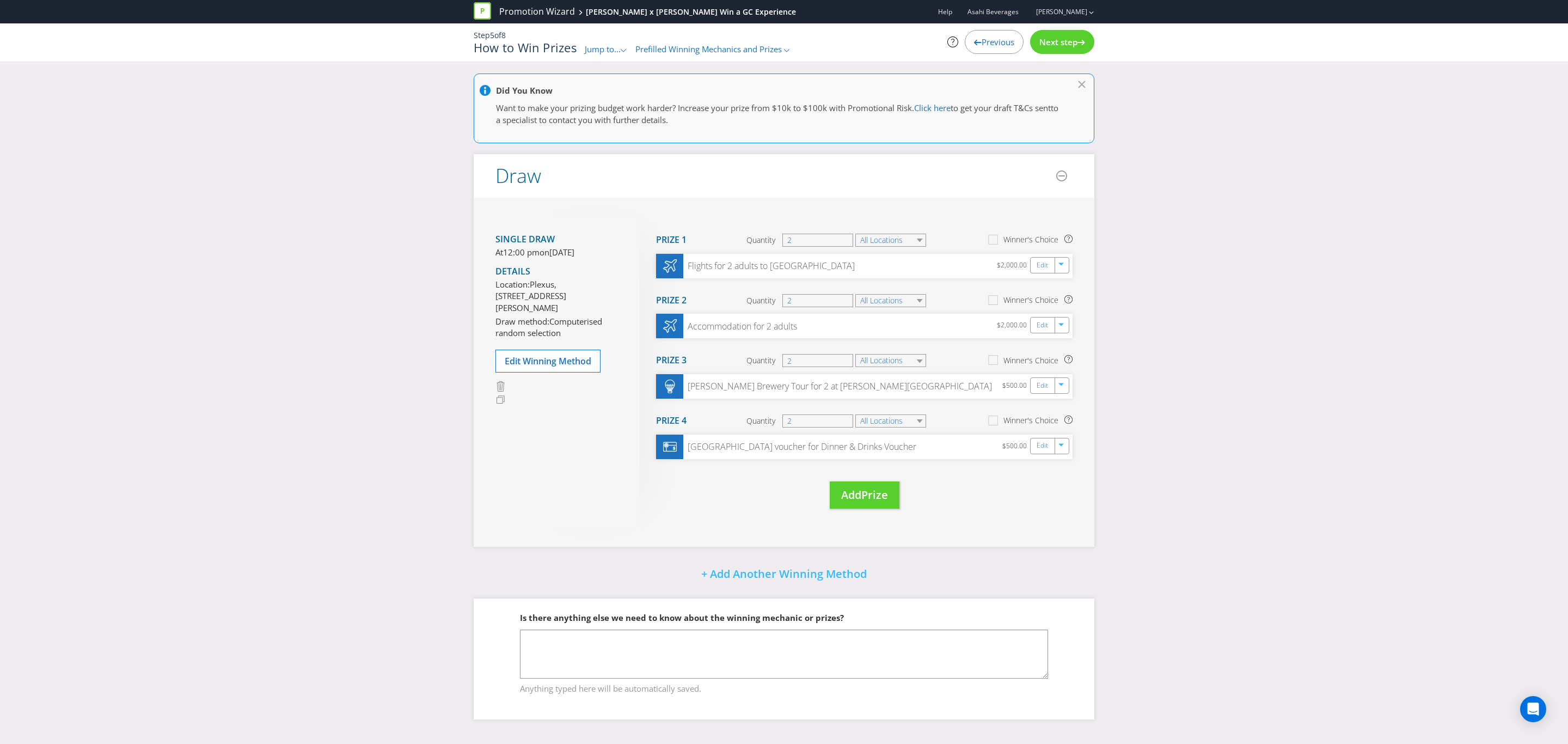
click at [1055, 34] on div "Next step" at bounding box center [1062, 41] width 65 height 24
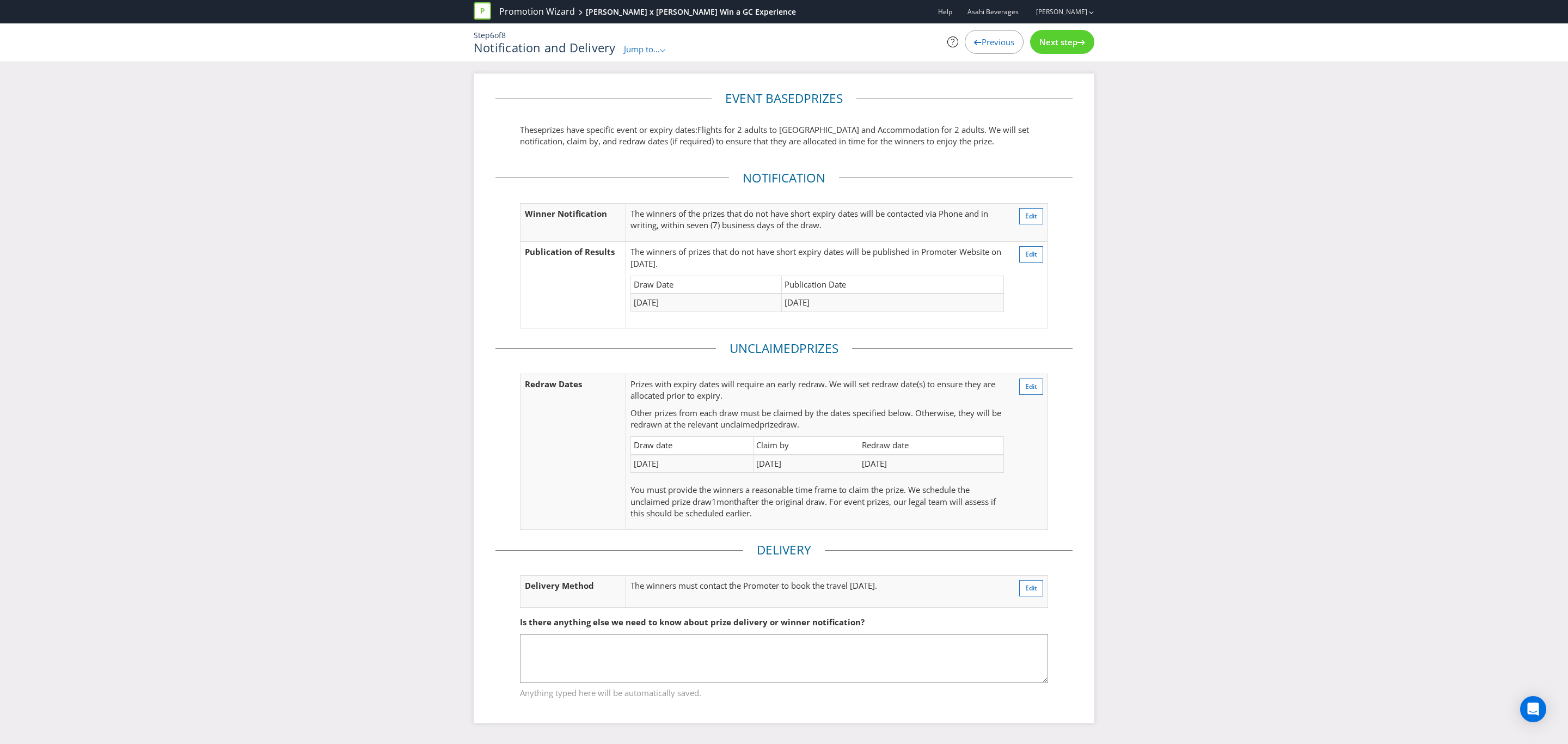
click at [1091, 36] on div "Next step" at bounding box center [1062, 41] width 65 height 24
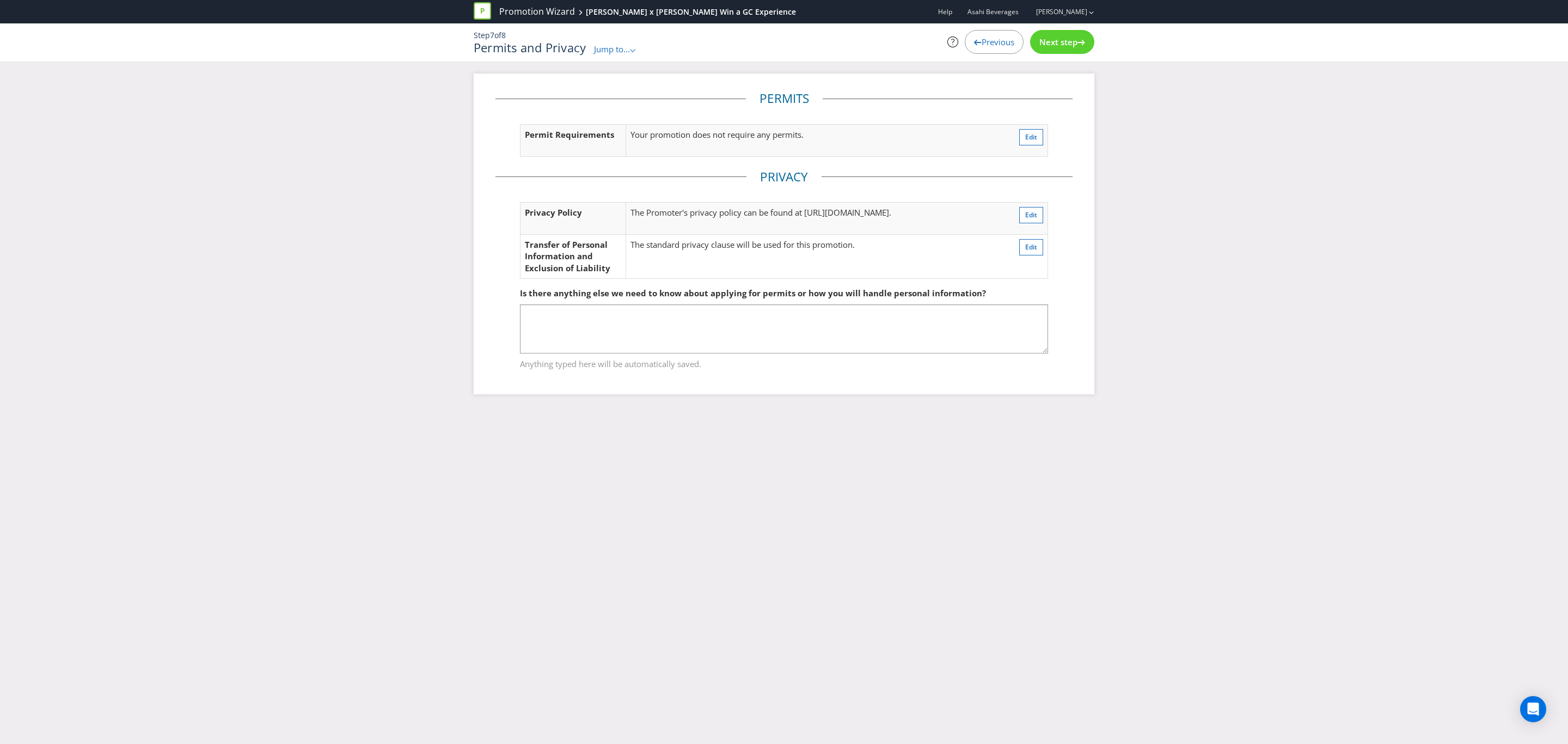
click at [1079, 44] on icon at bounding box center [1081, 42] width 8 height 5
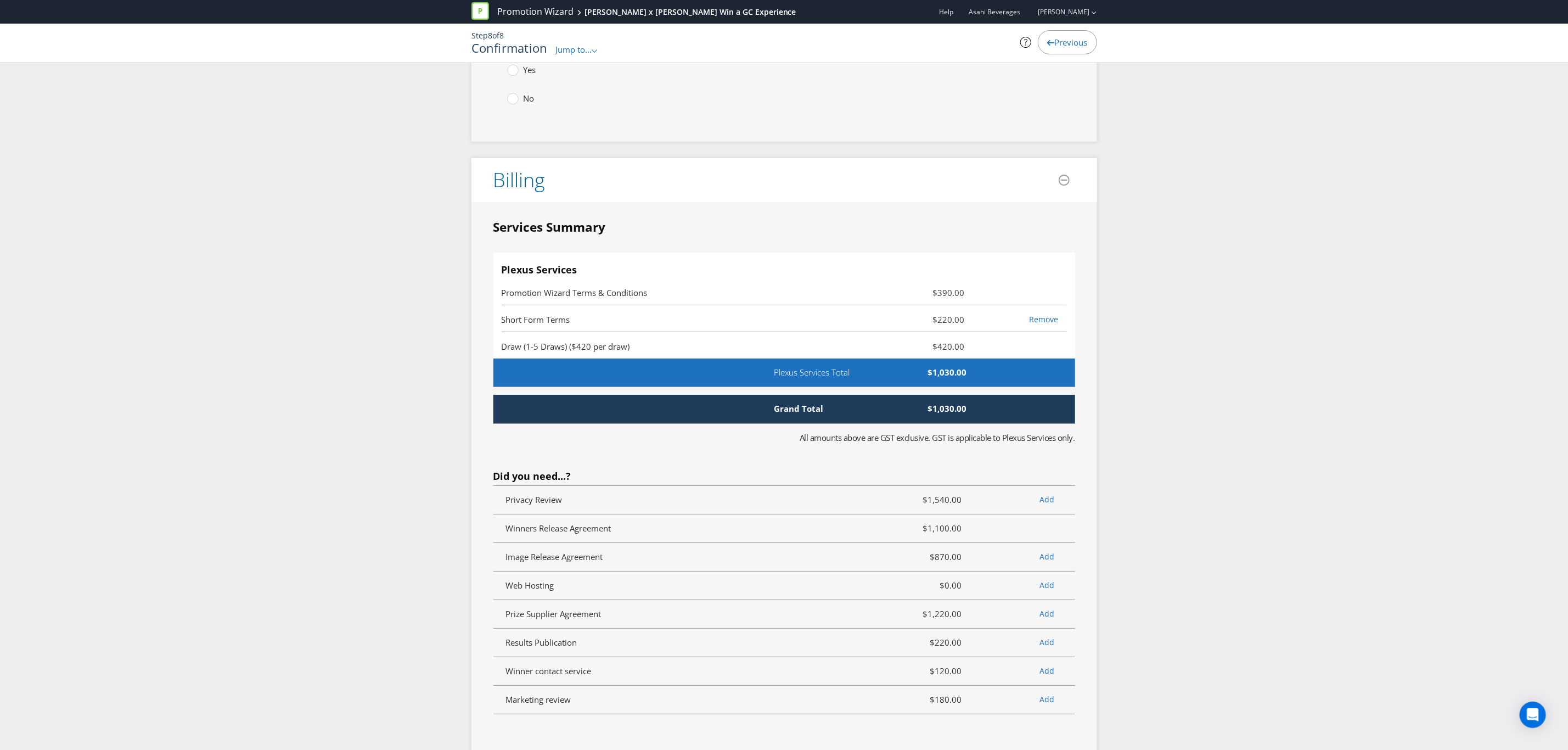
scroll to position [2718, 0]
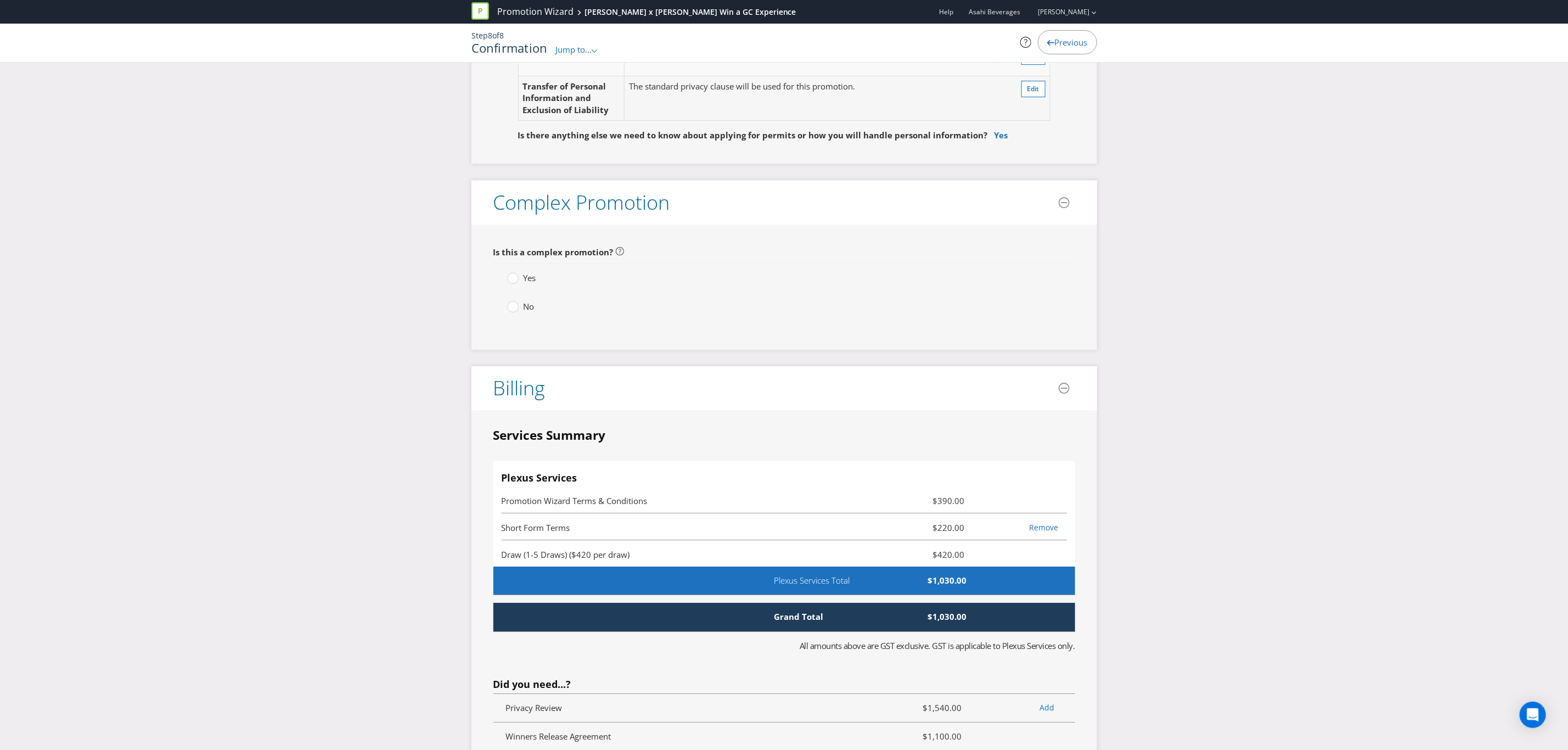
click at [521, 301] on label "No" at bounding box center [522, 306] width 29 height 12
click at [0, 0] on input "No" at bounding box center [0, 0] width 0 height 0
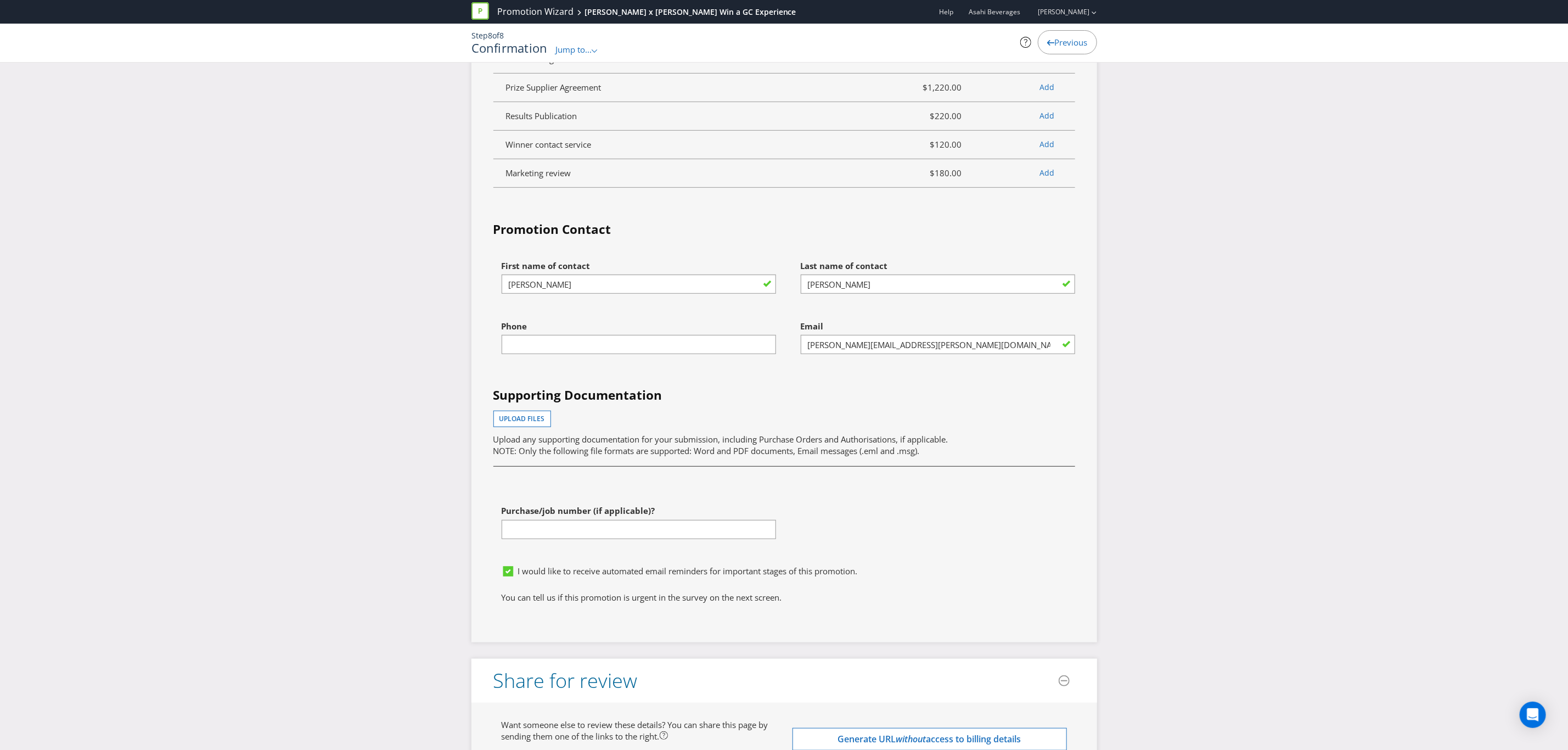
scroll to position [3458, 0]
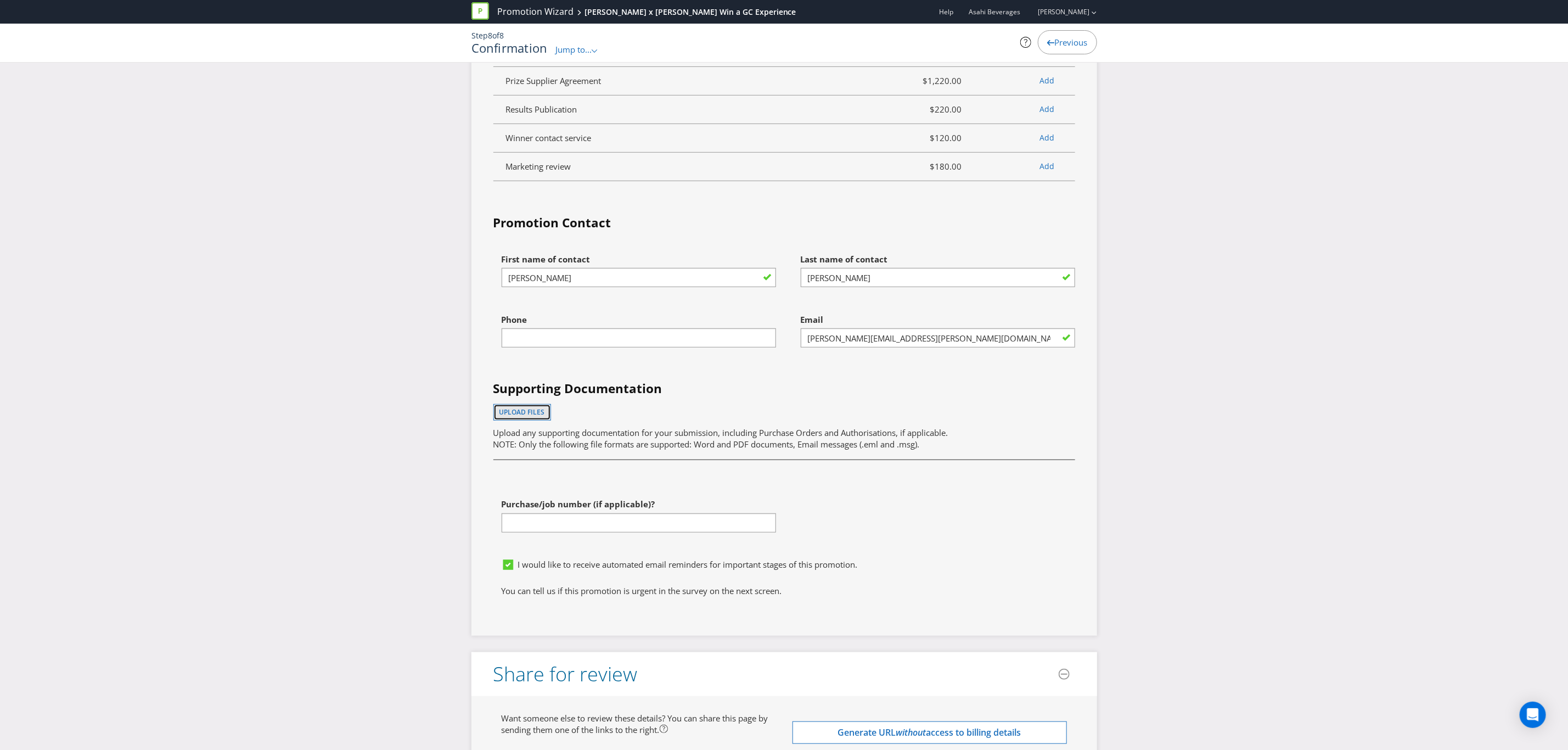
click at [517, 408] on span "Upload files" at bounding box center [522, 412] width 45 height 9
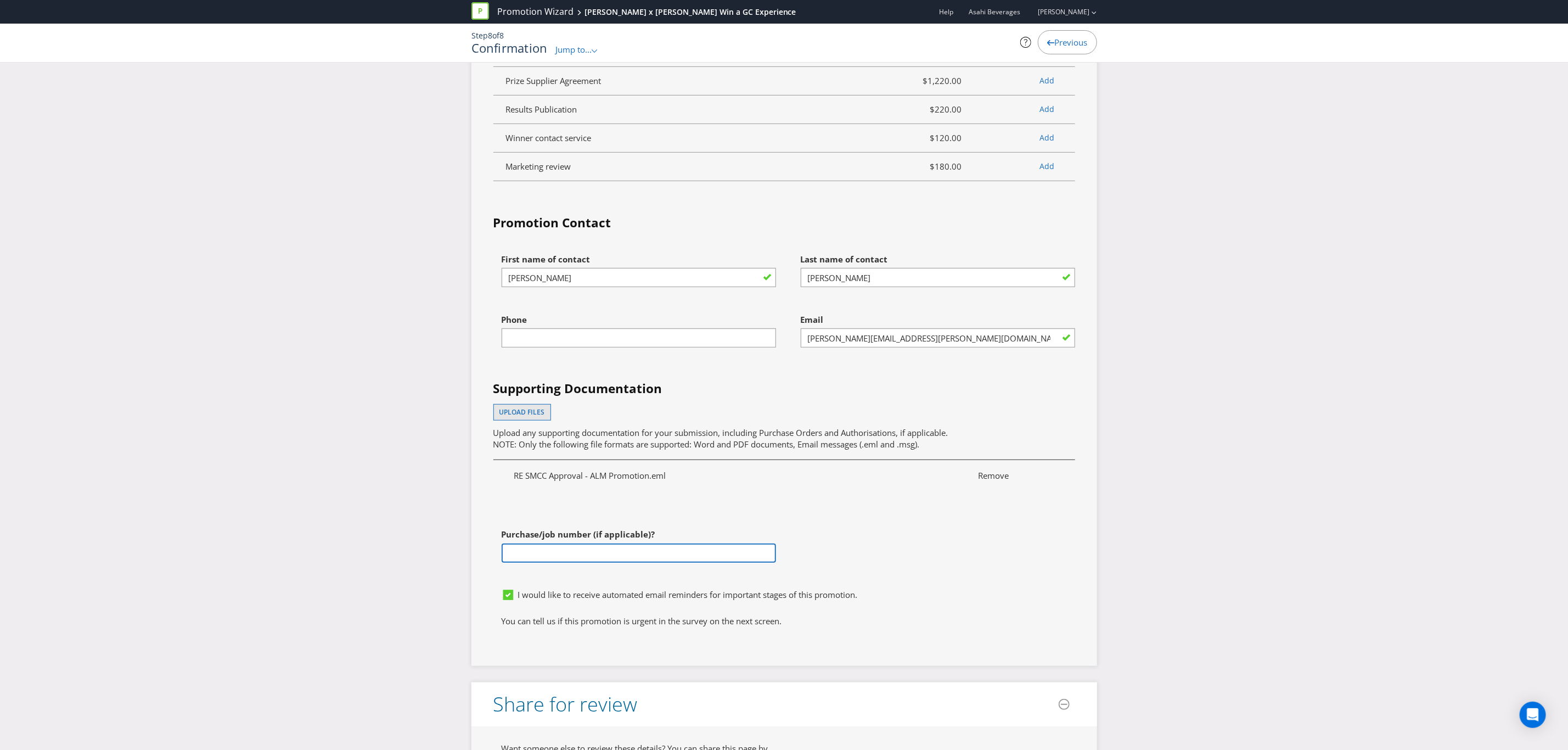
click at [557, 544] on input "text" at bounding box center [639, 553] width 274 height 19
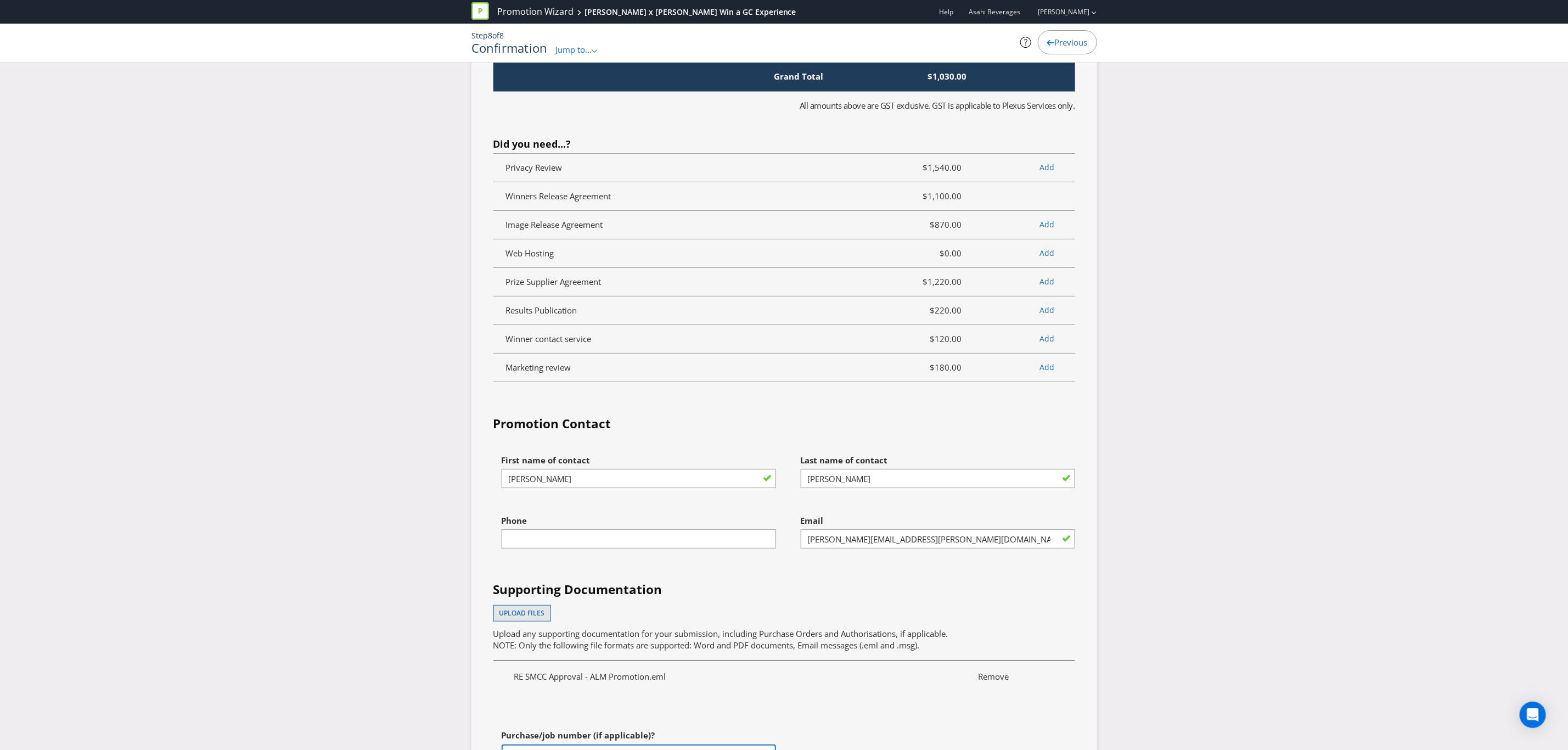
scroll to position [3294, 0]
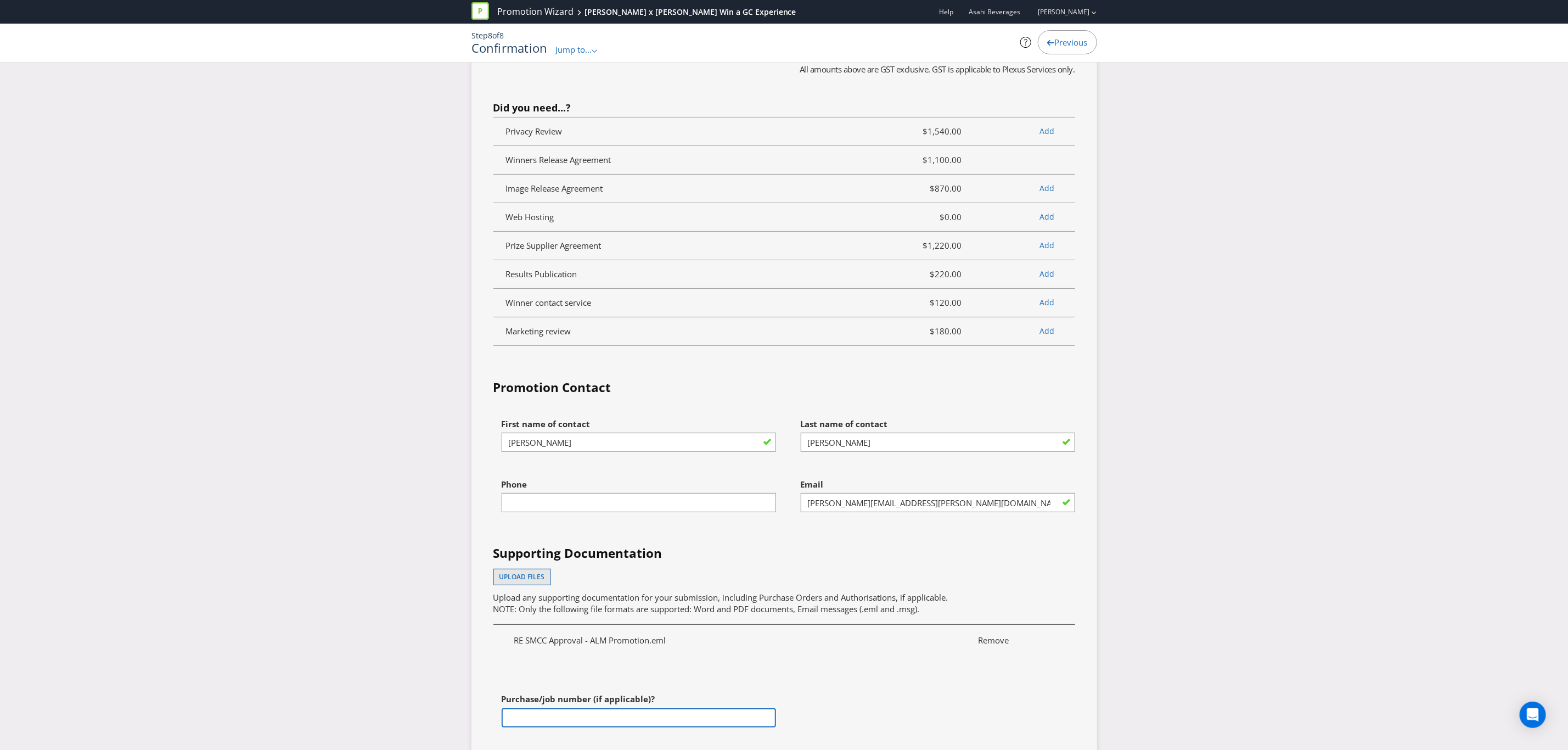
click at [528, 708] on input "text" at bounding box center [639, 717] width 274 height 19
paste input "PO18203"
type input "PO18203"
click at [601, 748] on div "I would like to receive automated email reminders for important stages of this …" at bounding box center [784, 764] width 582 height 31
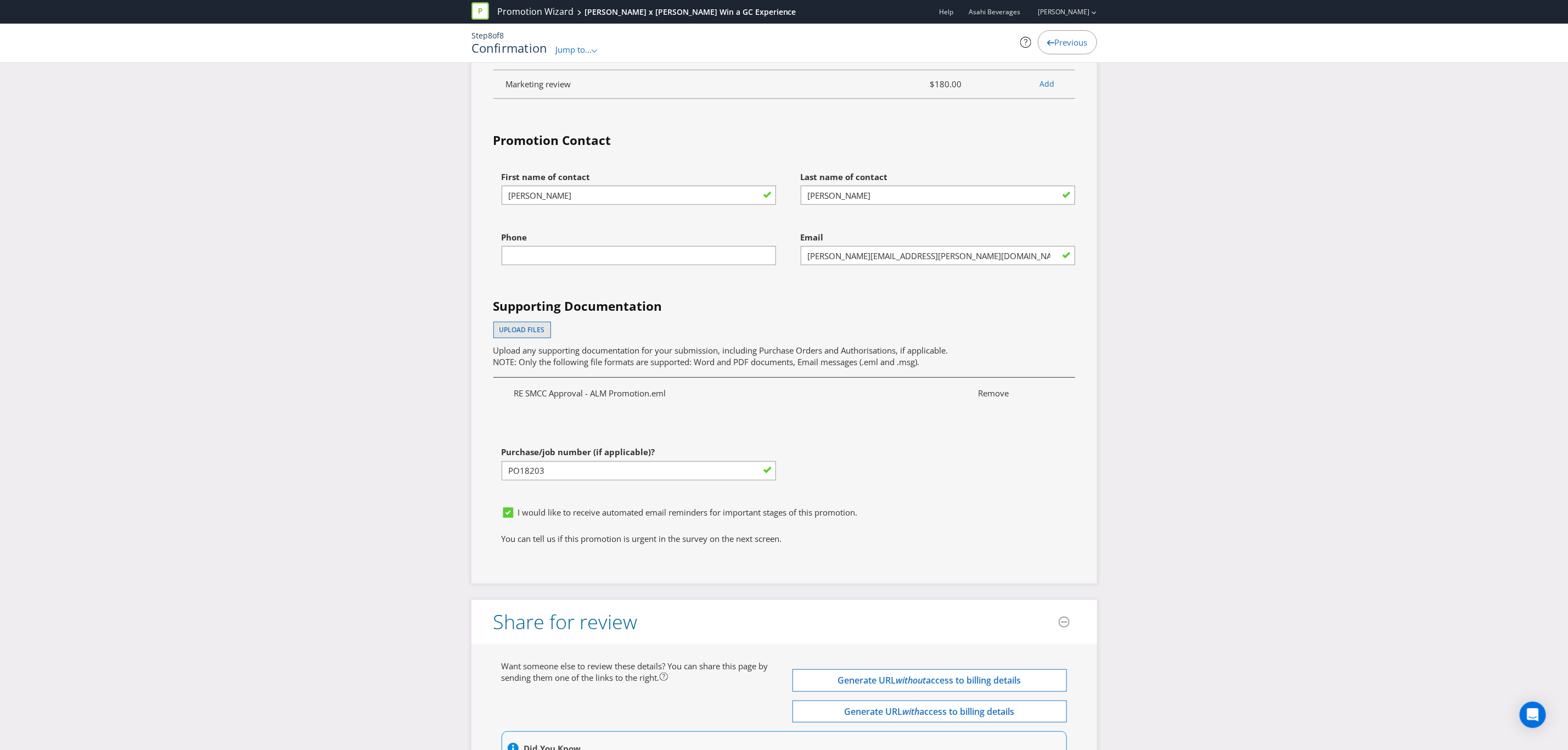
scroll to position [3628, 0]
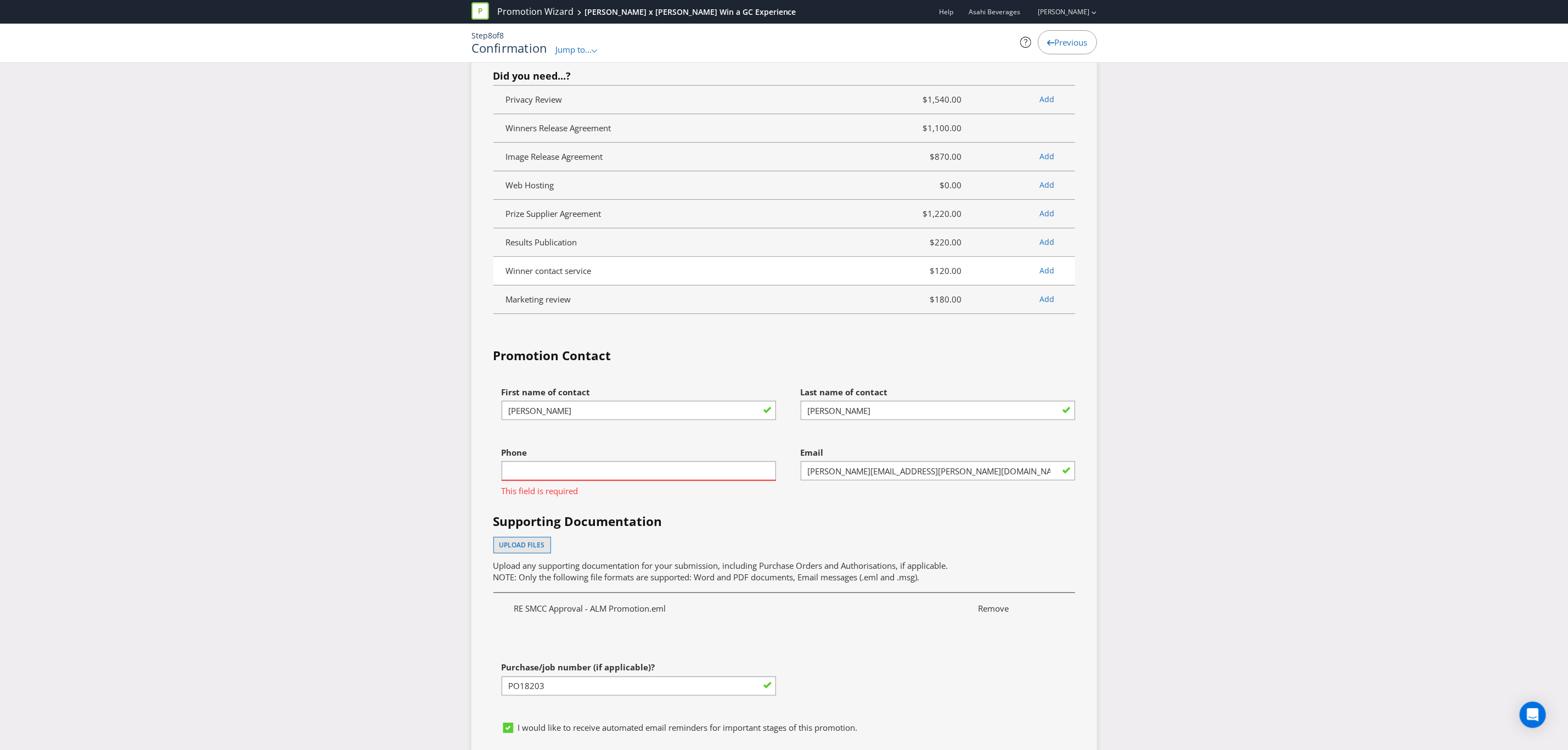
scroll to position [3501, 0]
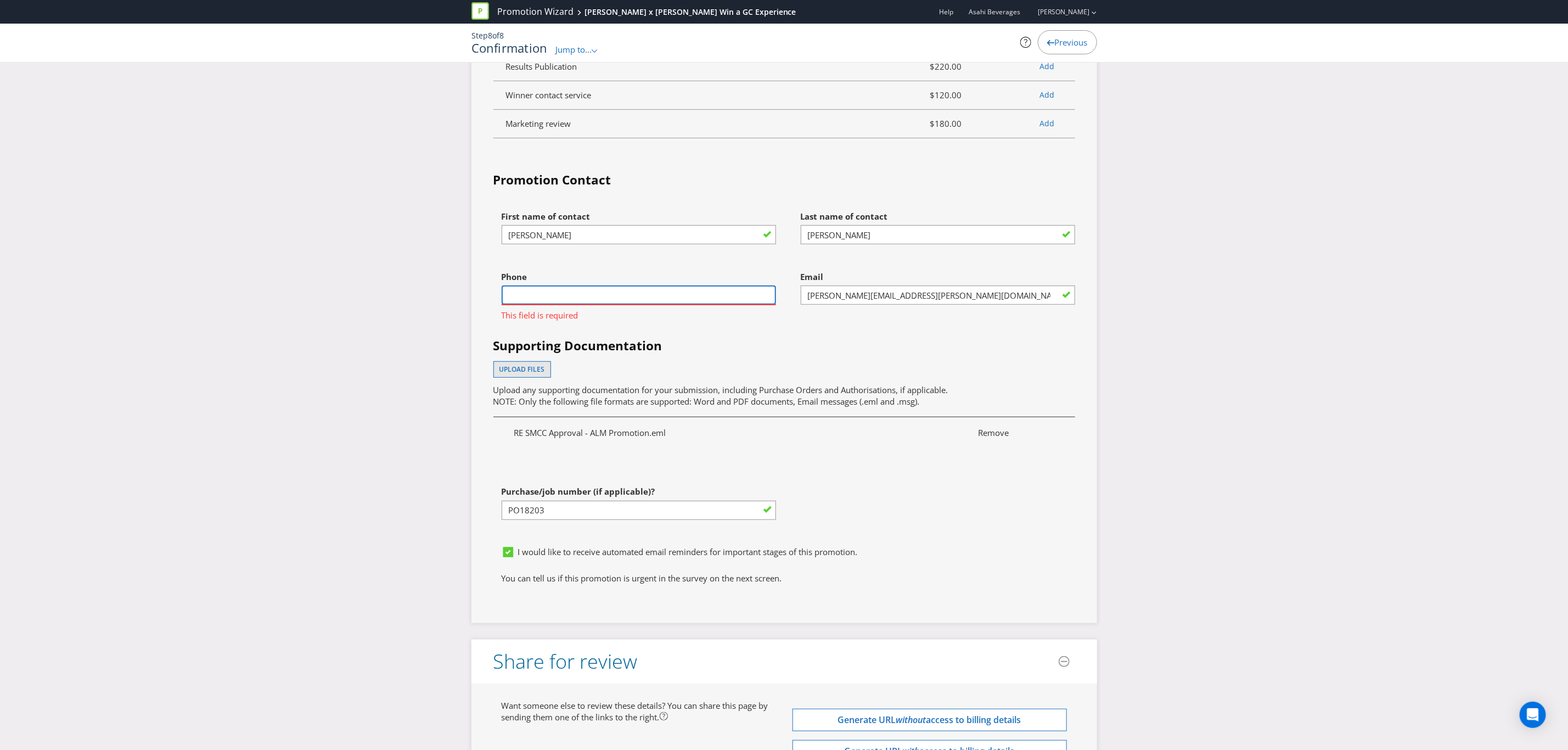
click at [609, 285] on input "text" at bounding box center [639, 295] width 274 height 19
type input "0407923829"
click at [627, 361] on div "Upload files Upload any supporting documentation for your submission, including…" at bounding box center [784, 385] width 582 height 47
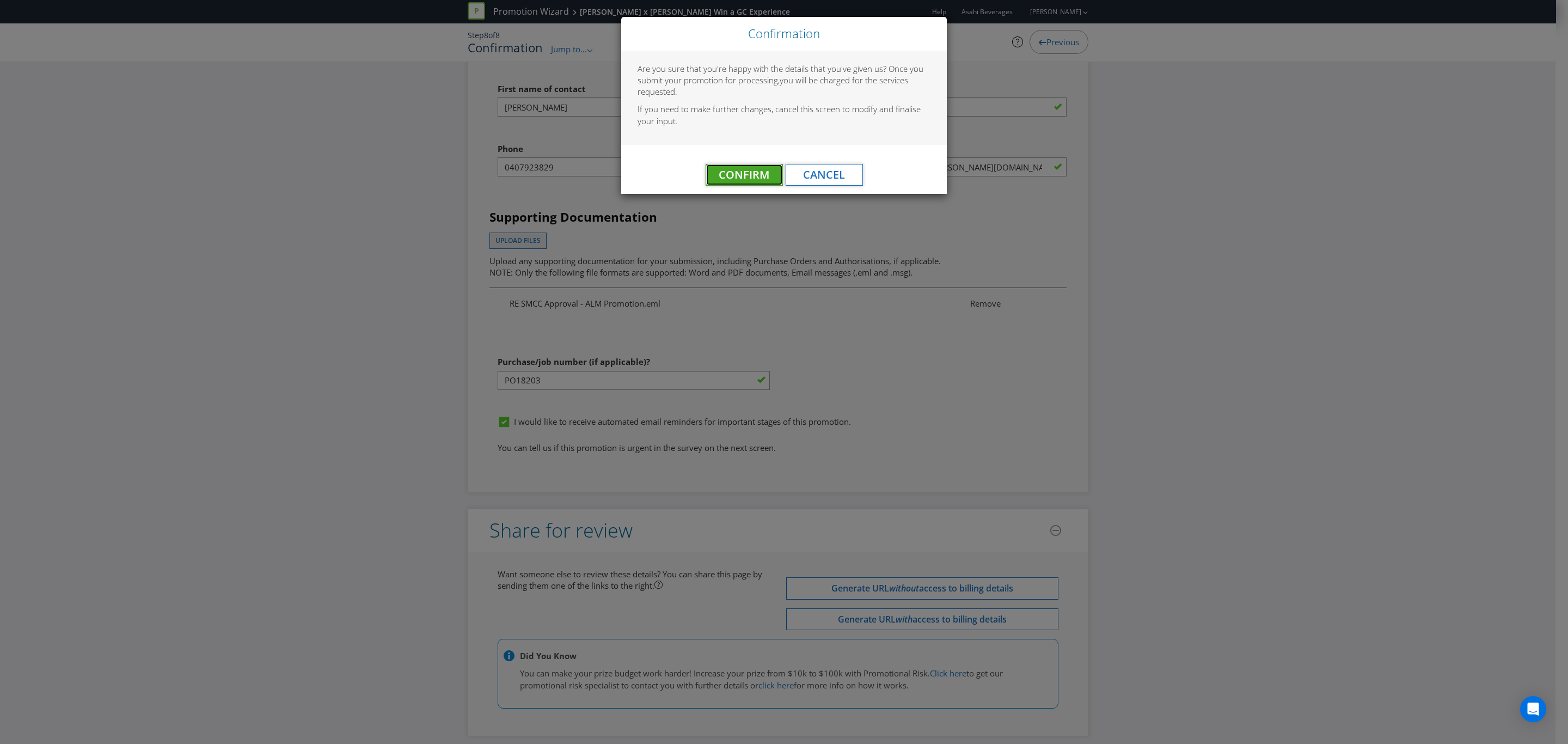
click at [730, 172] on span "Confirm" at bounding box center [744, 175] width 51 height 15
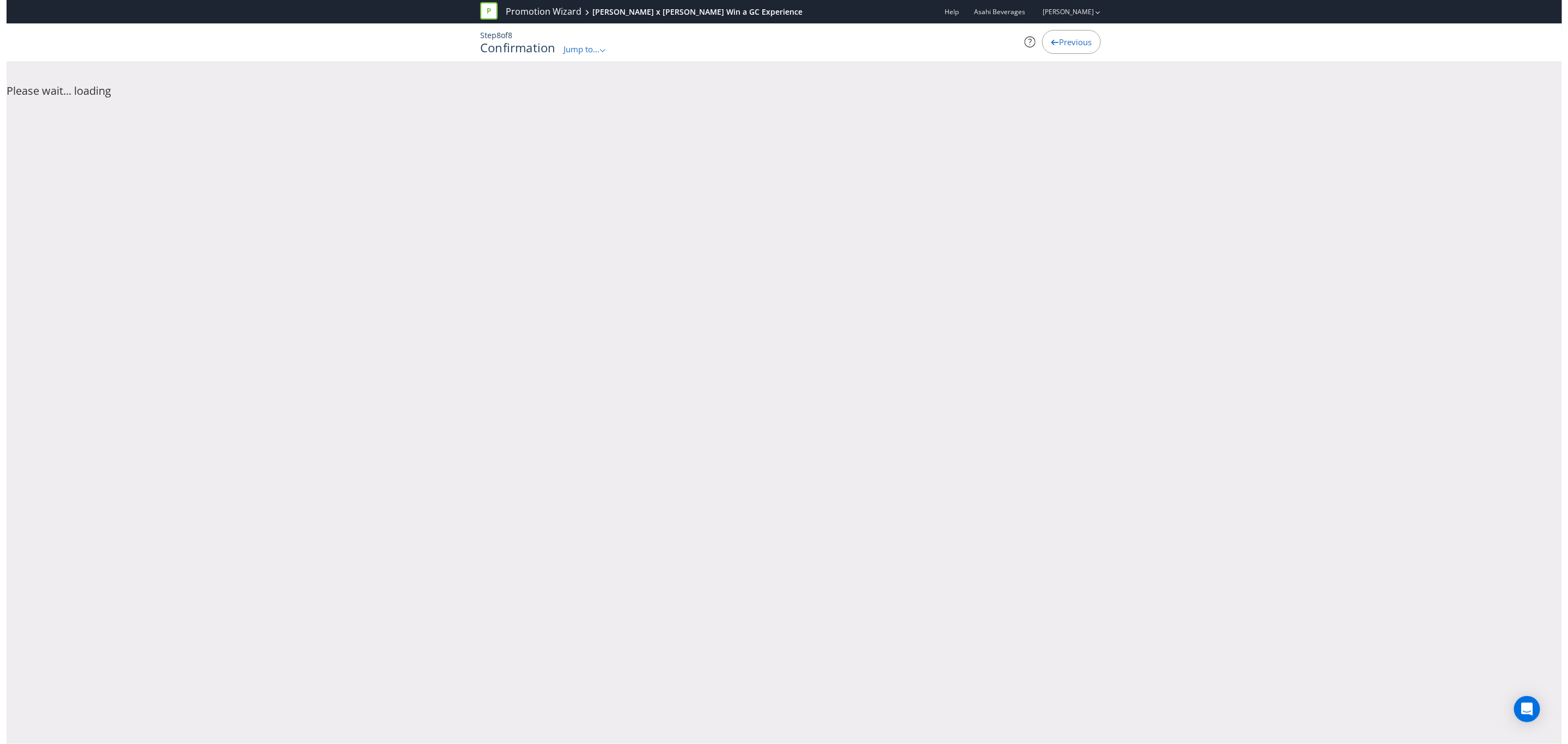
scroll to position [0, 0]
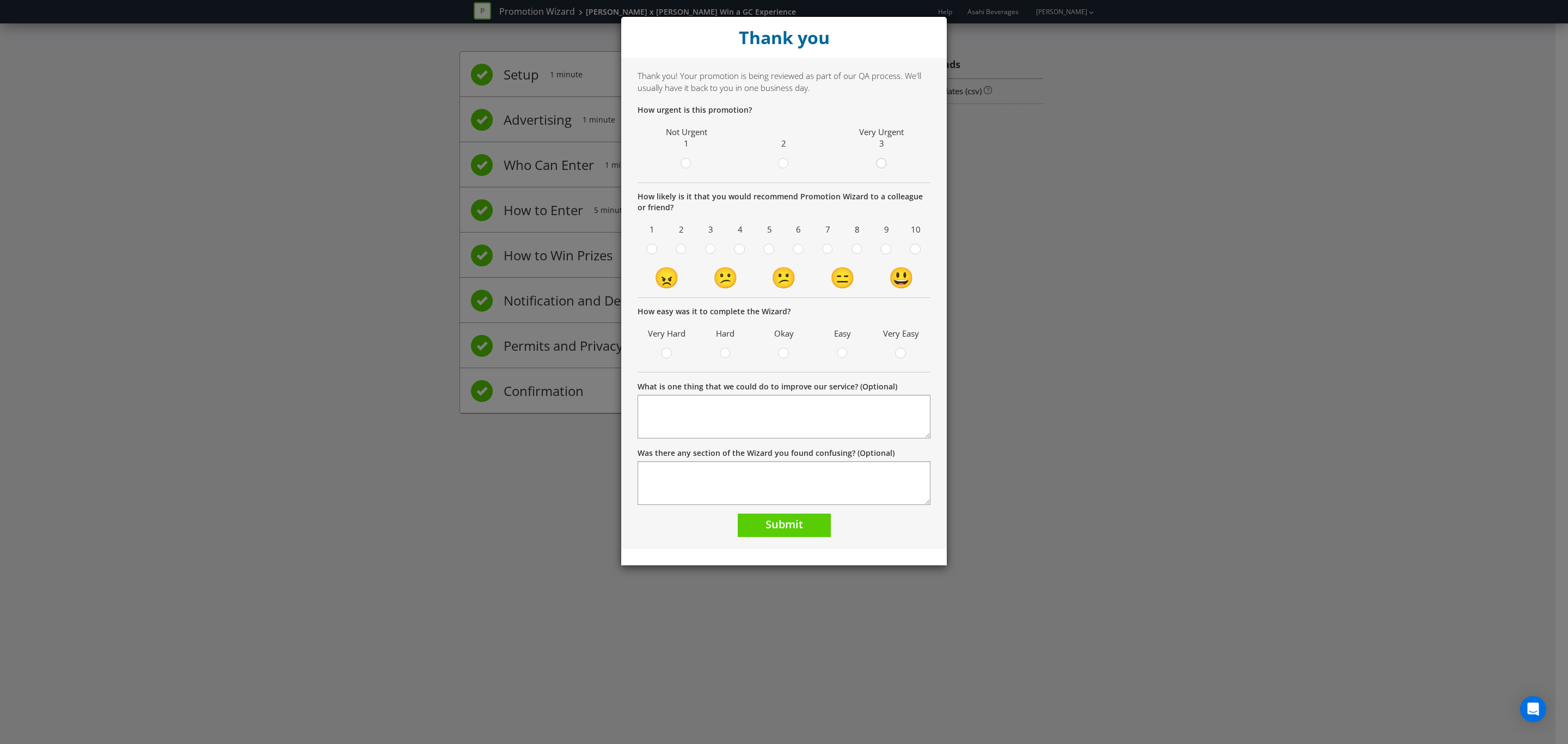
click at [879, 167] on circle at bounding box center [881, 163] width 10 height 10
click at [0, 0] on input "radio" at bounding box center [0, 0] width 0 height 0
click at [771, 527] on span "Submit" at bounding box center [785, 524] width 38 height 15
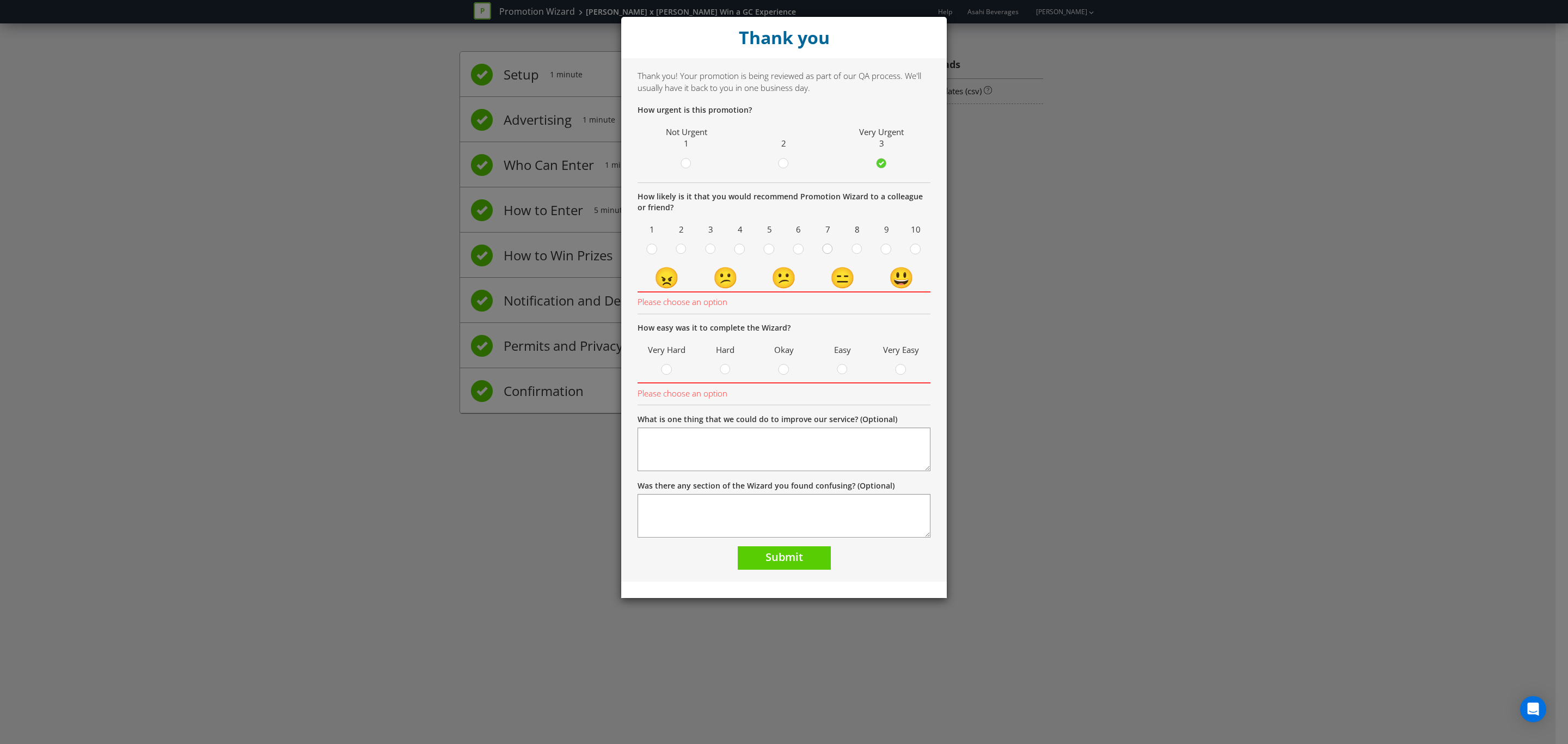
click at [830, 245] on div at bounding box center [828, 245] width 5 height 5
click at [0, 0] on input "radio" at bounding box center [0, 0] width 0 height 0
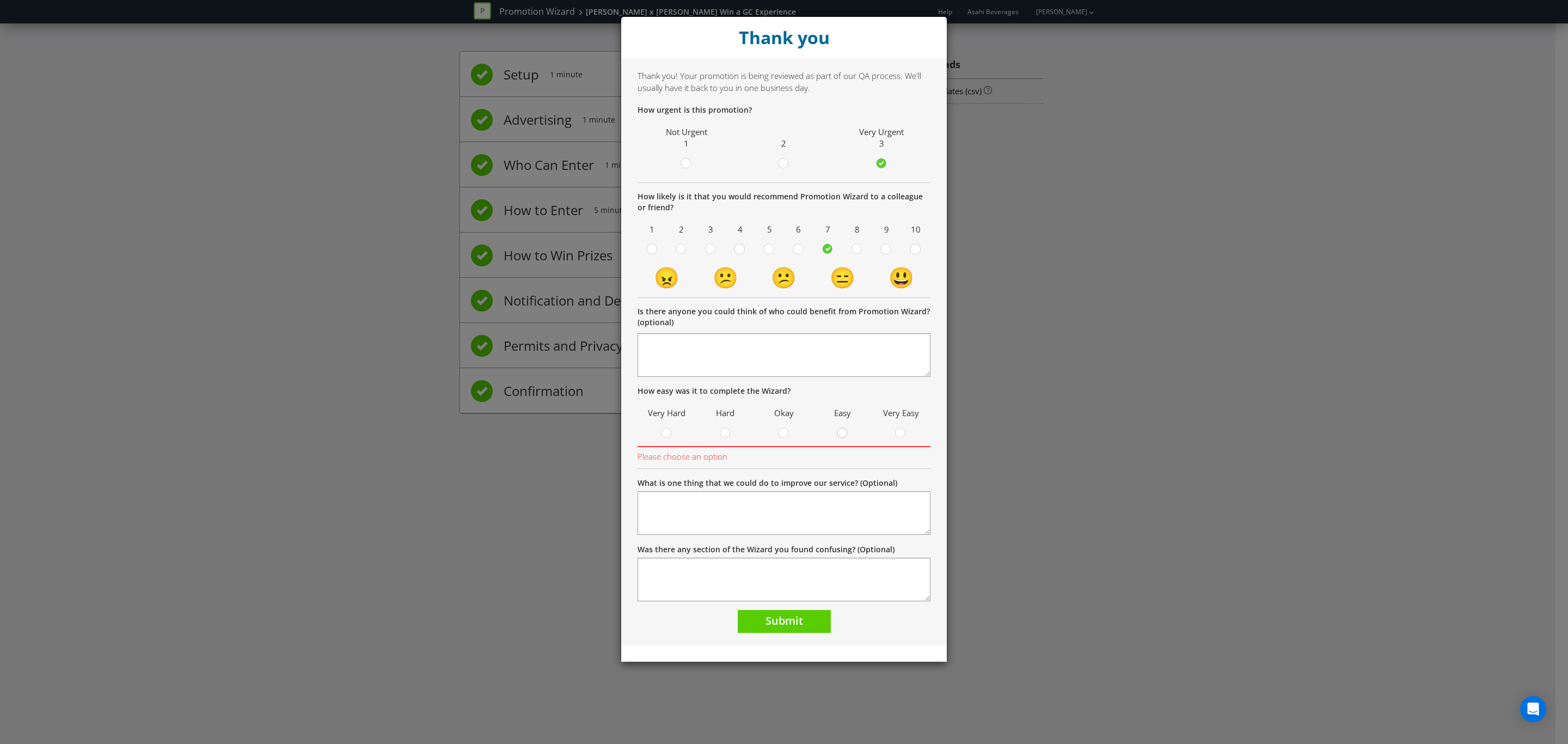
click at [842, 432] on div at bounding box center [842, 429] width 5 height 5
click at [0, 0] on input "radio" at bounding box center [0, 0] width 0 height 0
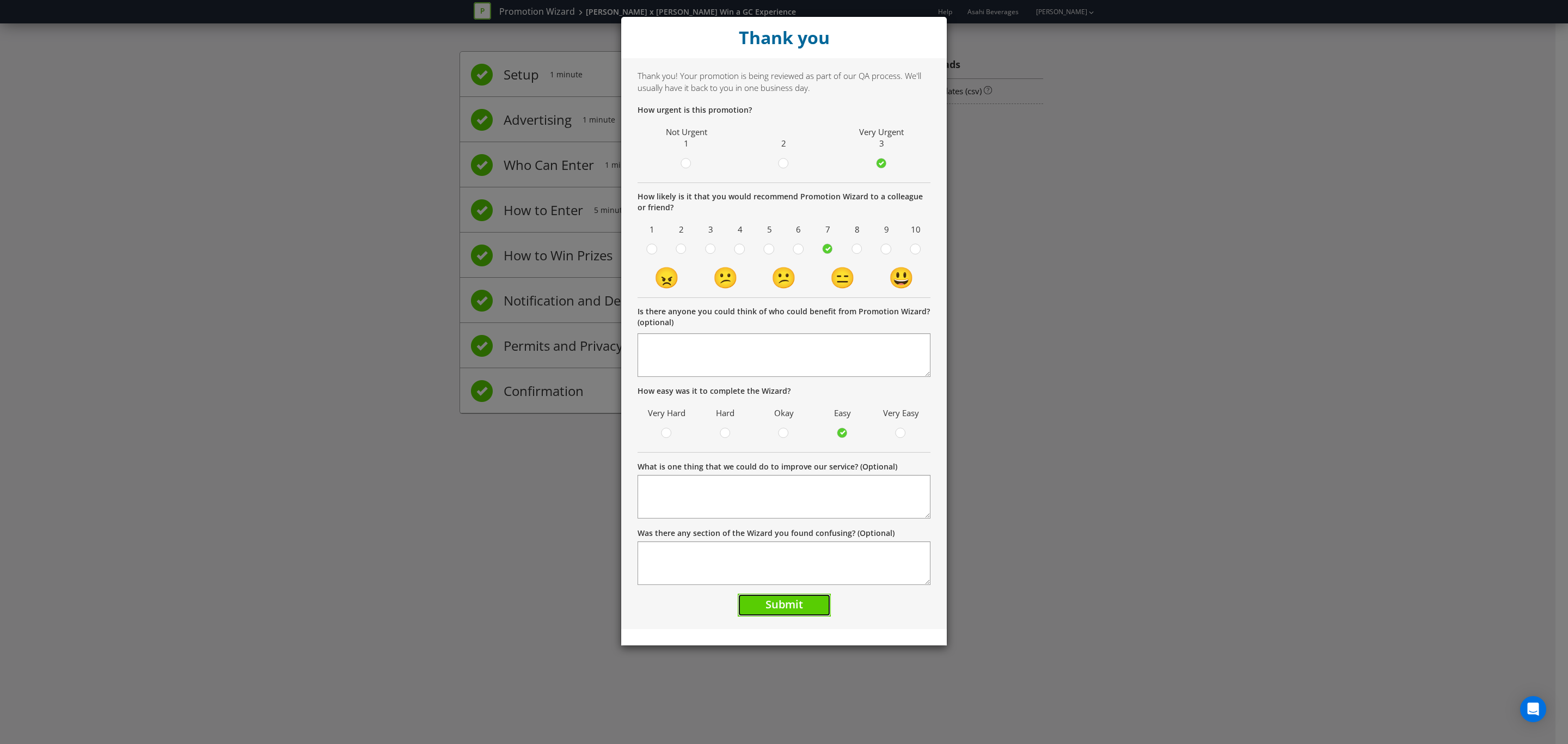
click at [803, 608] on button "Submit" at bounding box center [784, 605] width 93 height 23
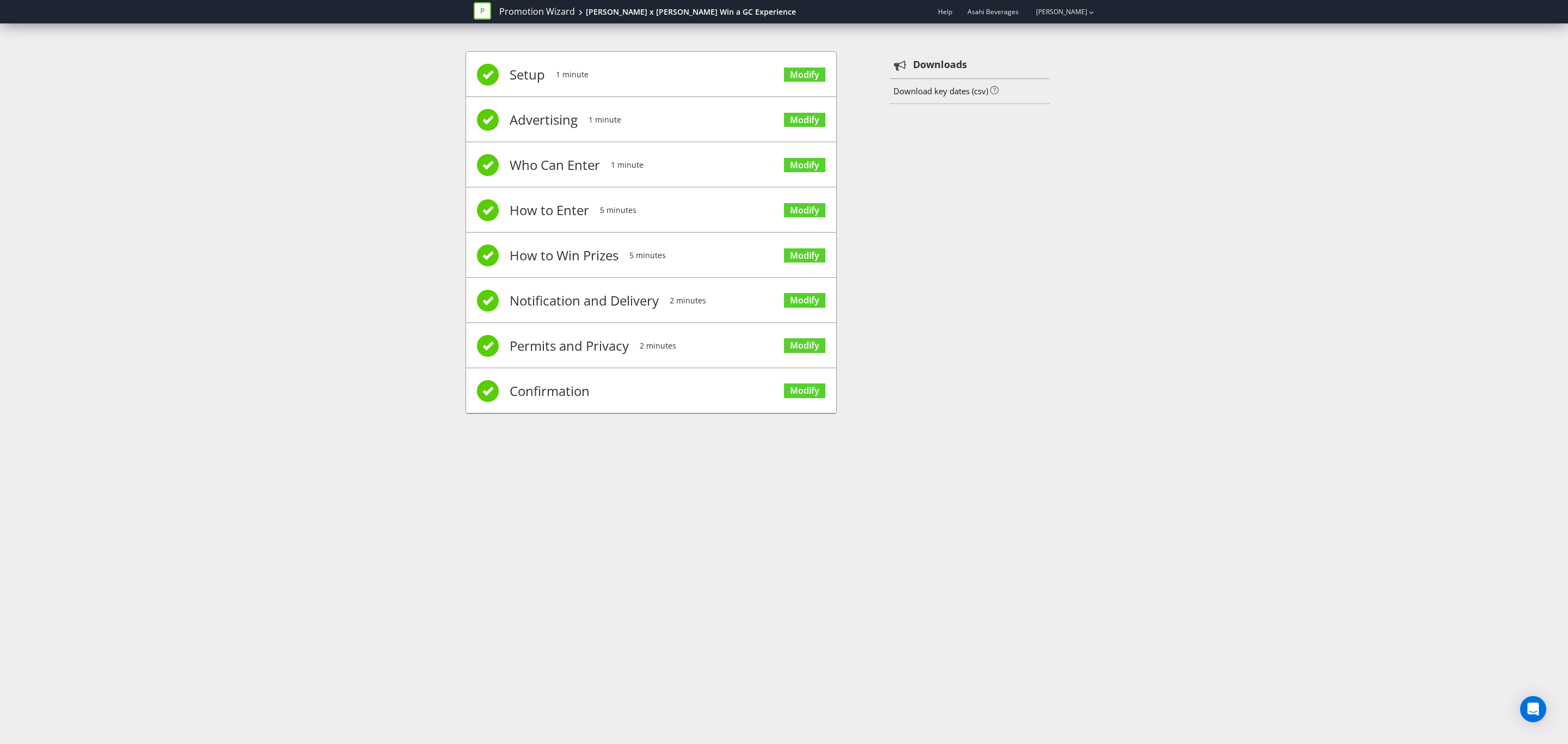
click at [993, 266] on div "Setup 1 minute Modify Advertising 1 minute Modify Who Can Enter 1 minute Modify…" at bounding box center [784, 237] width 637 height 406
